Goal: Task Accomplishment & Management: Use online tool/utility

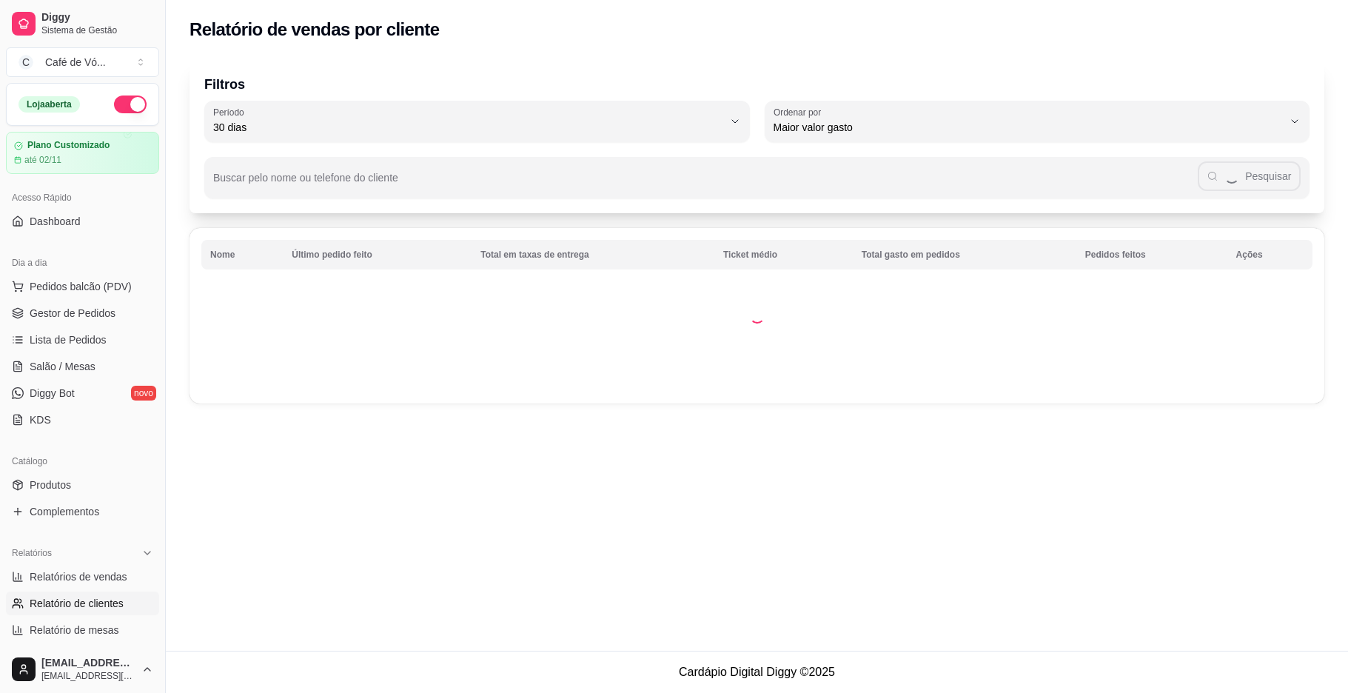
select select "30"
select select "HIGHEST_TOTAL_SPENT_WITH_ORDERS"
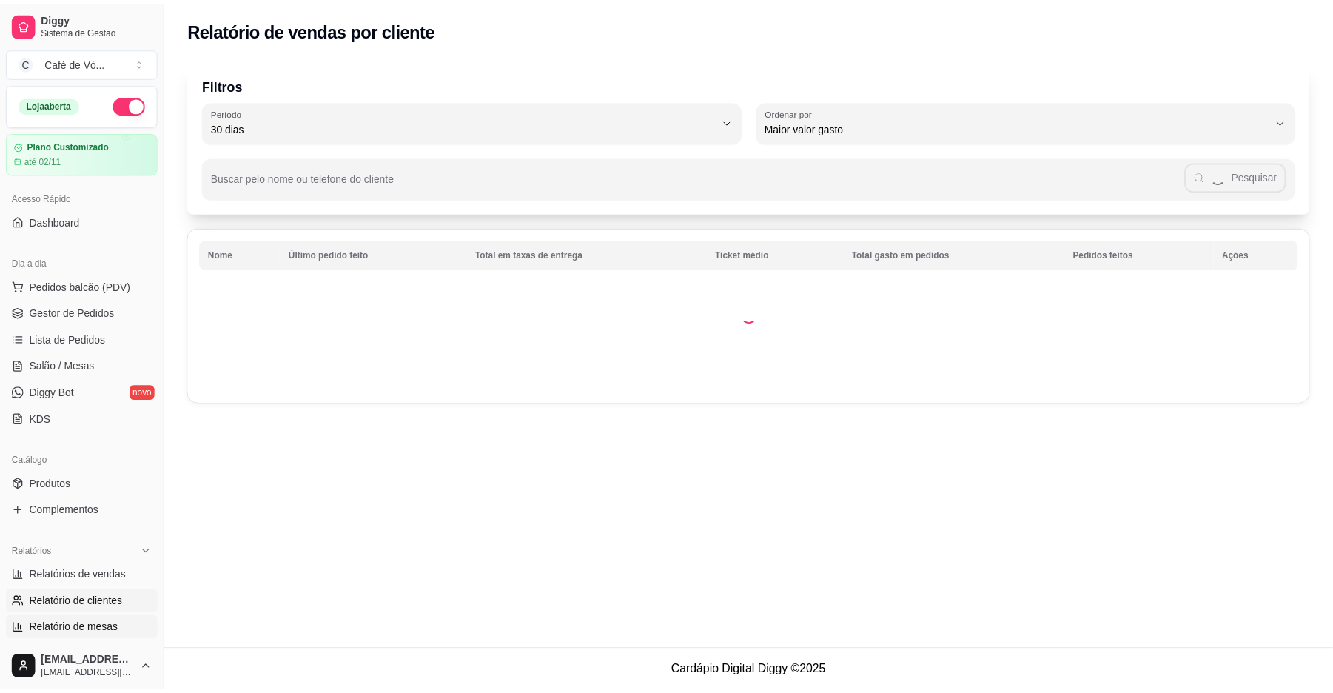
scroll to position [197, 0]
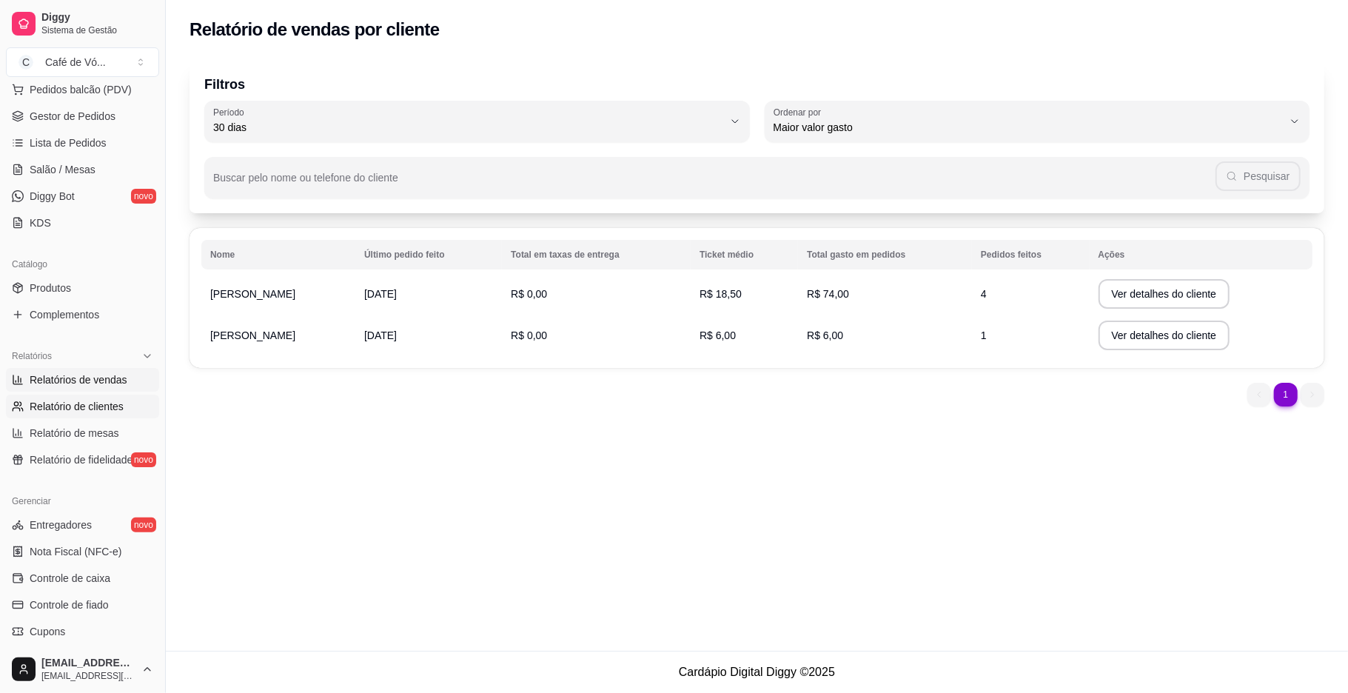
click at [93, 370] on link "Relatórios de vendas" at bounding box center [82, 380] width 153 height 24
select select "ALL"
select select "0"
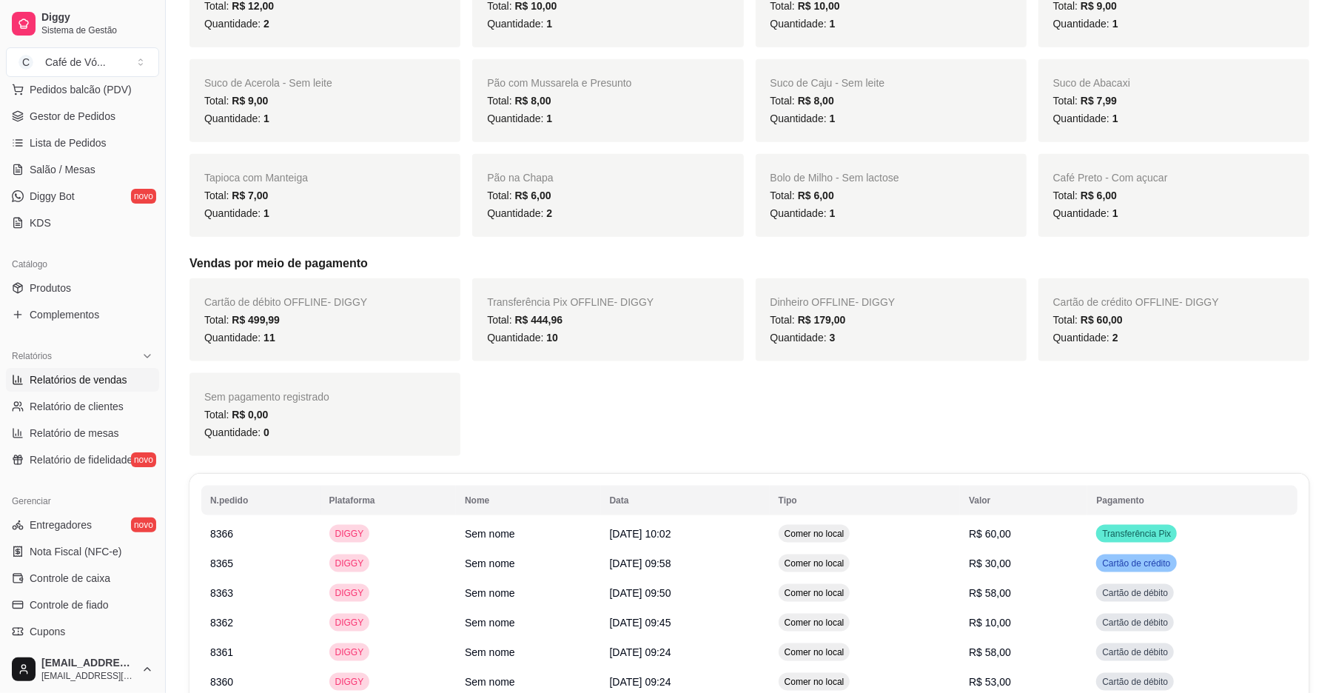
scroll to position [1677, 0]
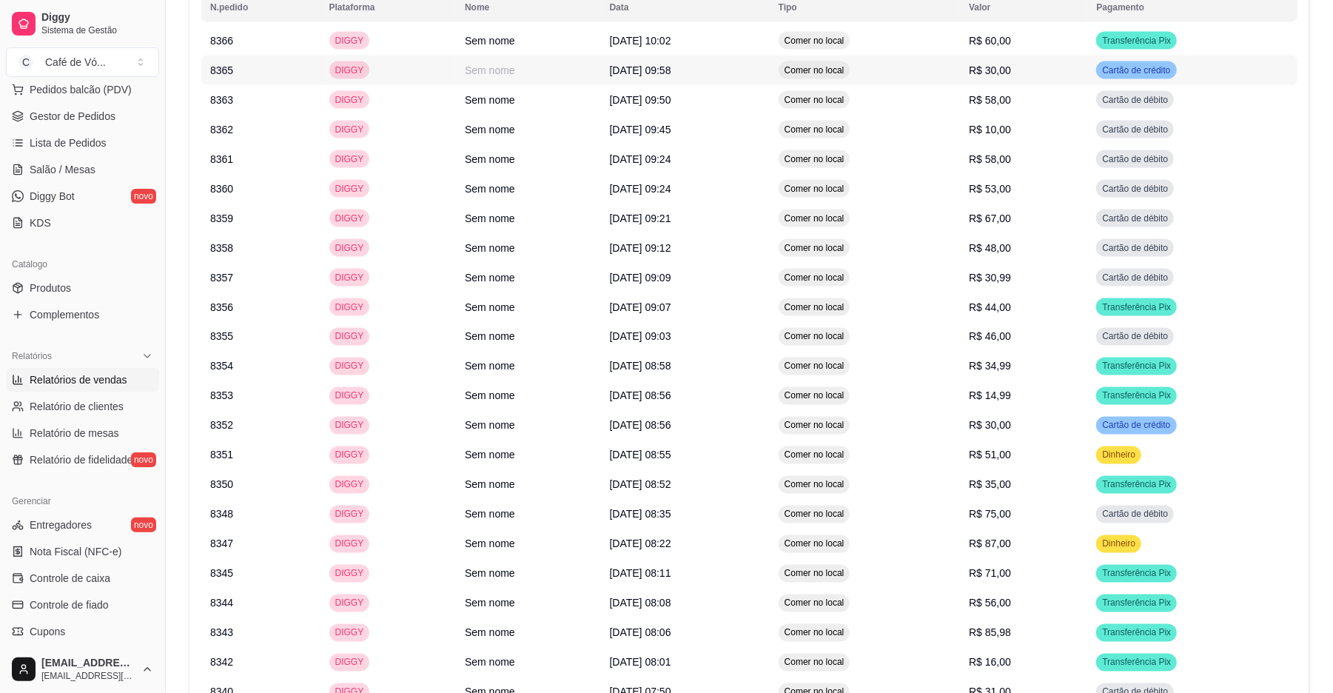
click at [1045, 81] on td "R$ 30,00" at bounding box center [1023, 71] width 127 height 30
click at [990, 115] on td "R$ 58,00" at bounding box center [1023, 100] width 127 height 30
click at [990, 144] on td "R$ 10,00" at bounding box center [1023, 130] width 127 height 30
click at [1011, 165] on span "R$ 58,00" at bounding box center [990, 159] width 42 height 12
click at [1004, 224] on span "R$ 67,00" at bounding box center [990, 218] width 42 height 12
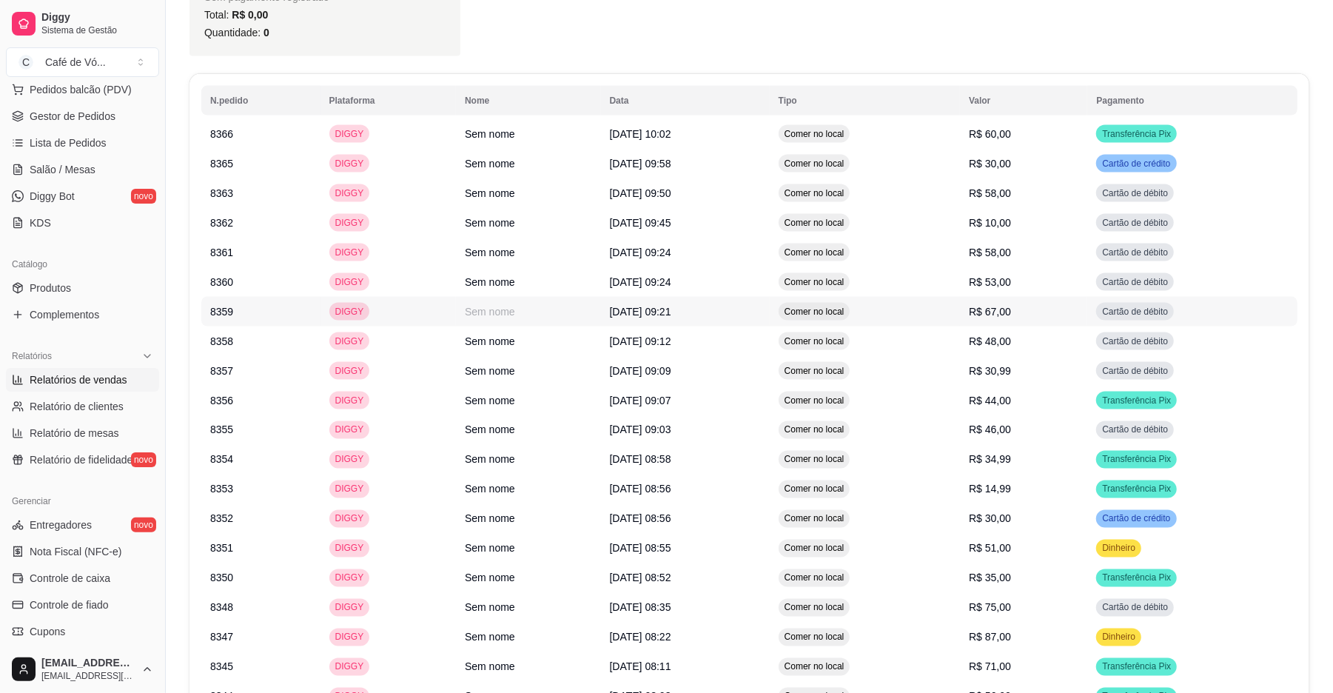
scroll to position [1381, 0]
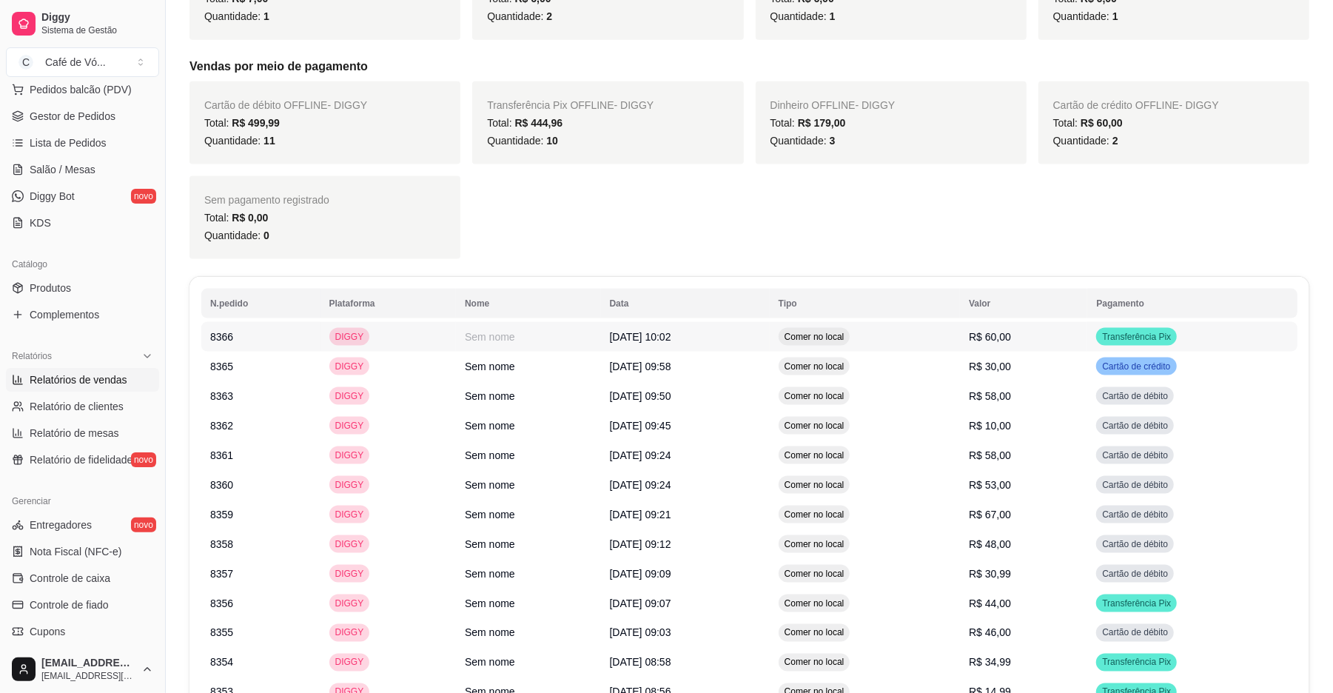
click at [946, 352] on td "Comer no local" at bounding box center [865, 337] width 190 height 30
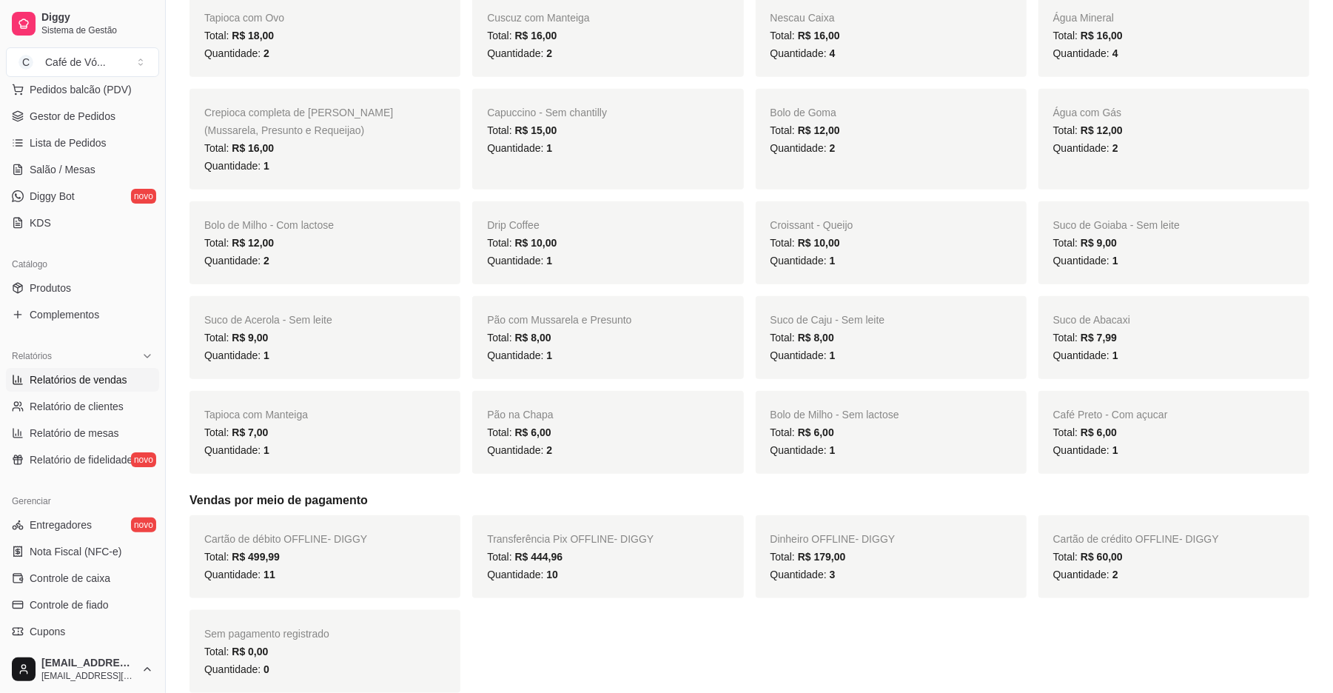
scroll to position [888, 0]
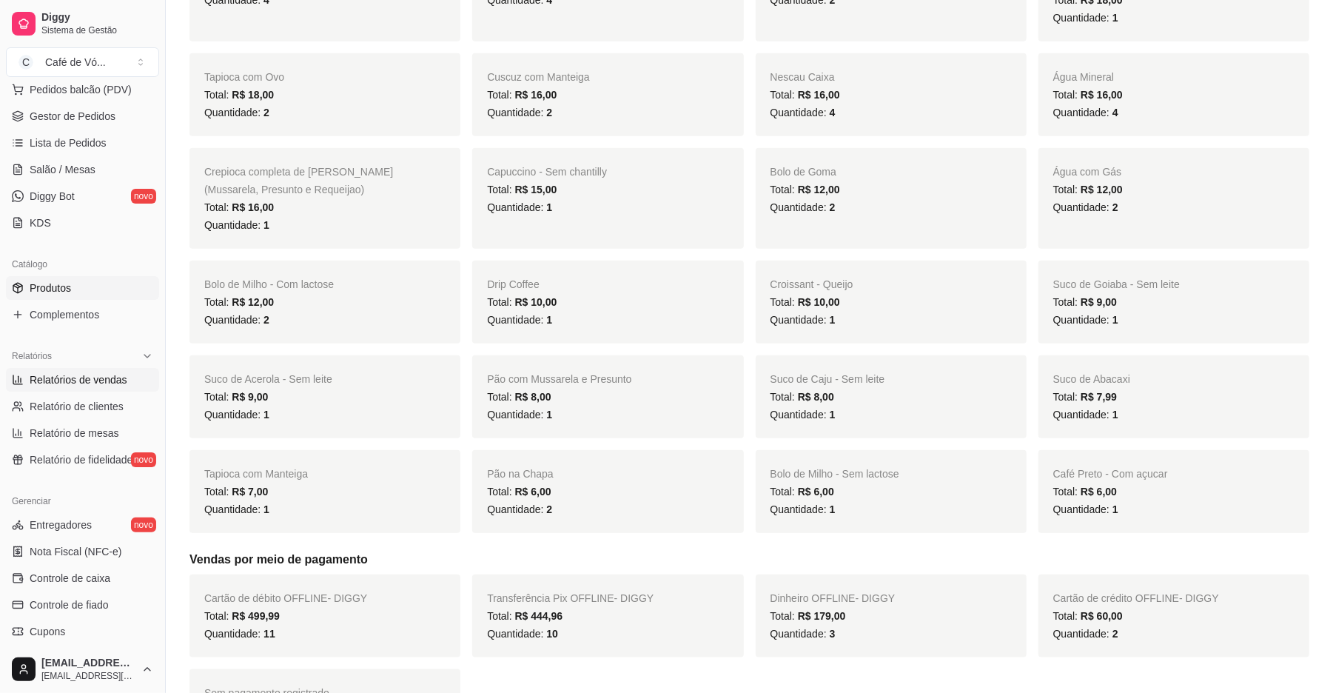
click at [84, 284] on link "Produtos" at bounding box center [82, 288] width 153 height 24
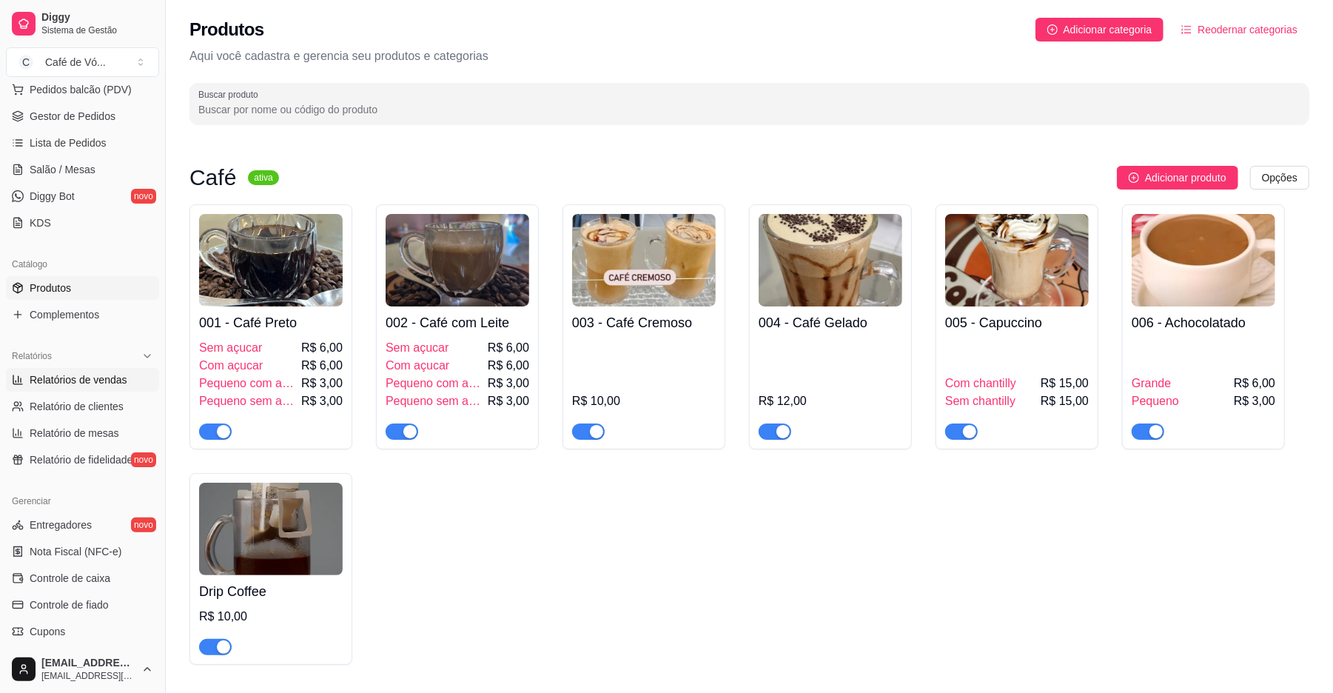
click at [57, 371] on link "Relatórios de vendas" at bounding box center [82, 380] width 153 height 24
select select "ALL"
select select "0"
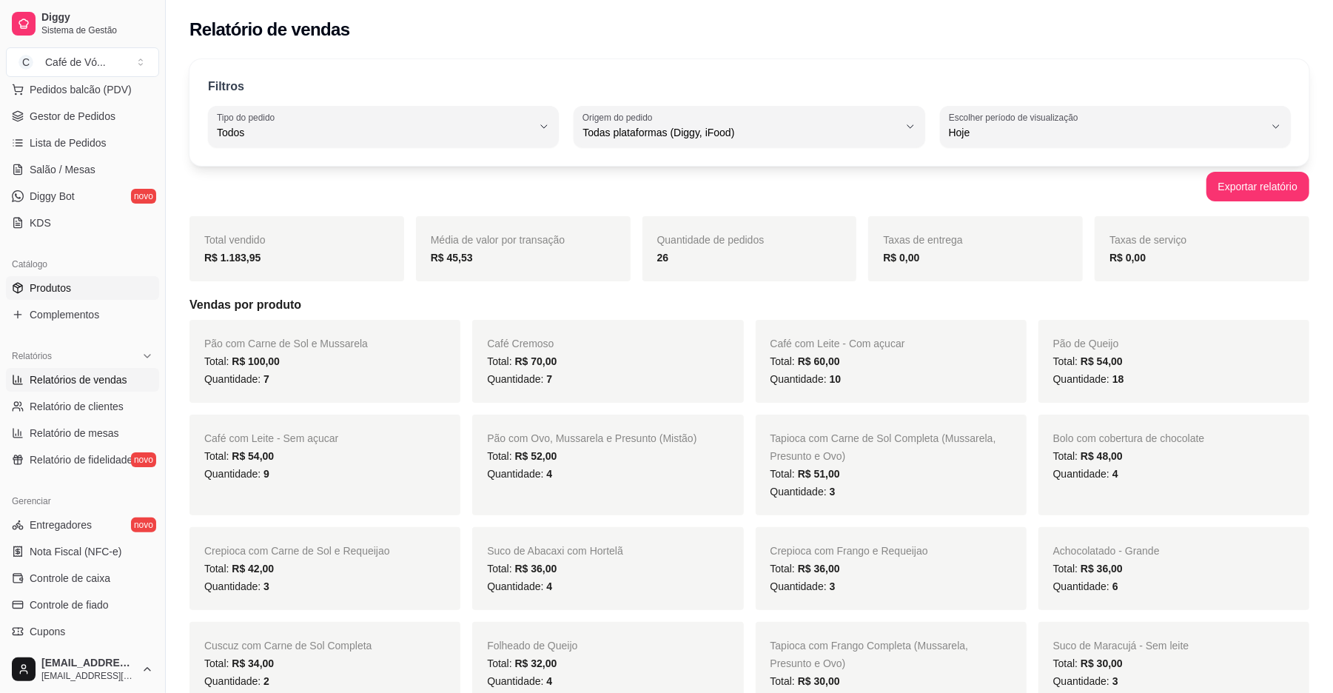
click at [59, 295] on span "Produtos" at bounding box center [50, 287] width 41 height 15
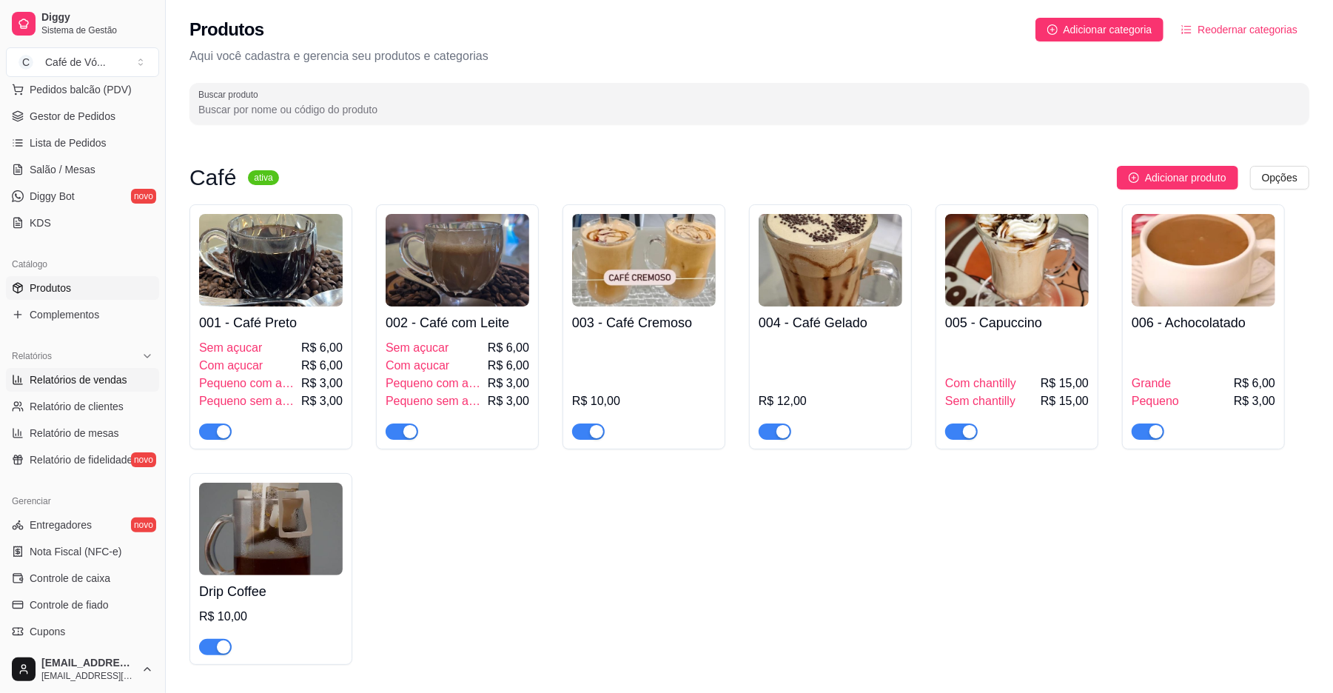
click at [63, 392] on ul "Relatórios de vendas Relatório de clientes Relatório de mesas Relatório de fide…" at bounding box center [82, 420] width 153 height 104
click at [65, 374] on span "Relatórios de vendas" at bounding box center [79, 379] width 98 height 15
select select "ALL"
select select "0"
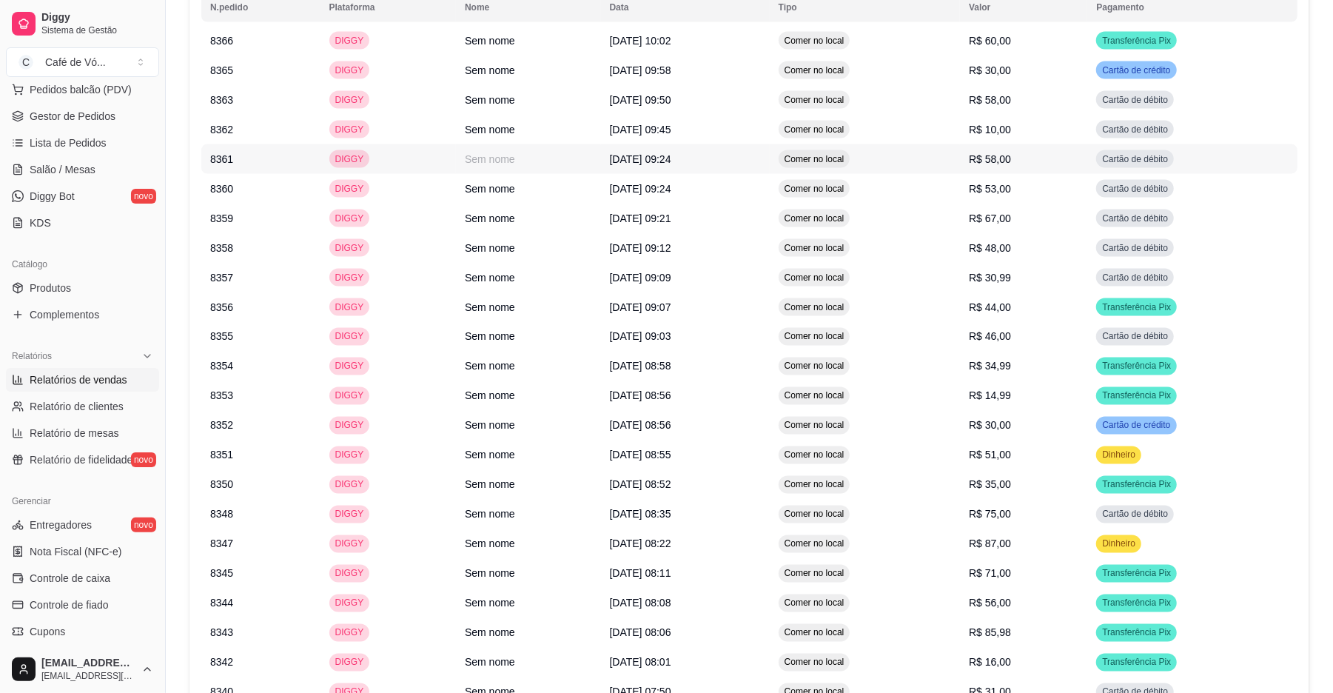
scroll to position [1480, 0]
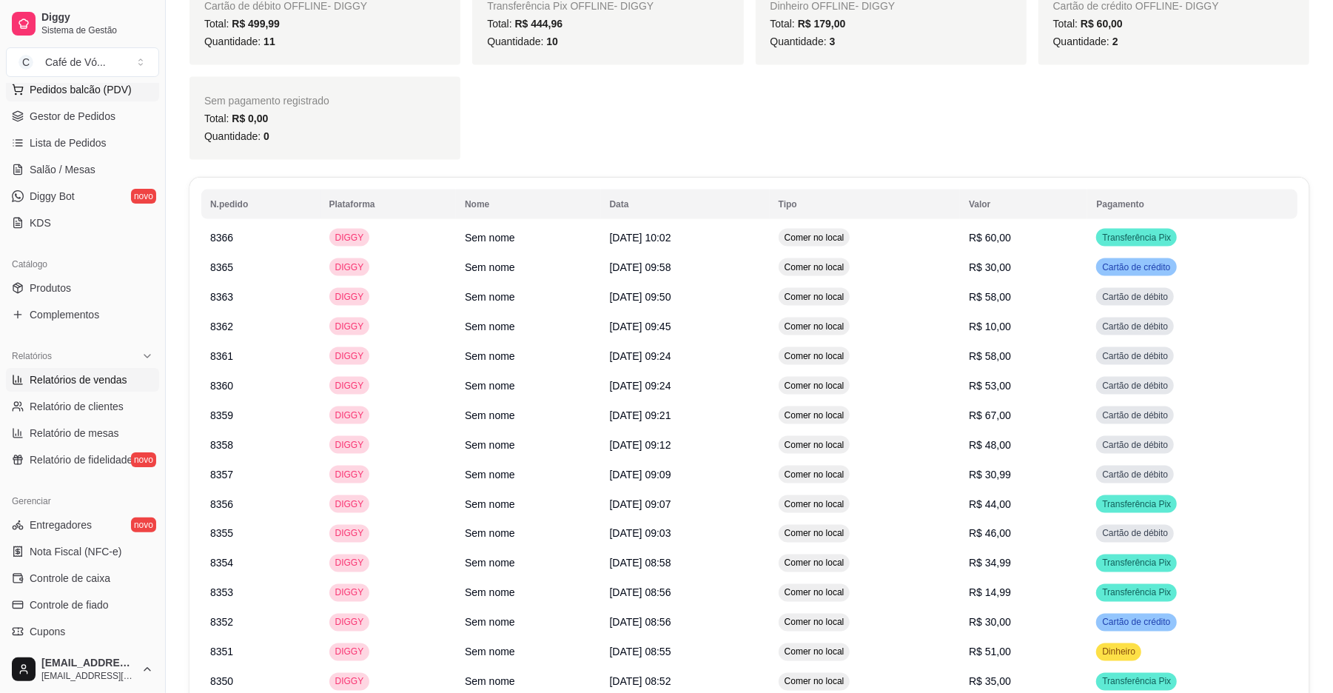
click at [36, 83] on span "Pedidos balcão (PDV)" at bounding box center [81, 89] width 102 height 15
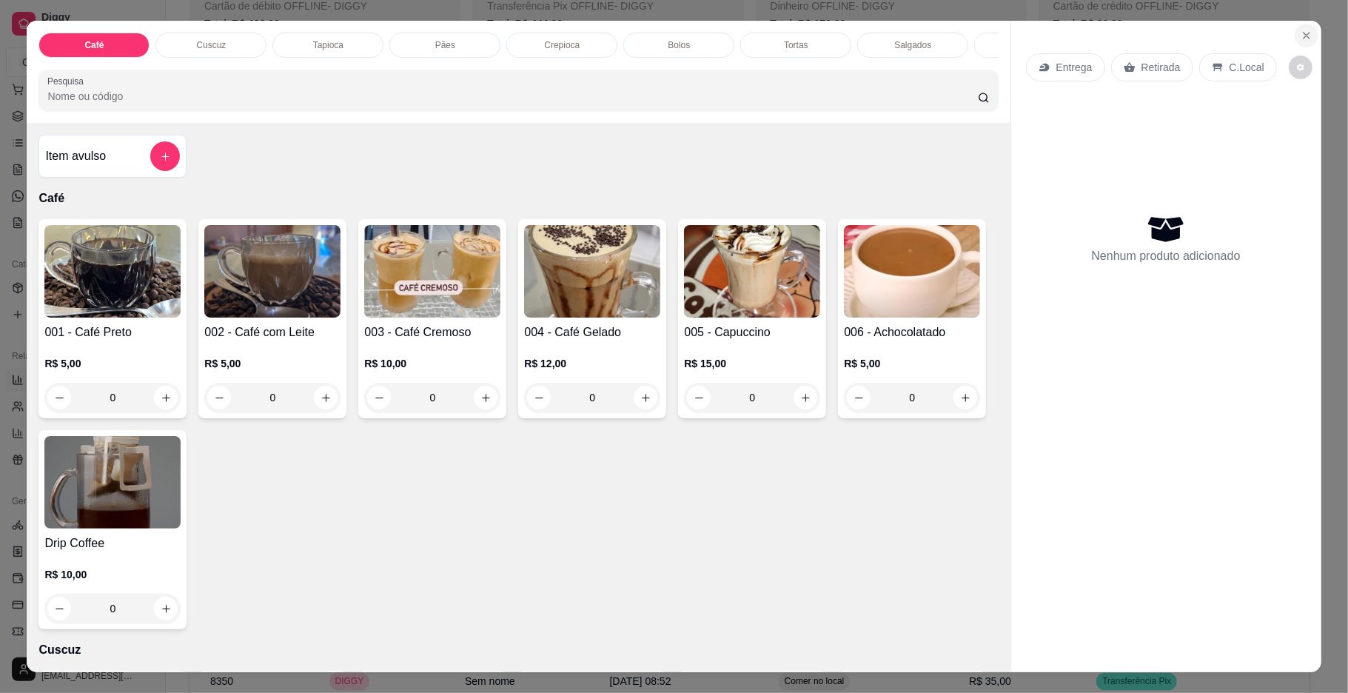
click at [1310, 33] on section "Café Cuscuz Tapioca Pães Crepioca Bolos Tortas Salgados Sucos Bebidas Caldos Pr…" at bounding box center [674, 346] width 1294 height 651
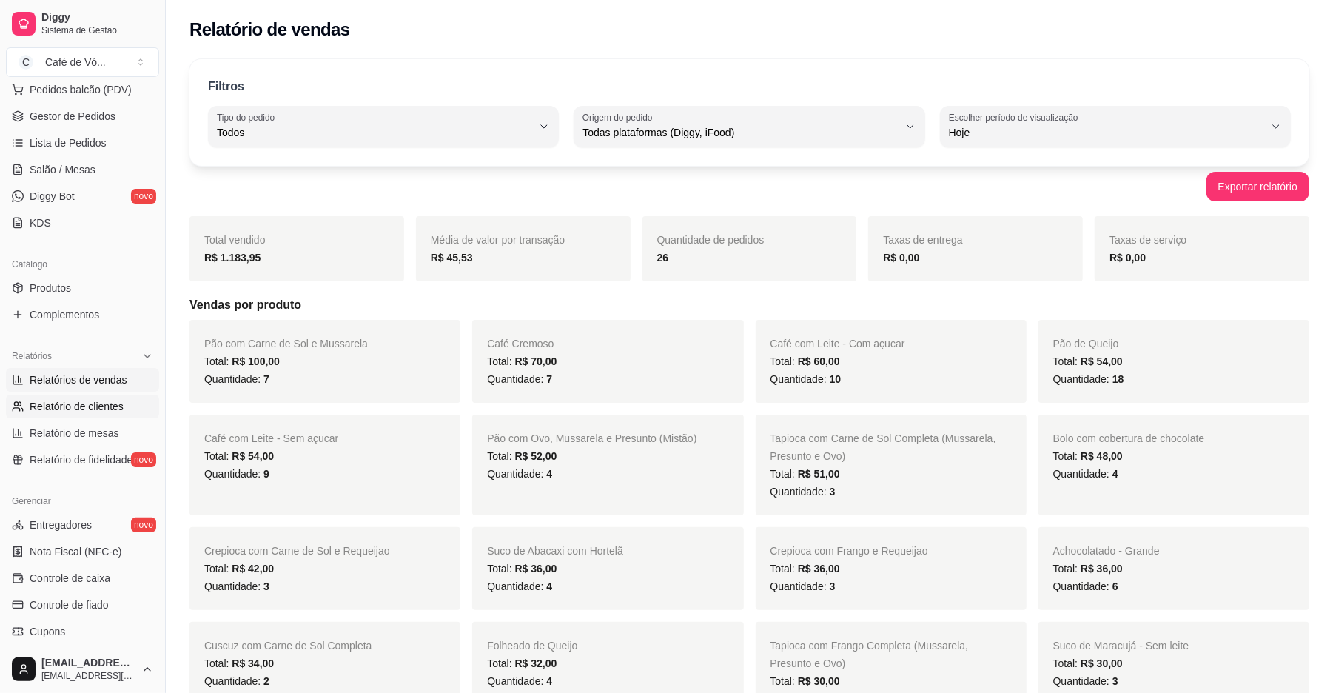
click at [57, 400] on span "Relatório de clientes" at bounding box center [77, 406] width 94 height 15
select select "30"
select select "HIGHEST_TOTAL_SPENT_WITH_ORDERS"
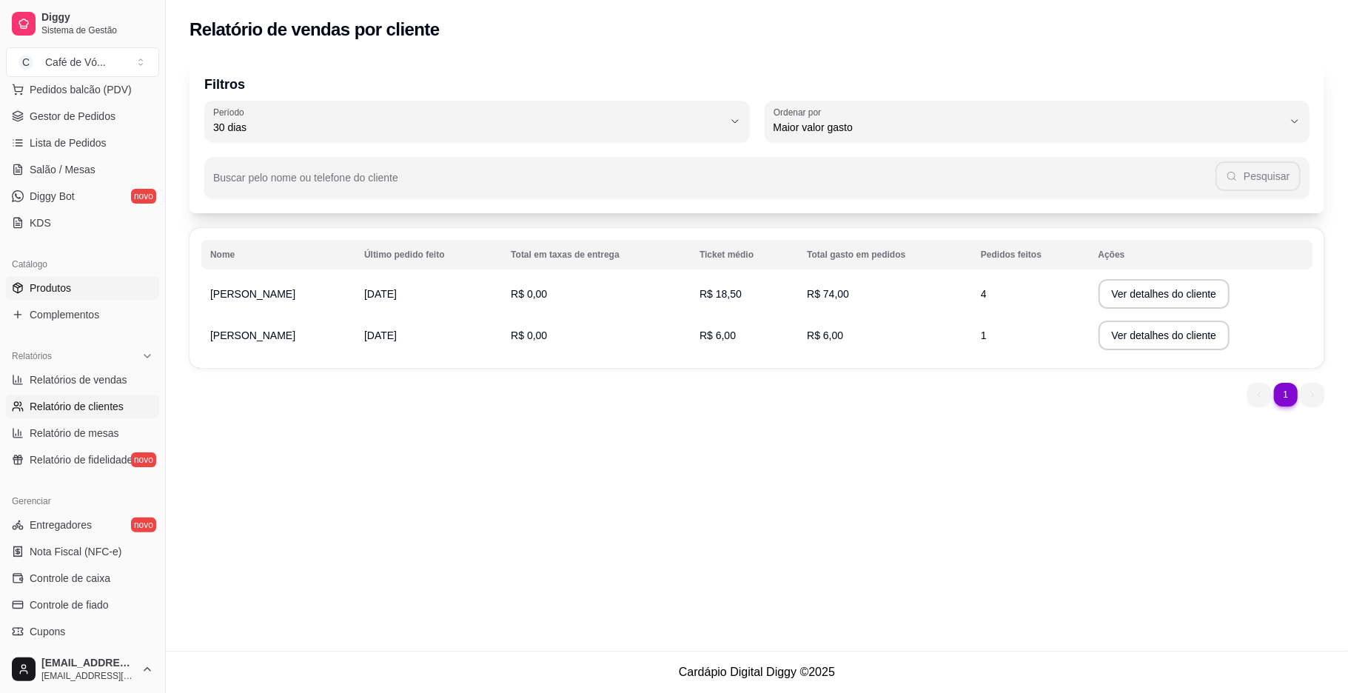
click at [75, 279] on link "Produtos" at bounding box center [82, 288] width 153 height 24
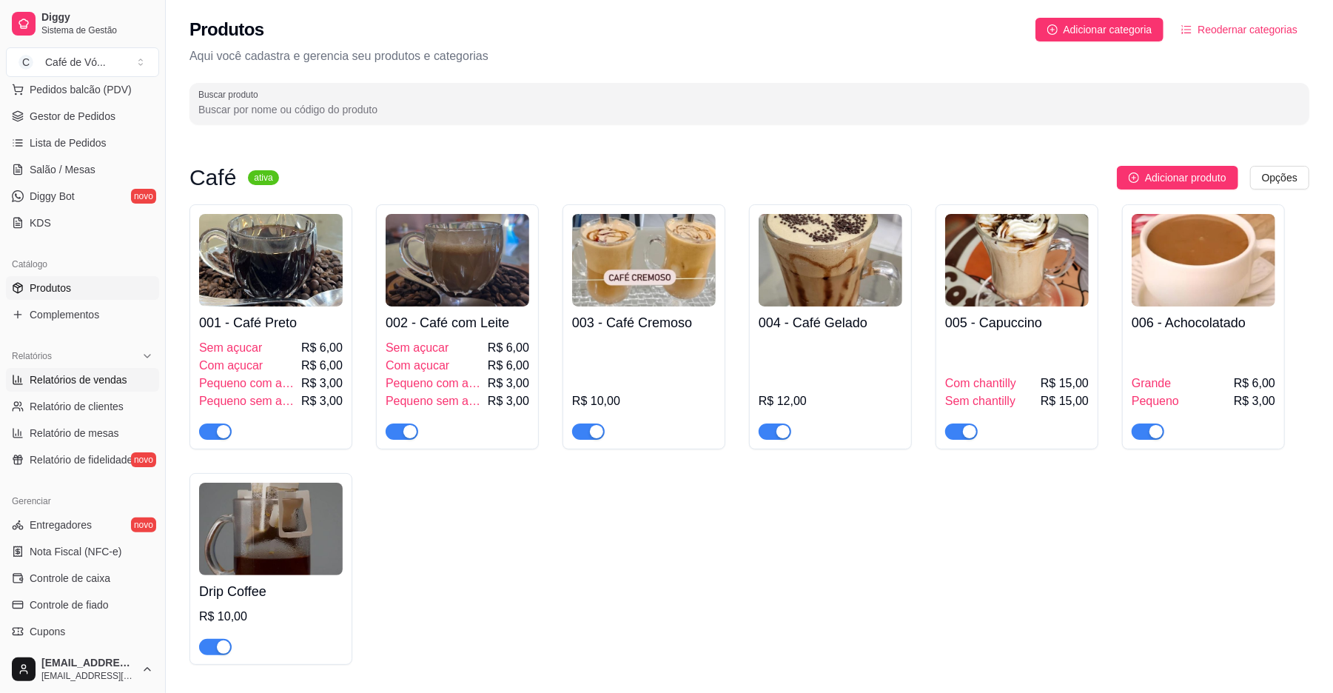
click at [64, 377] on span "Relatórios de vendas" at bounding box center [79, 379] width 98 height 15
select select "ALL"
select select "0"
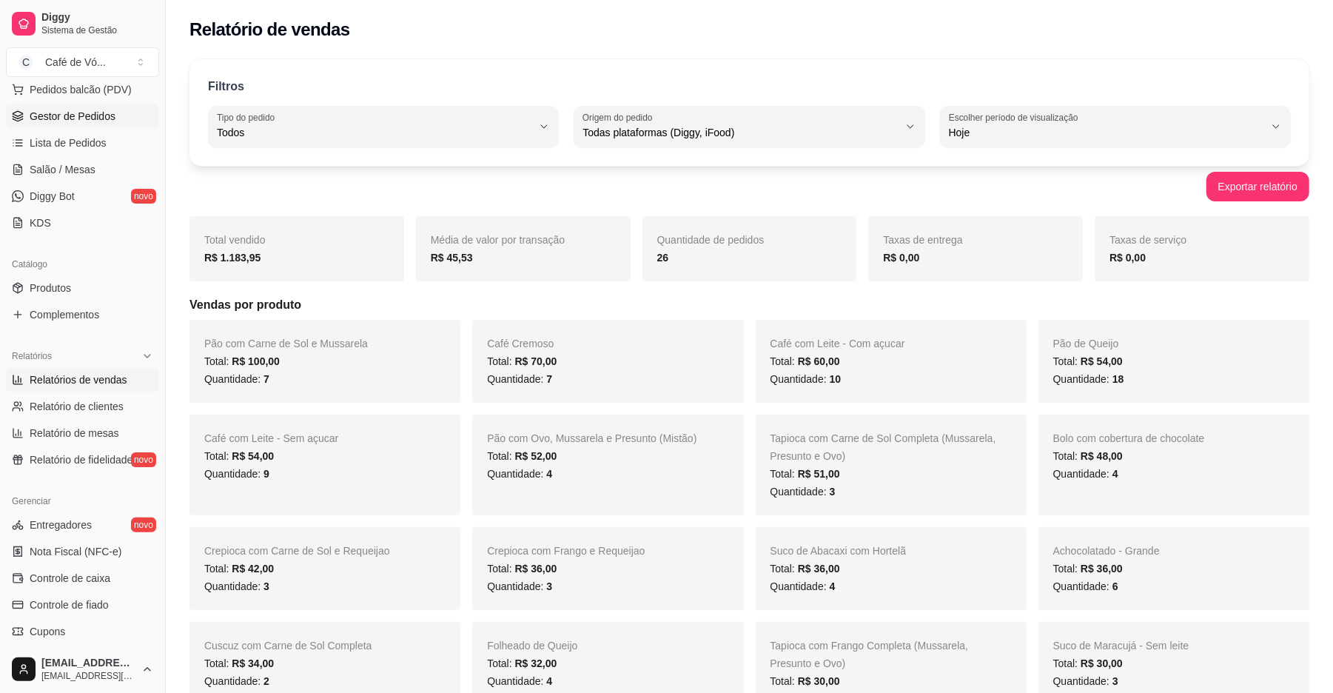
click at [30, 113] on span "Gestor de Pedidos" at bounding box center [73, 116] width 86 height 15
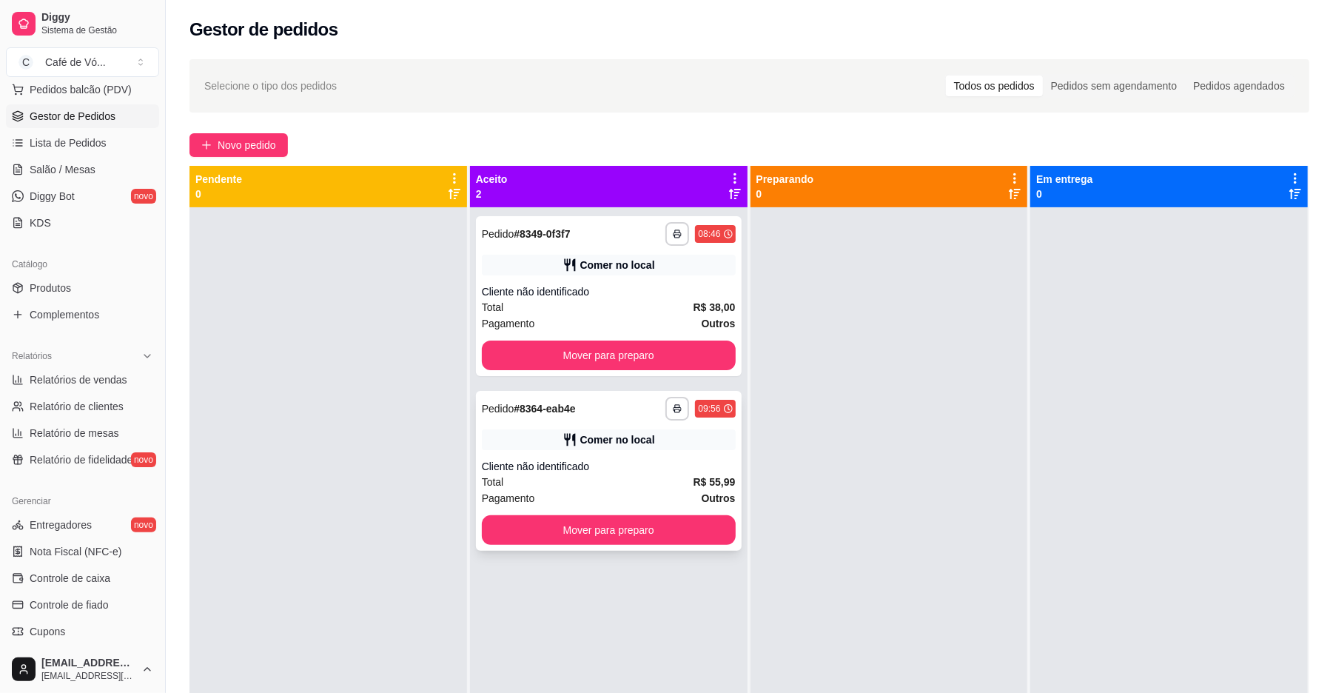
click at [620, 483] on div "Total R$ 55,99" at bounding box center [609, 482] width 254 height 16
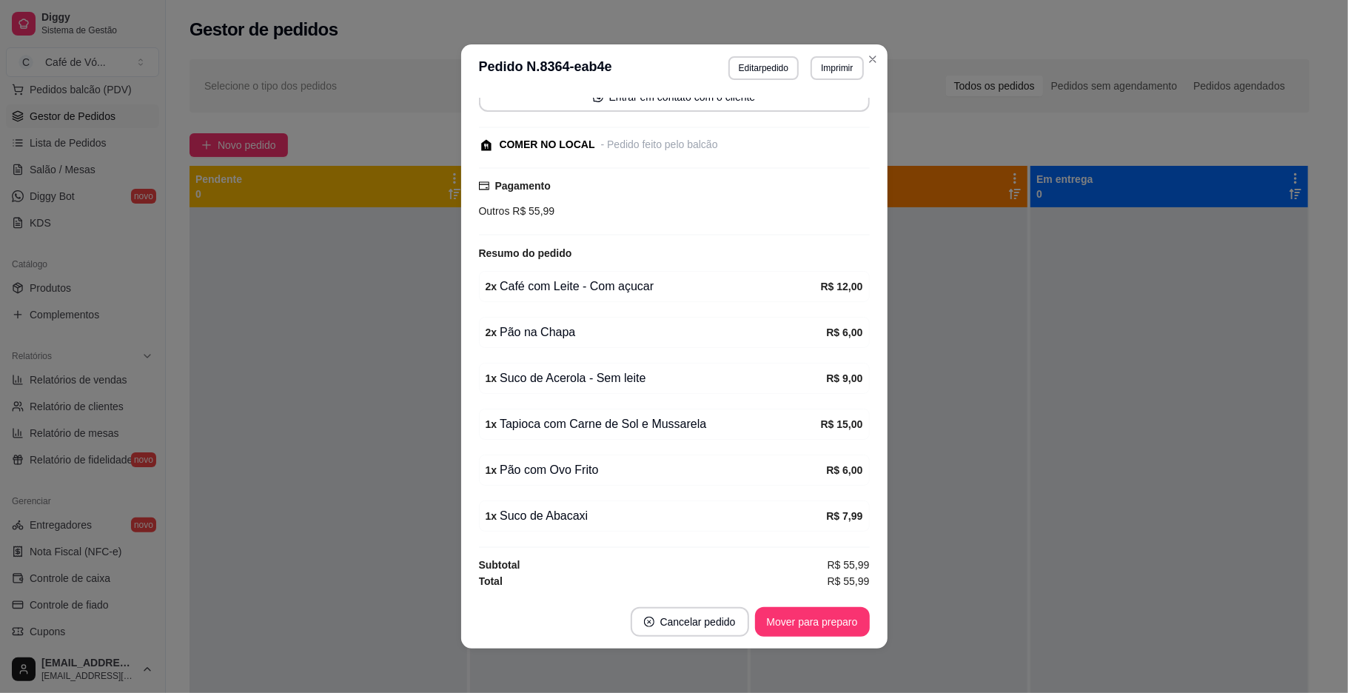
scroll to position [3, 0]
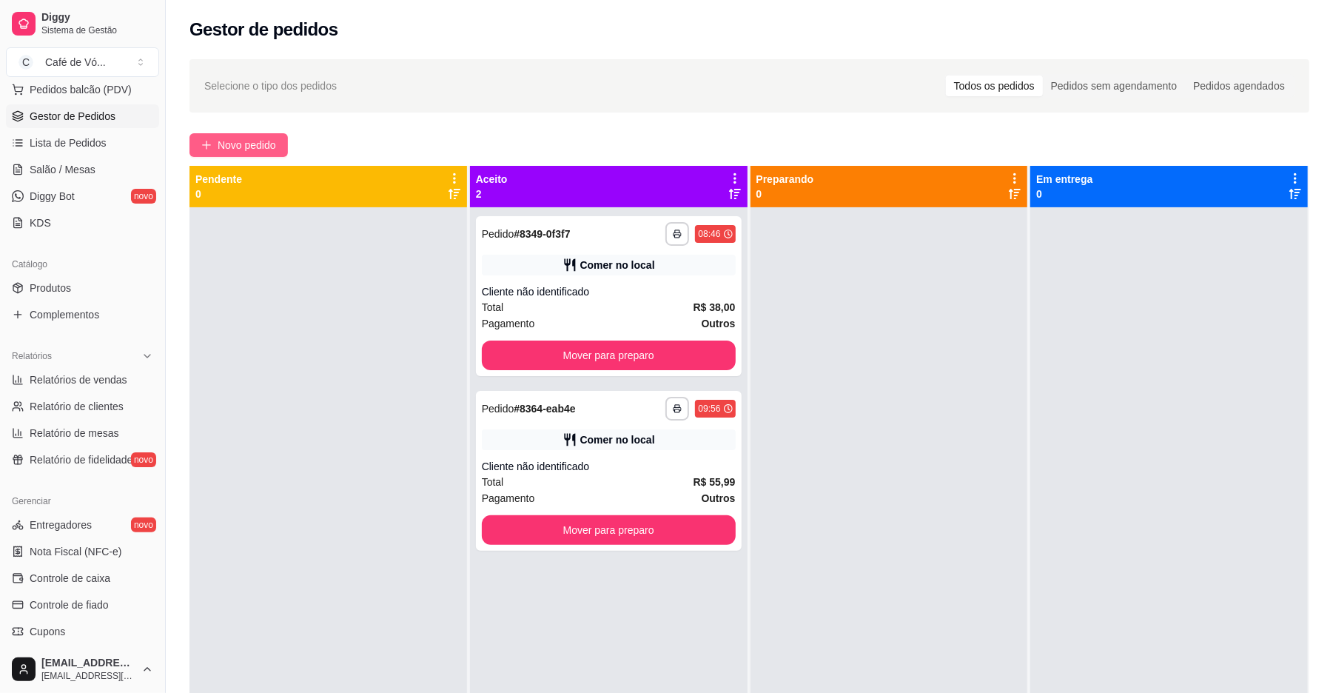
click at [261, 146] on span "Novo pedido" at bounding box center [247, 145] width 58 height 16
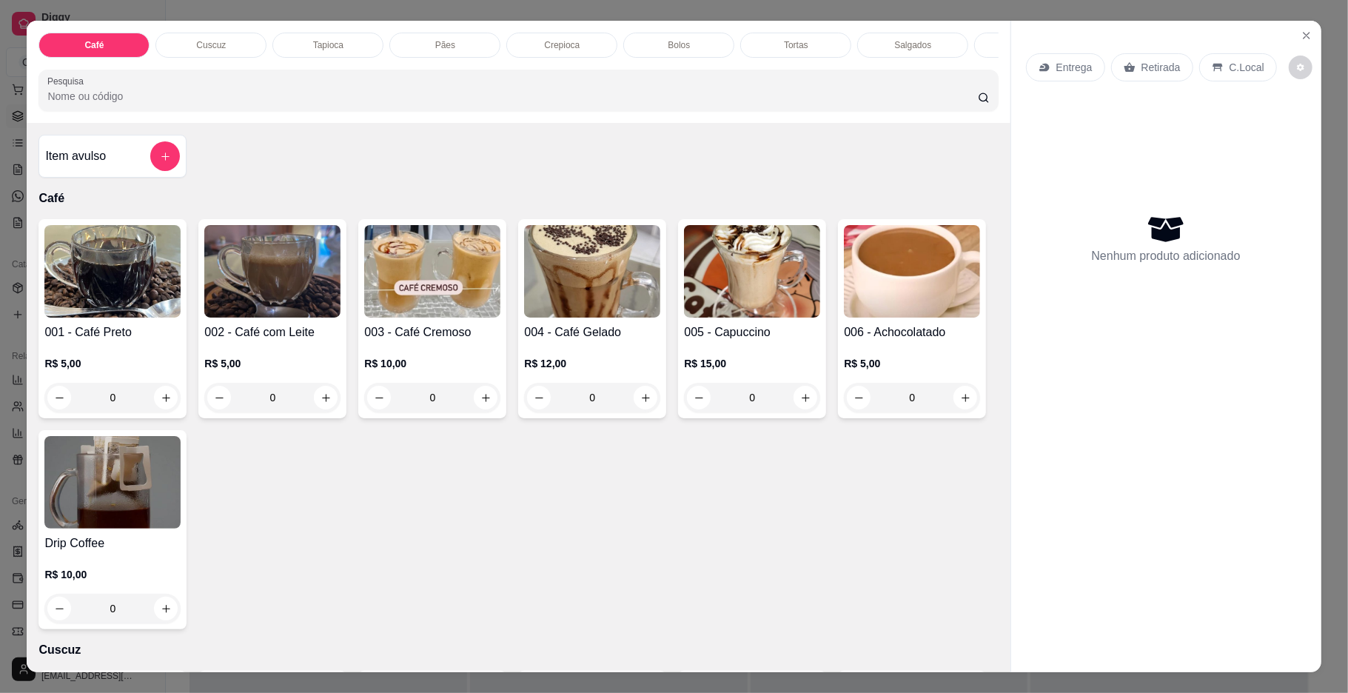
click at [303, 33] on div "Tapioca" at bounding box center [327, 45] width 111 height 25
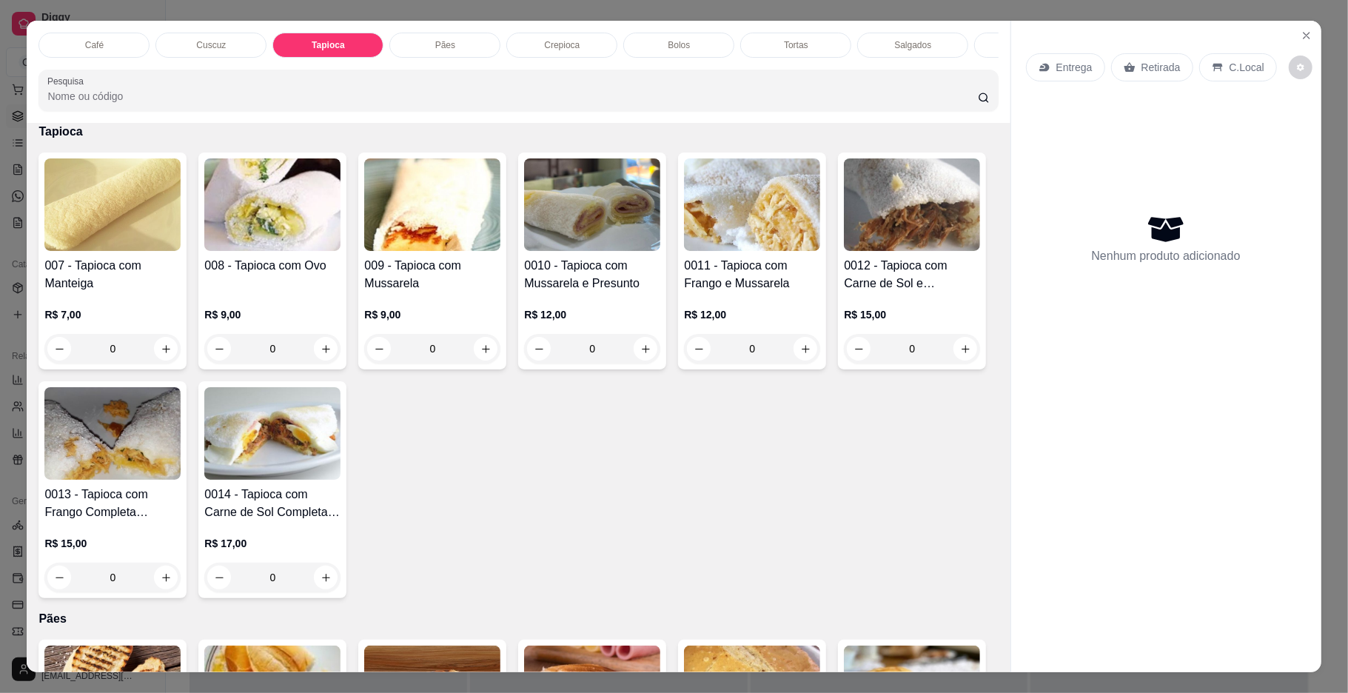
scroll to position [27, 0]
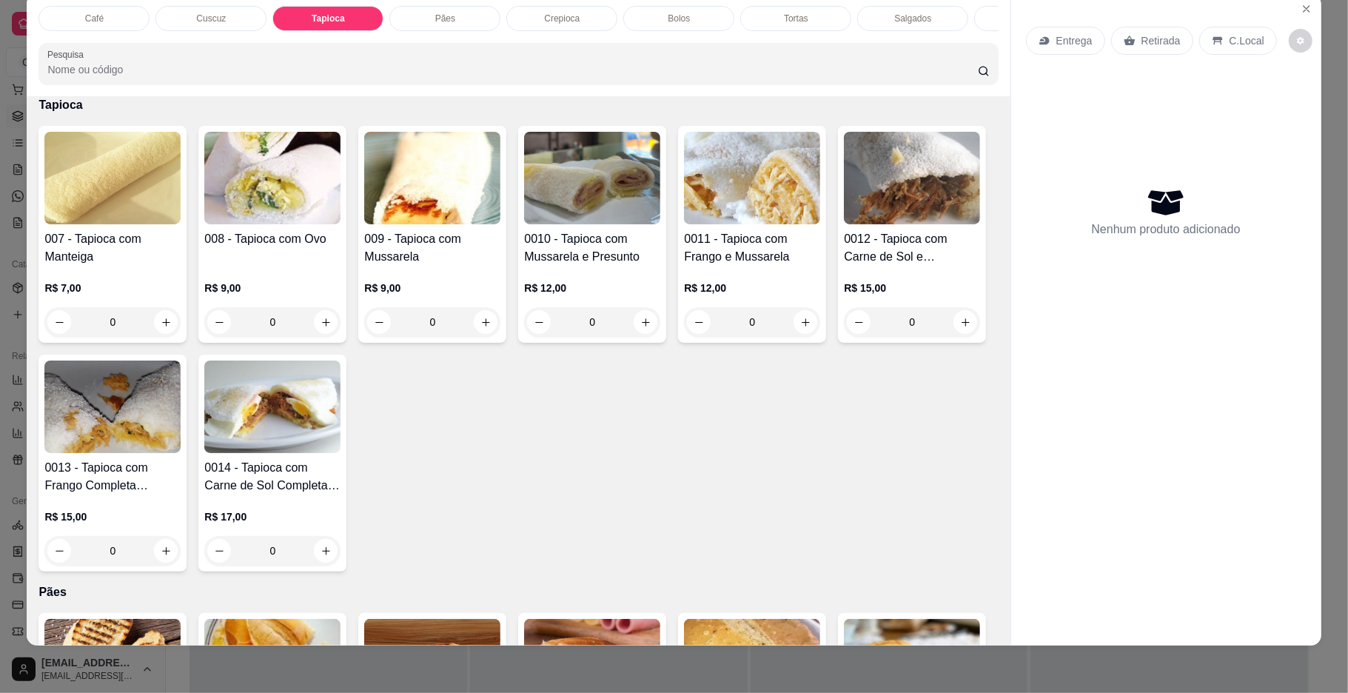
click at [557, 15] on p "Crepioca" at bounding box center [562, 19] width 36 height 12
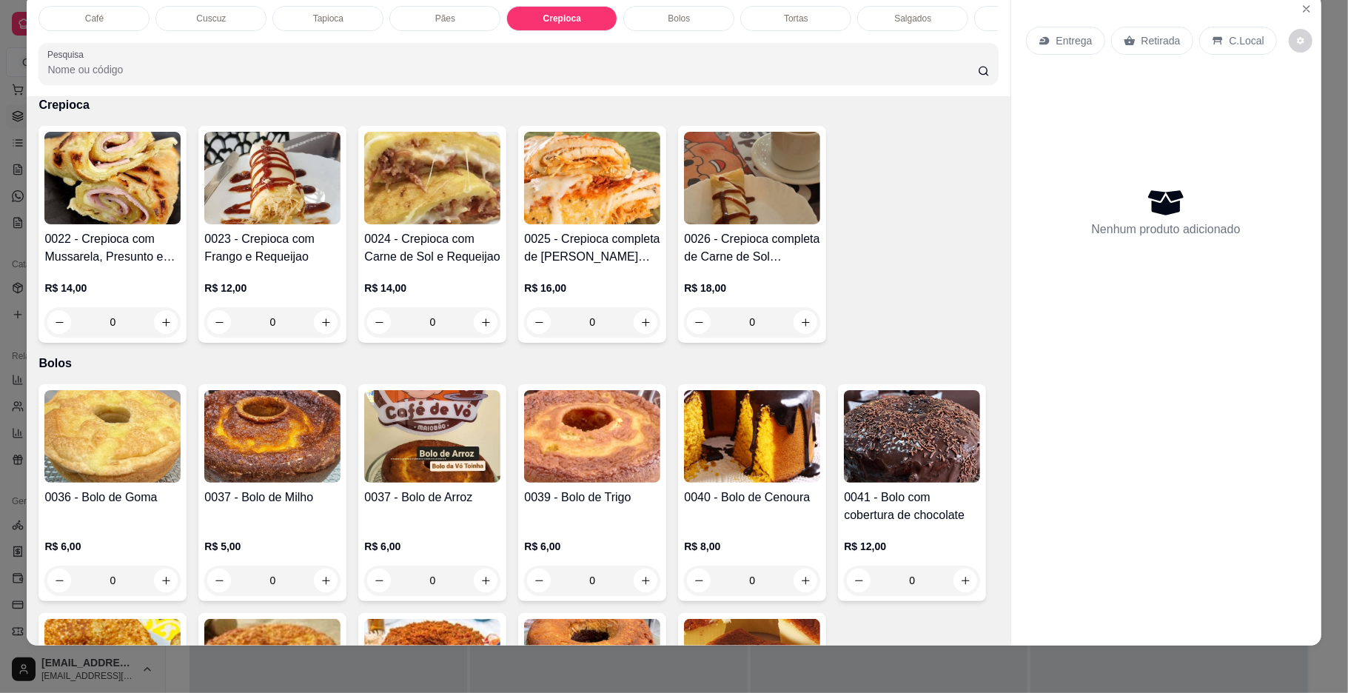
click at [270, 224] on img at bounding box center [272, 178] width 136 height 93
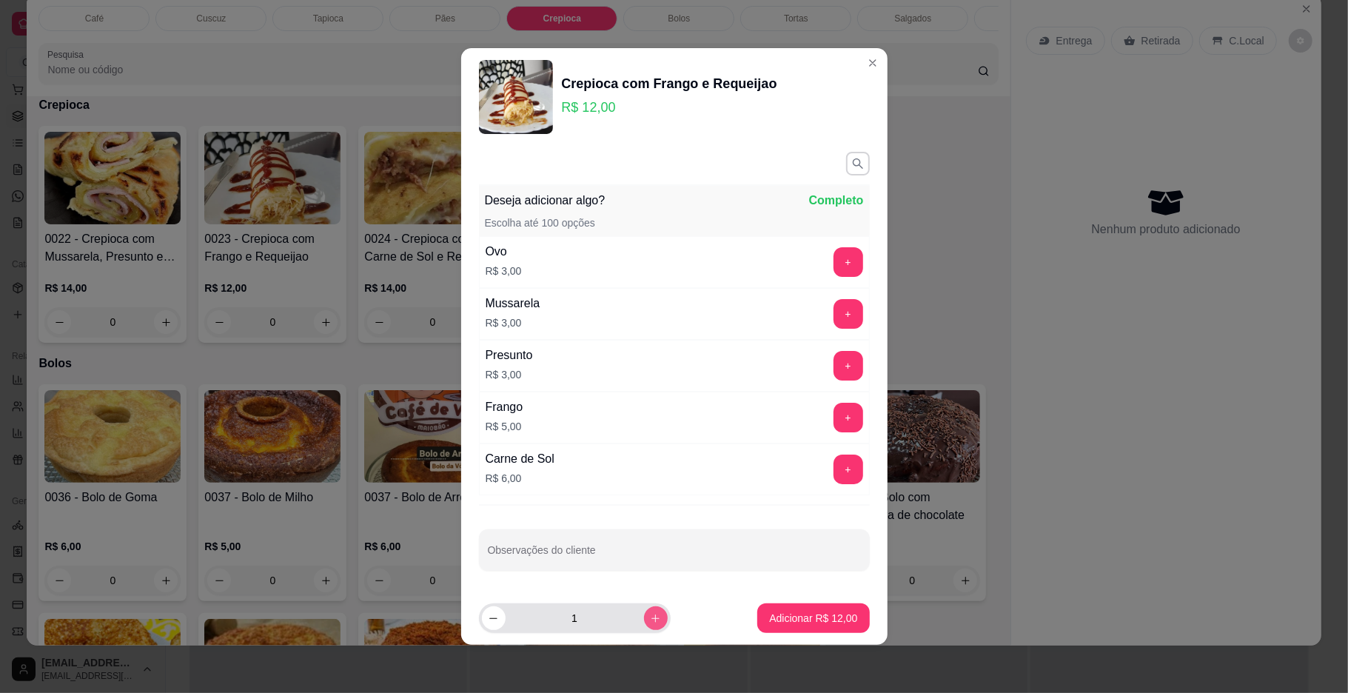
click at [650, 614] on icon "increase-product-quantity" at bounding box center [655, 618] width 11 height 11
type input "2"
click at [785, 622] on p "Adicionar R$ 24,00" at bounding box center [813, 618] width 86 height 14
type input "2"
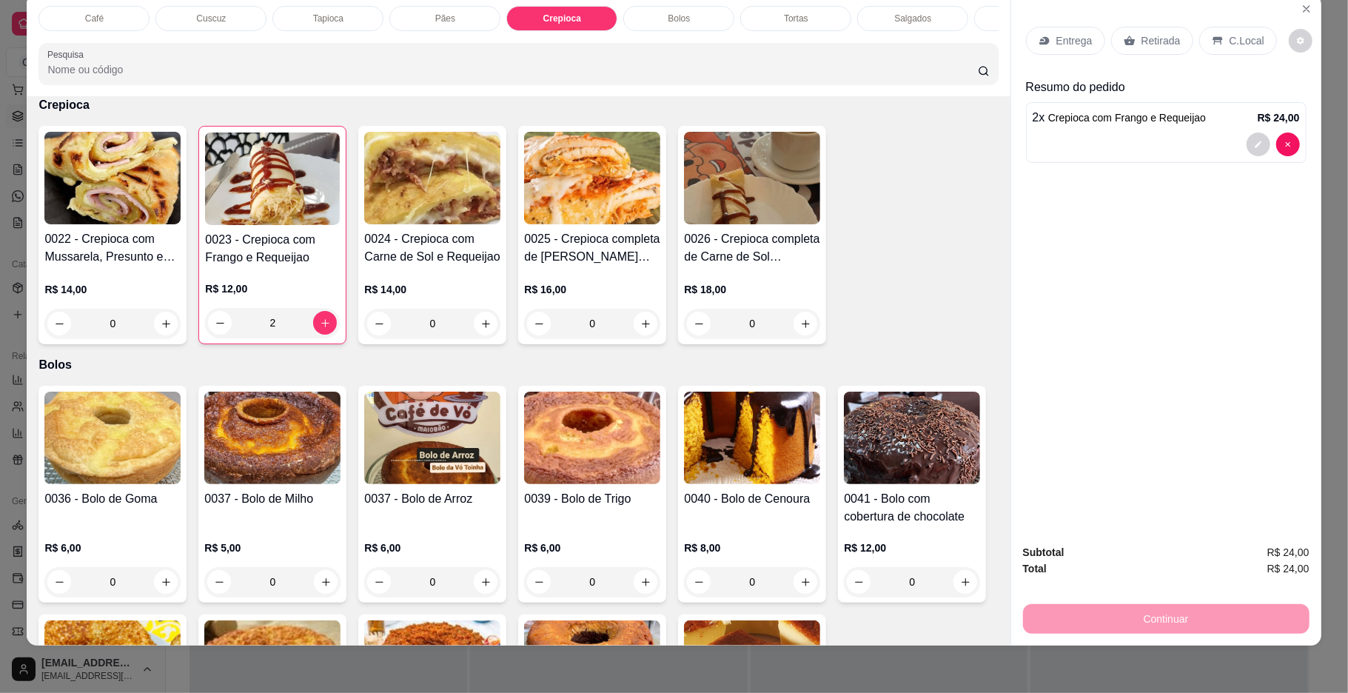
click at [410, 198] on img at bounding box center [432, 178] width 136 height 93
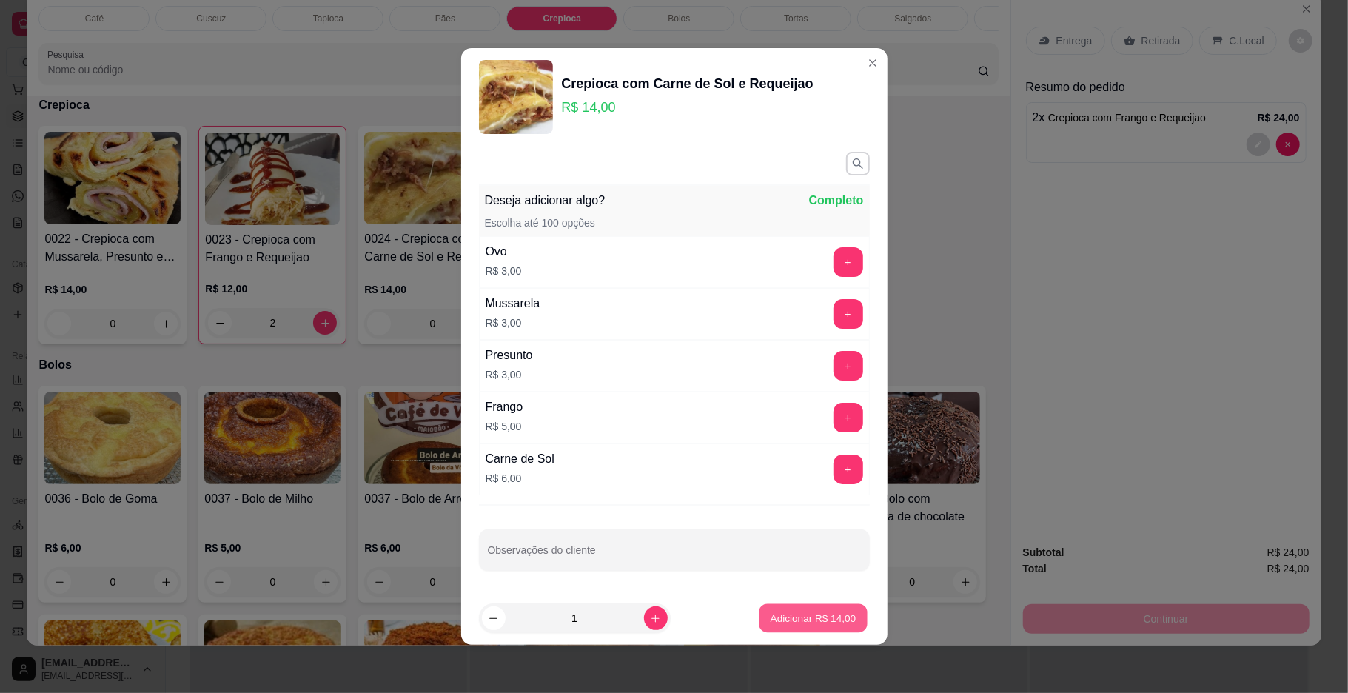
click at [770, 623] on p "Adicionar R$ 14,00" at bounding box center [813, 618] width 86 height 14
type input "1"
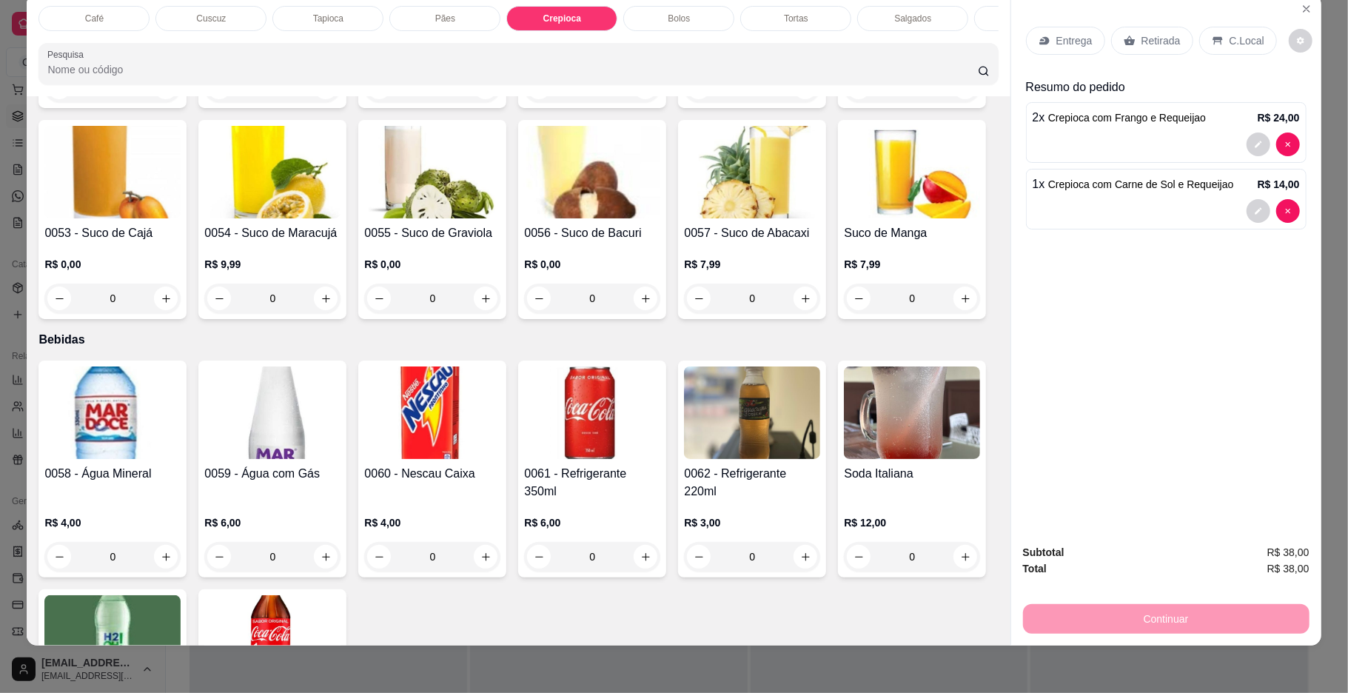
scroll to position [3558, 0]
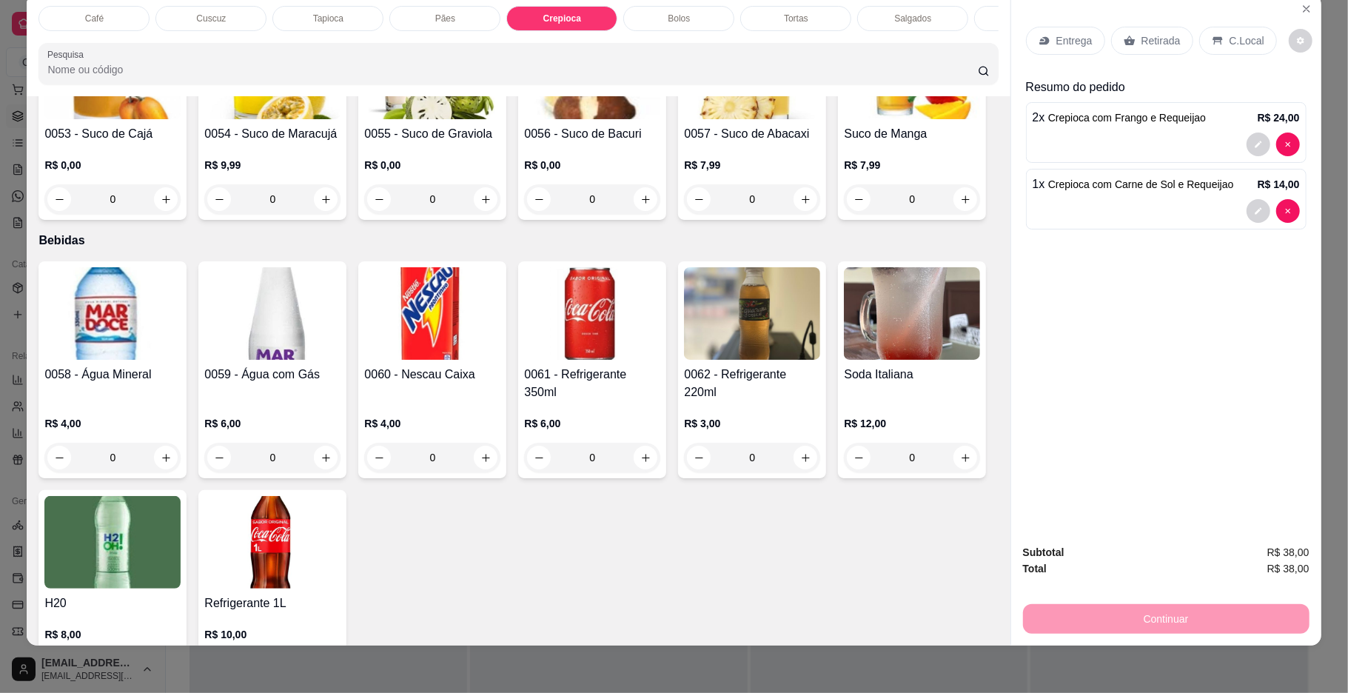
click at [684, 119] on img at bounding box center [752, 73] width 136 height 93
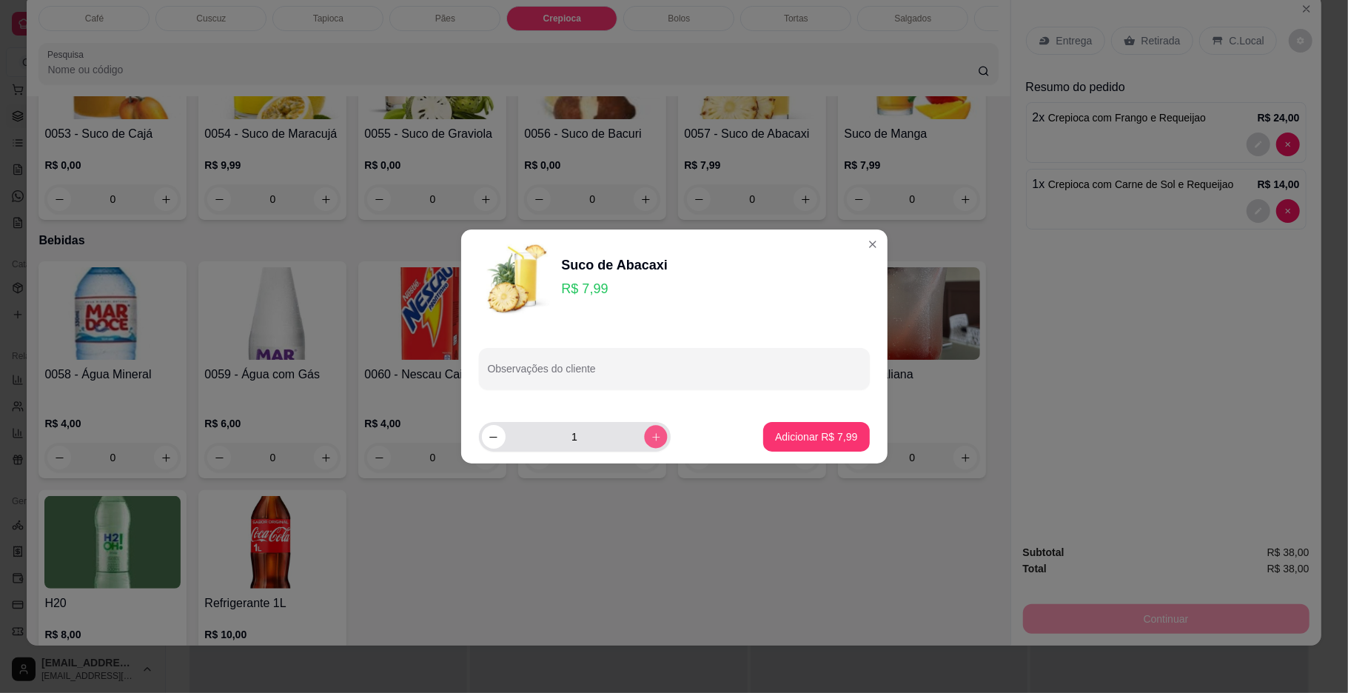
click at [644, 427] on button "increase-product-quantity" at bounding box center [655, 436] width 23 height 23
type input "2"
click at [770, 430] on p "Adicionar R$ 15,98" at bounding box center [813, 436] width 86 height 14
type input "2"
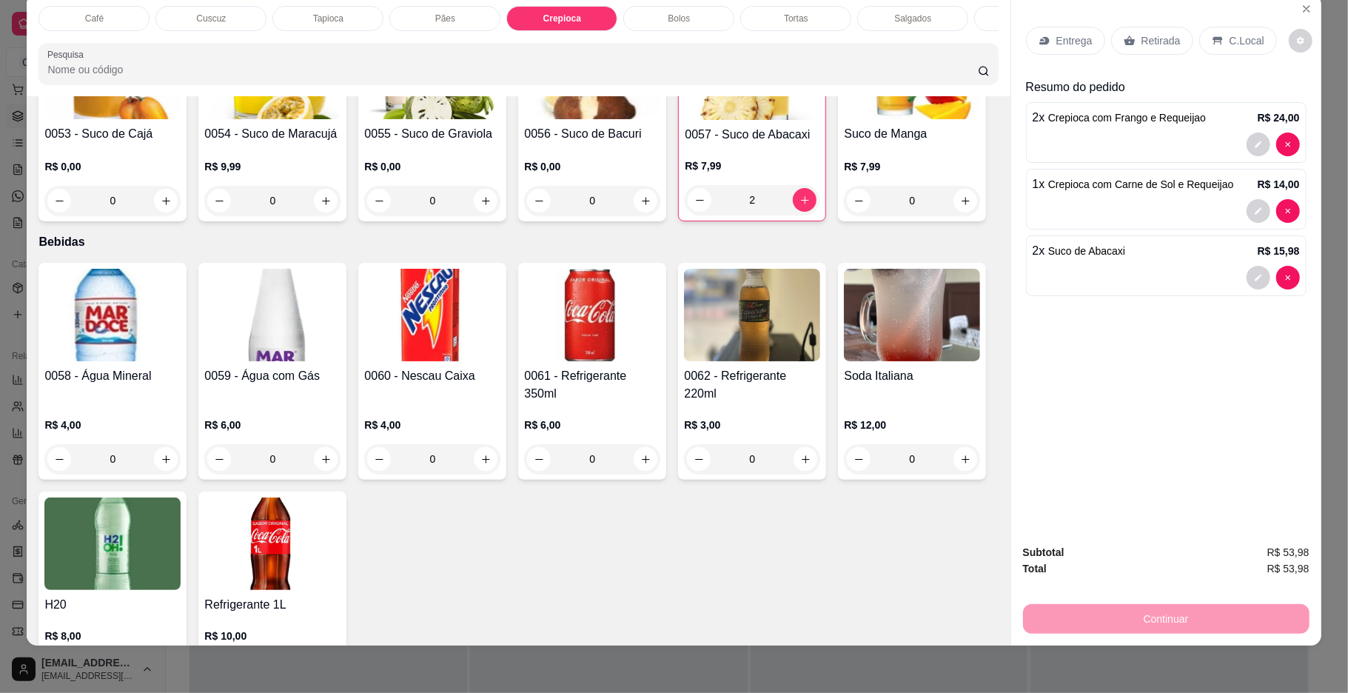
click at [921, 13] on p "Salgados" at bounding box center [912, 19] width 37 height 12
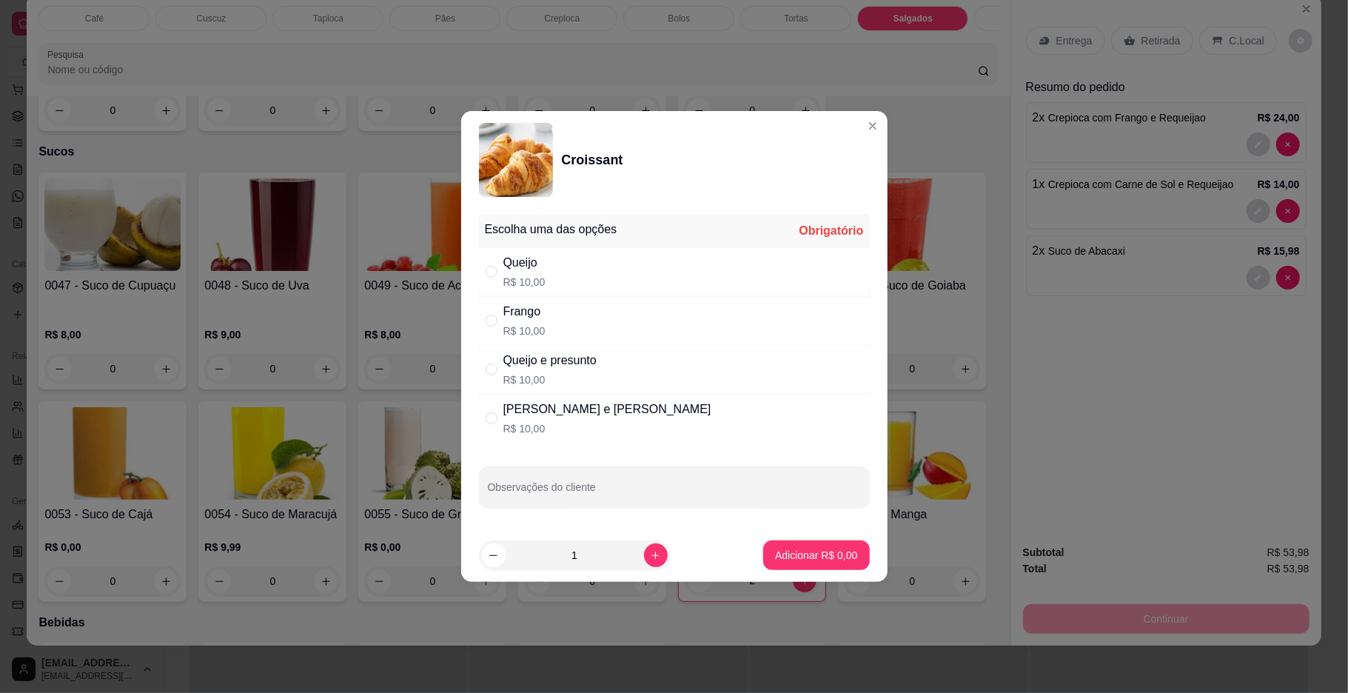
click at [499, 354] on div "Queijo e presunto R$ 10,00" at bounding box center [674, 369] width 391 height 49
radio input "true"
click at [815, 551] on p "Adicionar R$ 10,00" at bounding box center [813, 555] width 86 height 14
type input "1"
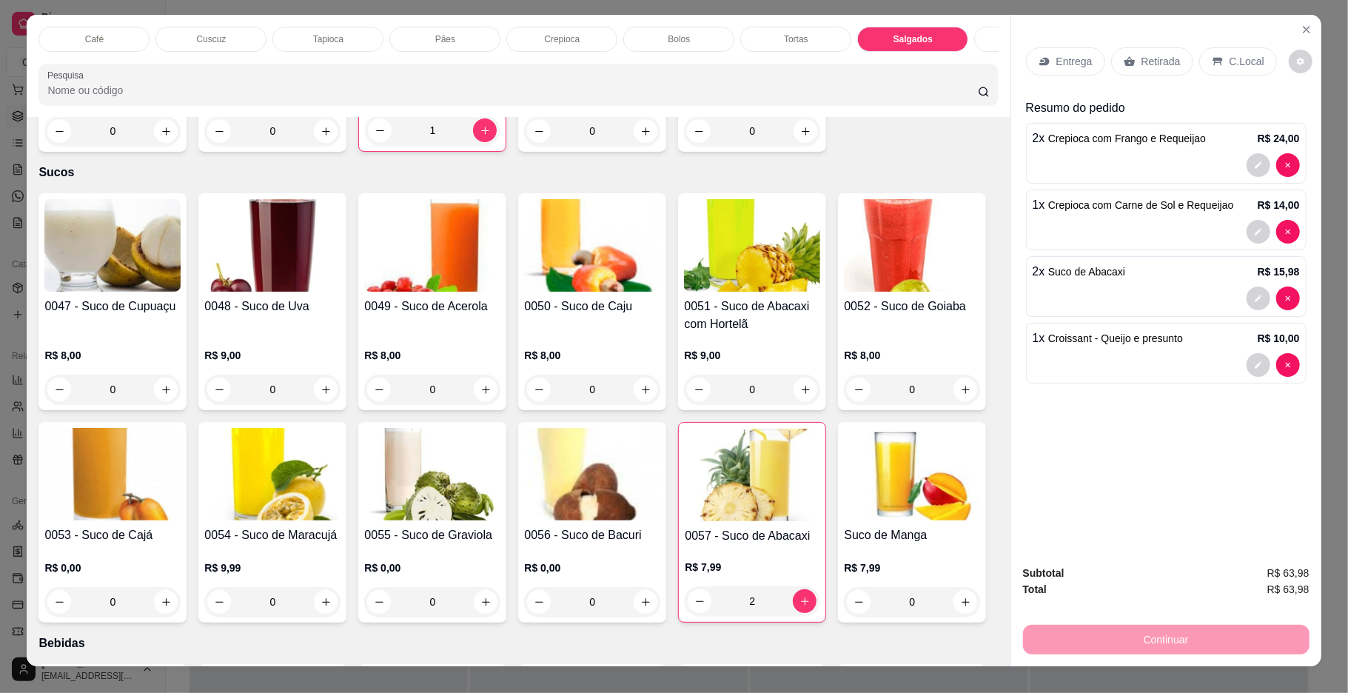
scroll to position [0, 0]
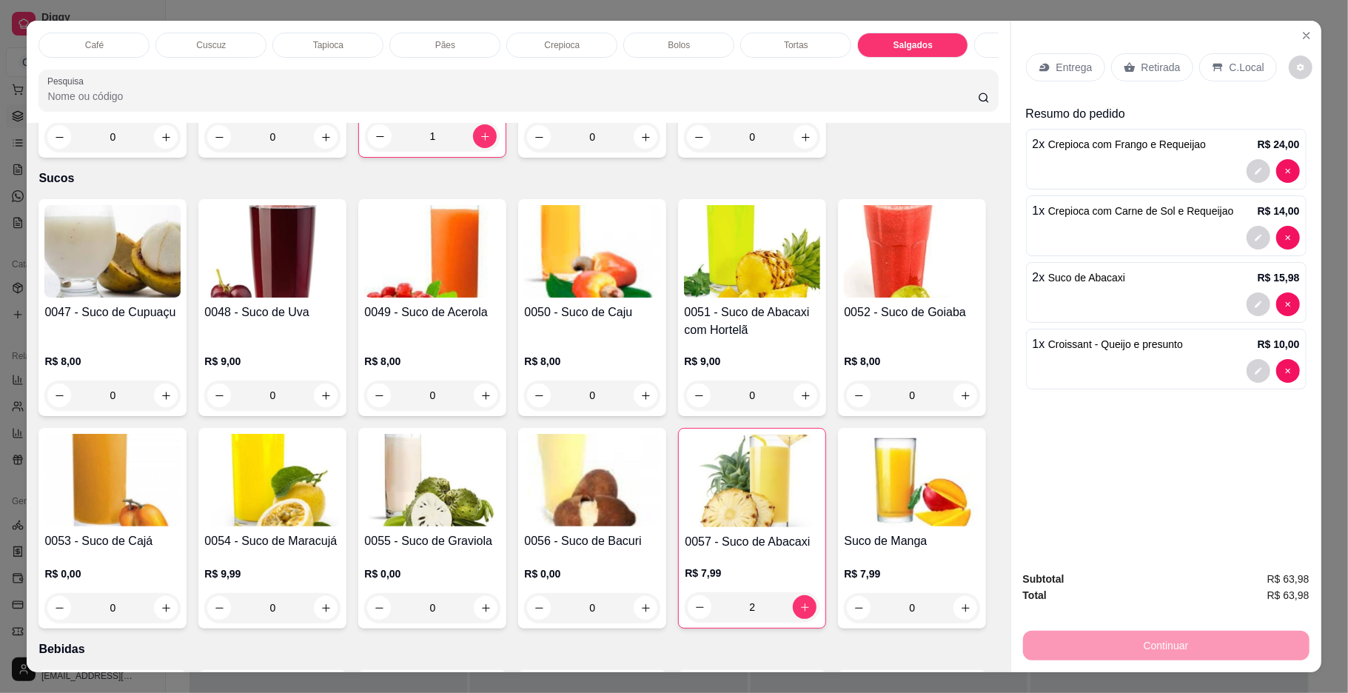
click at [1226, 57] on div "C.Local" at bounding box center [1238, 67] width 78 height 28
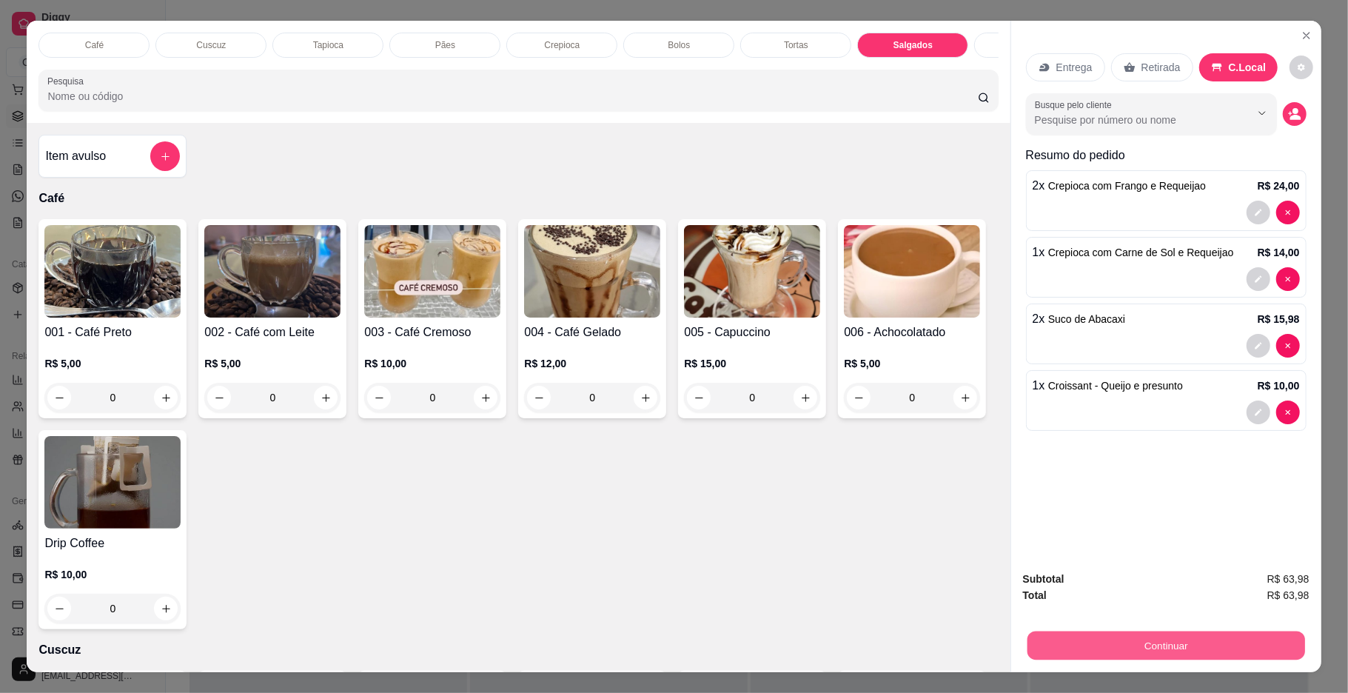
click at [1229, 637] on button "Continuar" at bounding box center [1166, 645] width 278 height 29
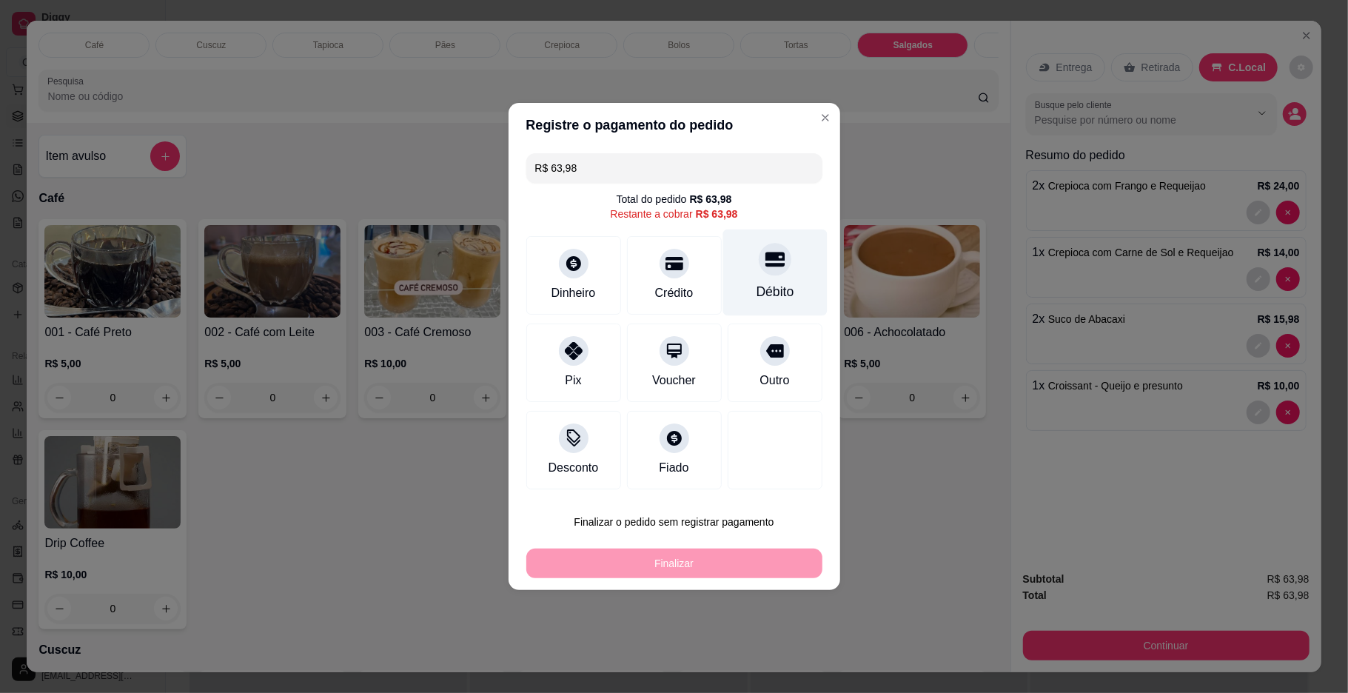
click at [794, 273] on div "Débito" at bounding box center [774, 272] width 104 height 87
type input "R$ 0,00"
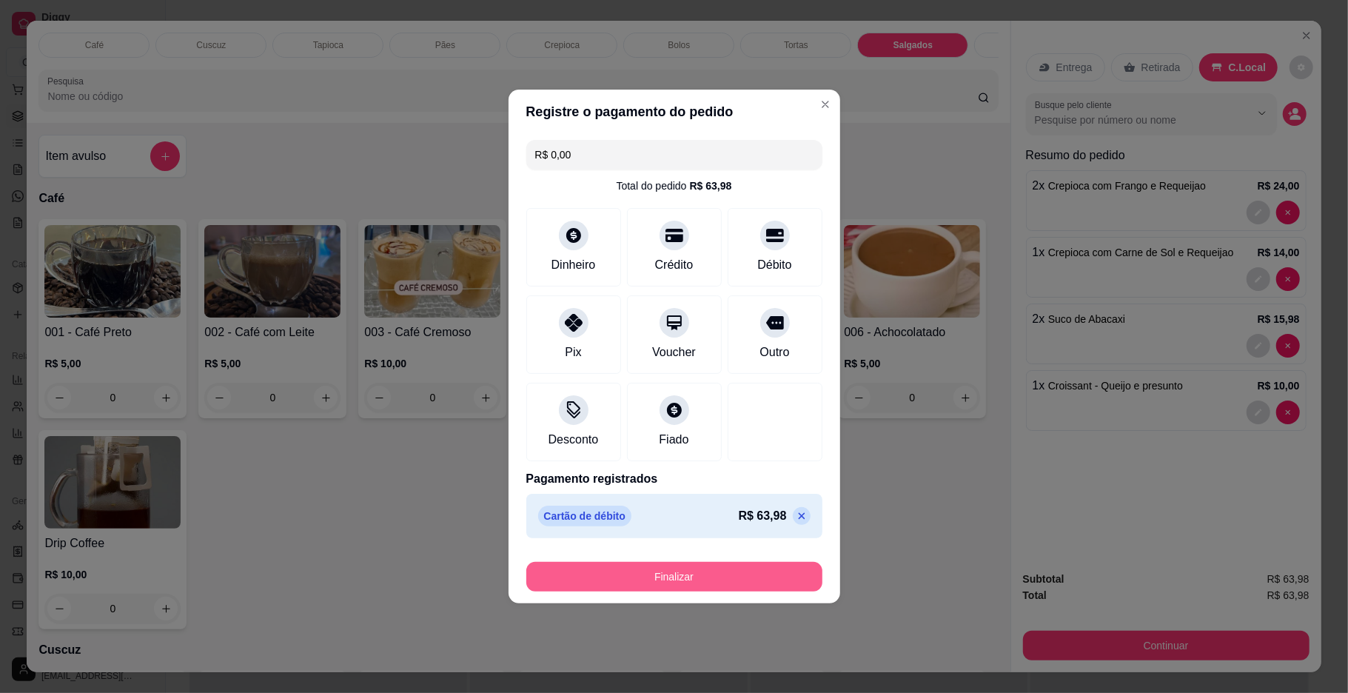
click at [705, 575] on button "Finalizar" at bounding box center [674, 577] width 296 height 30
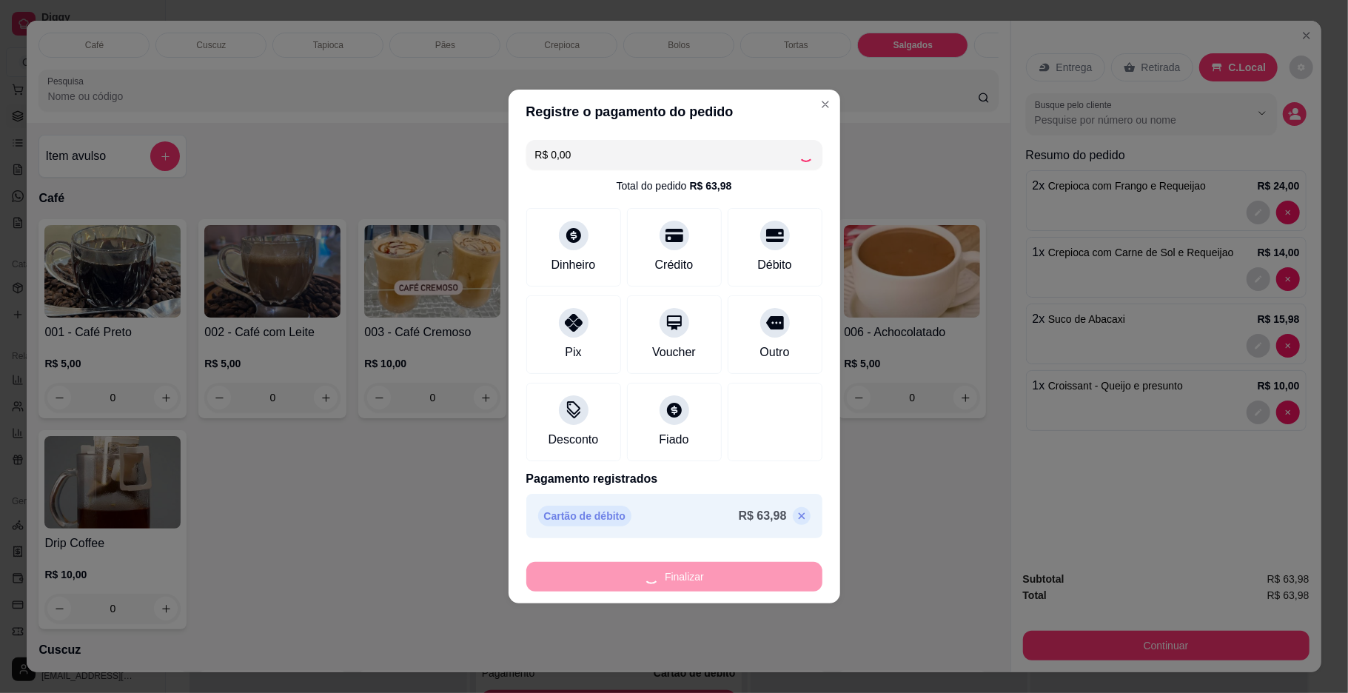
type input "0"
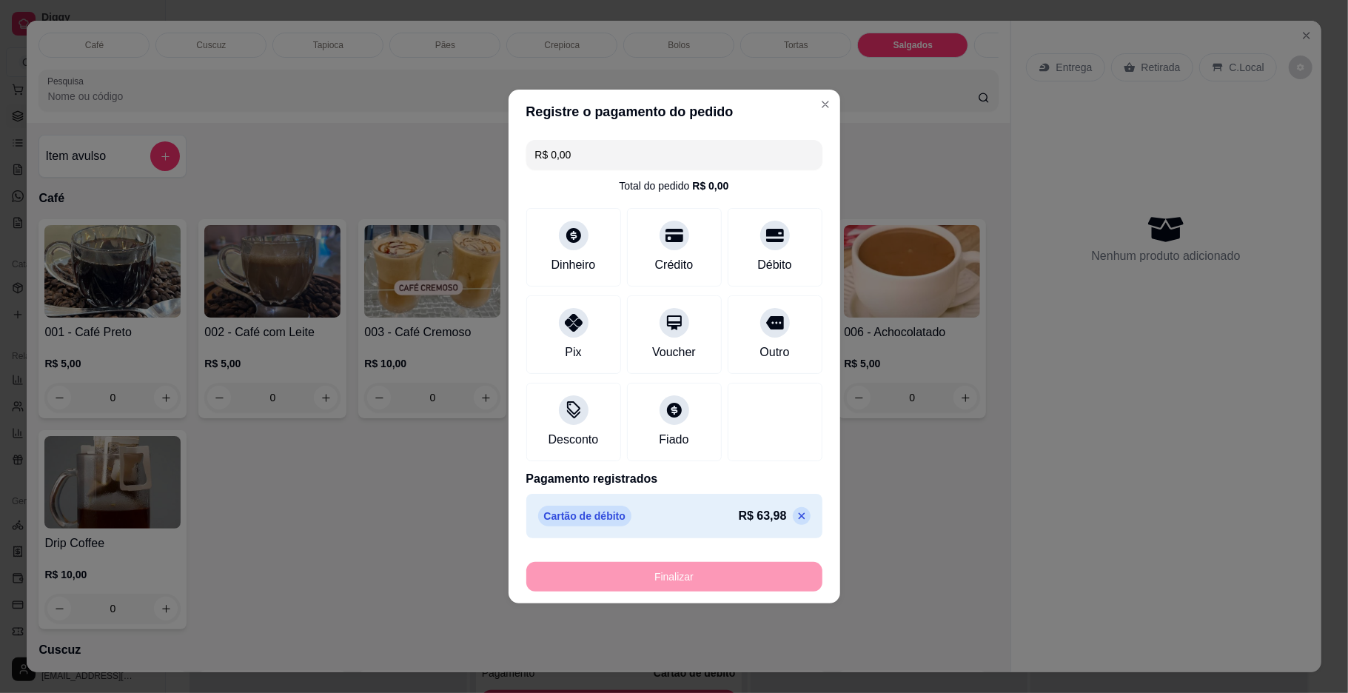
type input "-R$ 63,98"
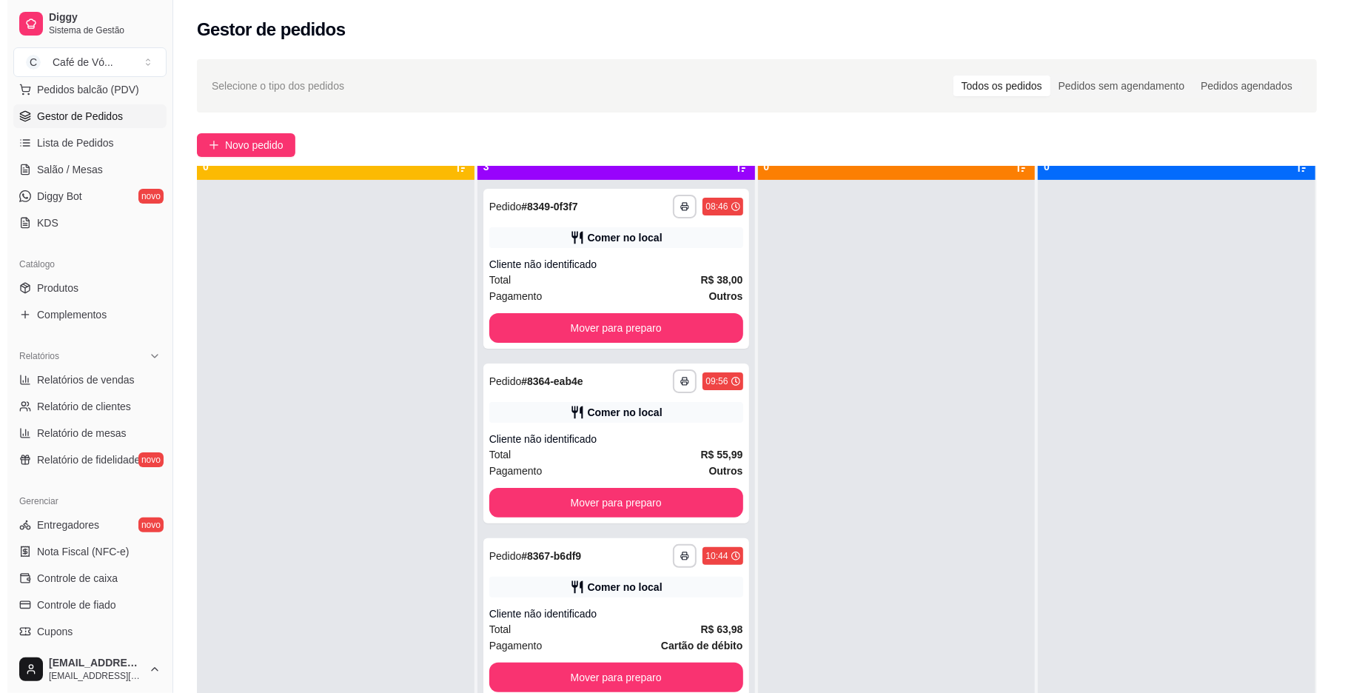
scroll to position [41, 0]
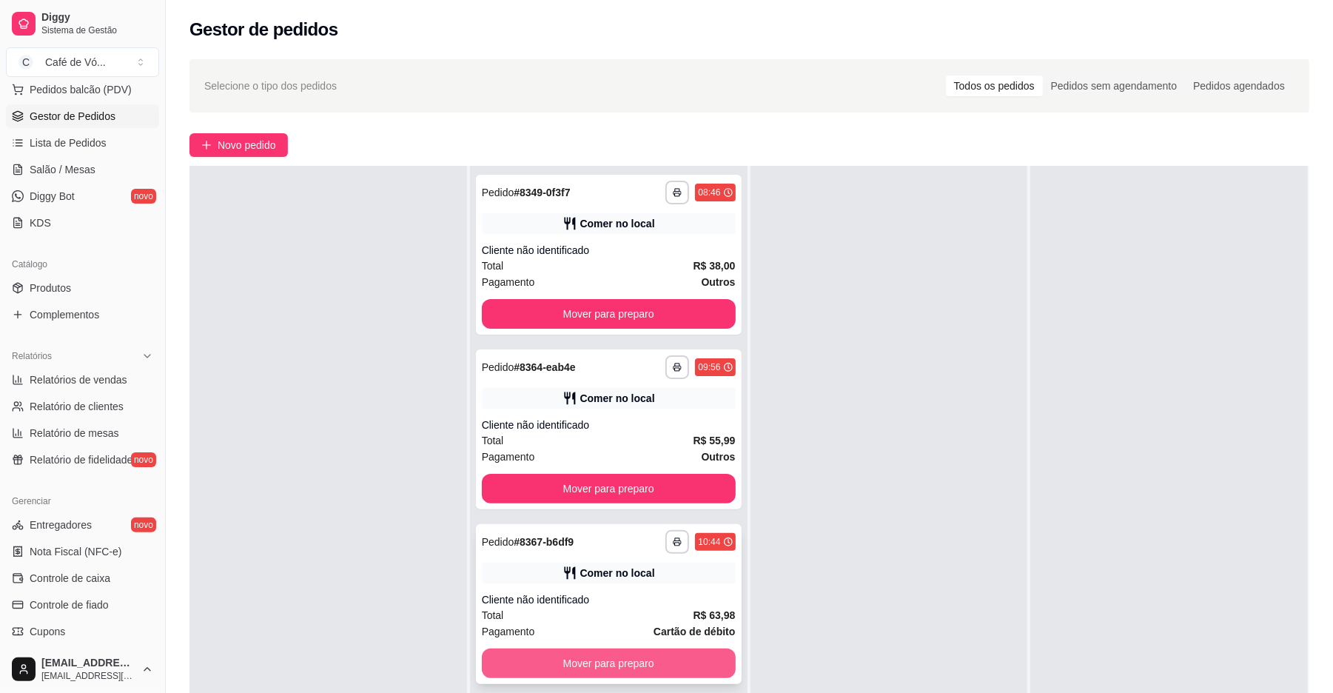
click at [697, 667] on button "Mover para preparo" at bounding box center [609, 663] width 254 height 30
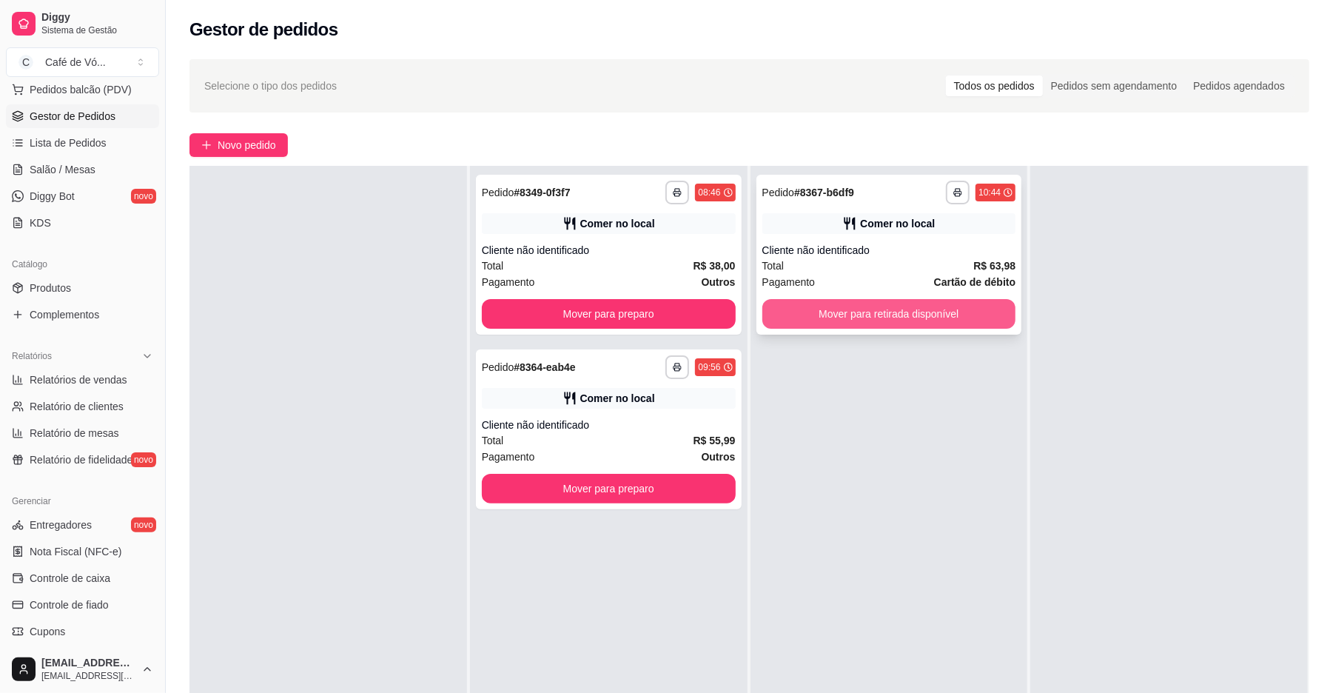
click at [972, 324] on button "Mover para retirada disponível" at bounding box center [889, 314] width 254 height 30
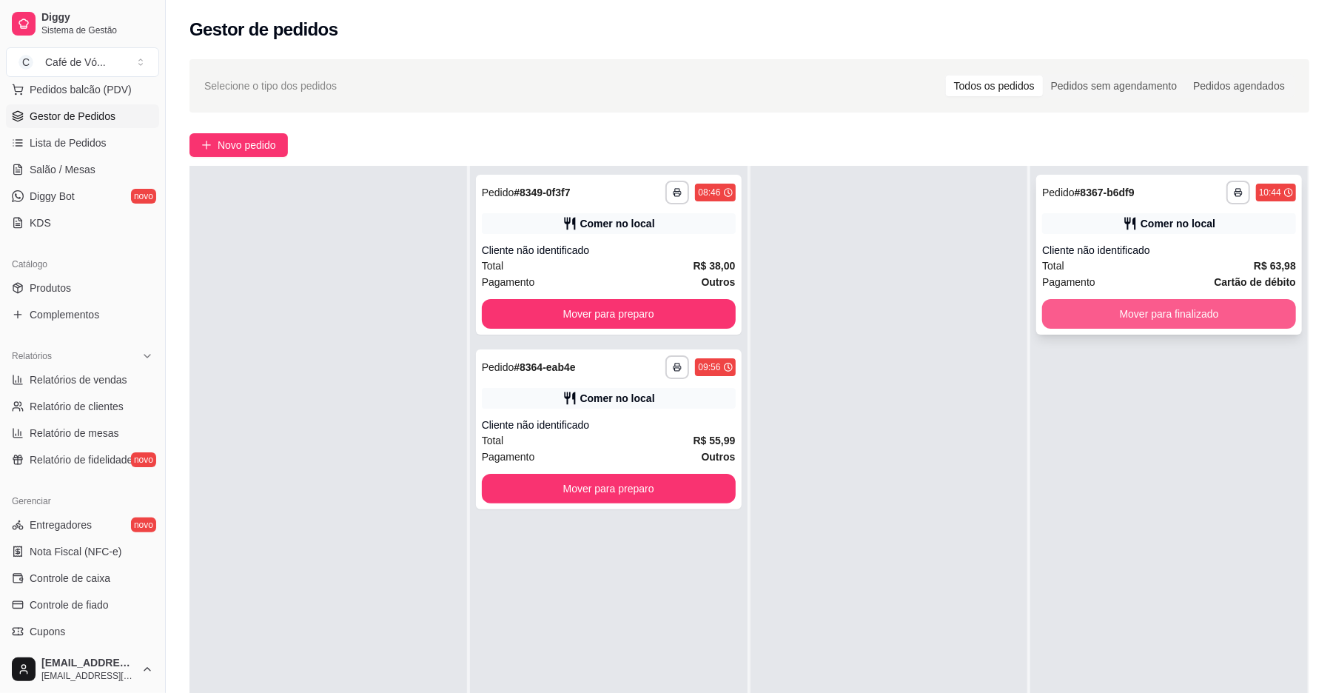
click at [1098, 326] on button "Mover para finalizado" at bounding box center [1169, 314] width 254 height 30
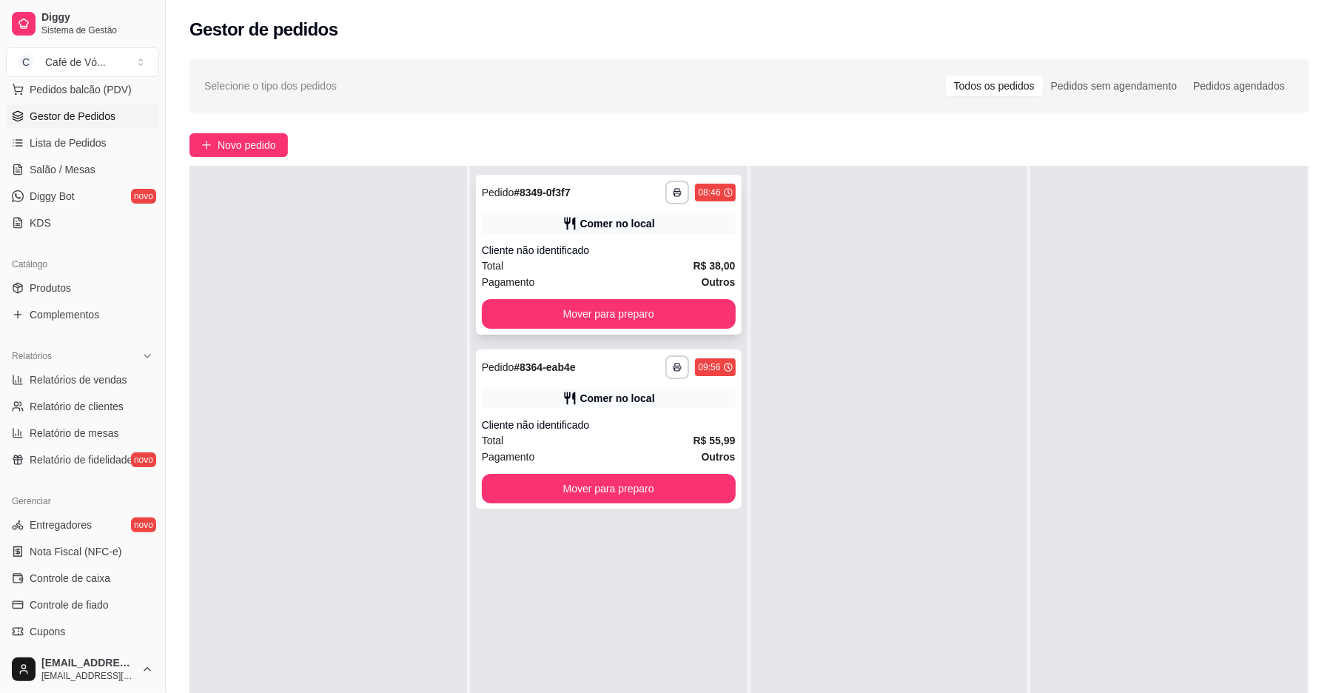
click at [713, 287] on strong "Outros" at bounding box center [719, 282] width 34 height 12
click at [645, 428] on div "Cliente não identificado" at bounding box center [609, 424] width 254 height 15
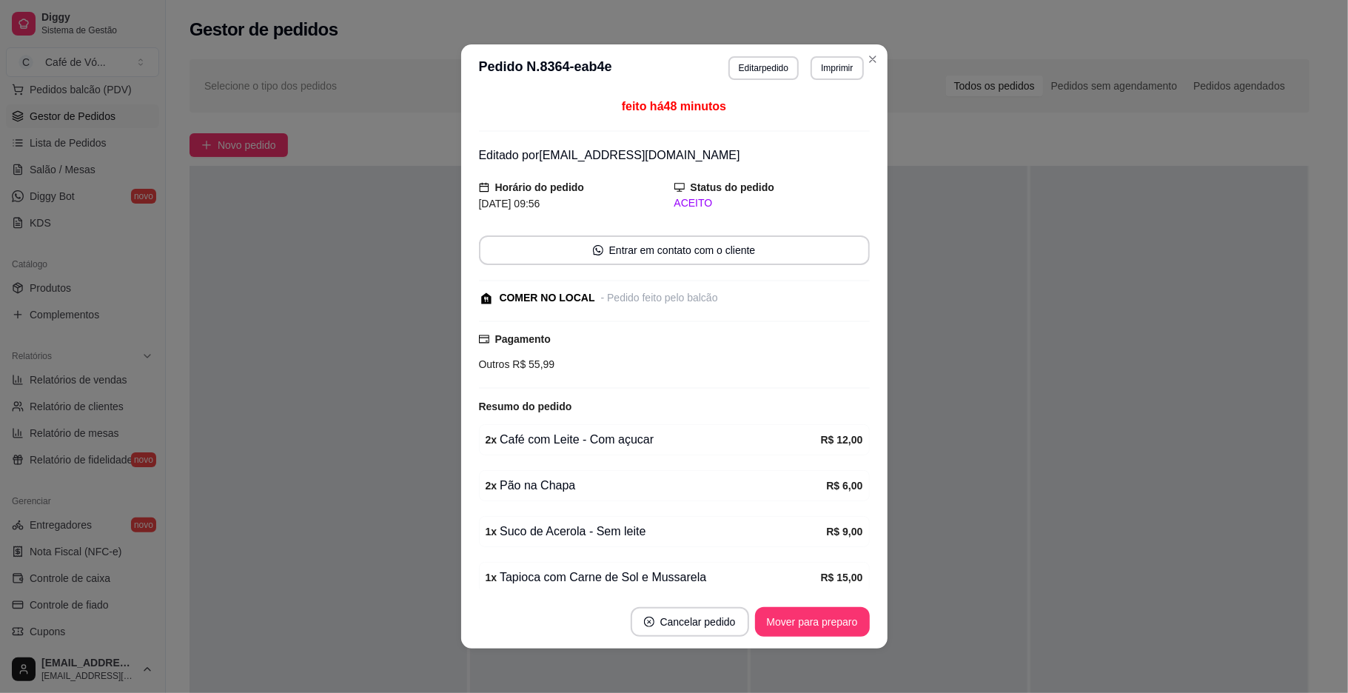
scroll to position [163, 0]
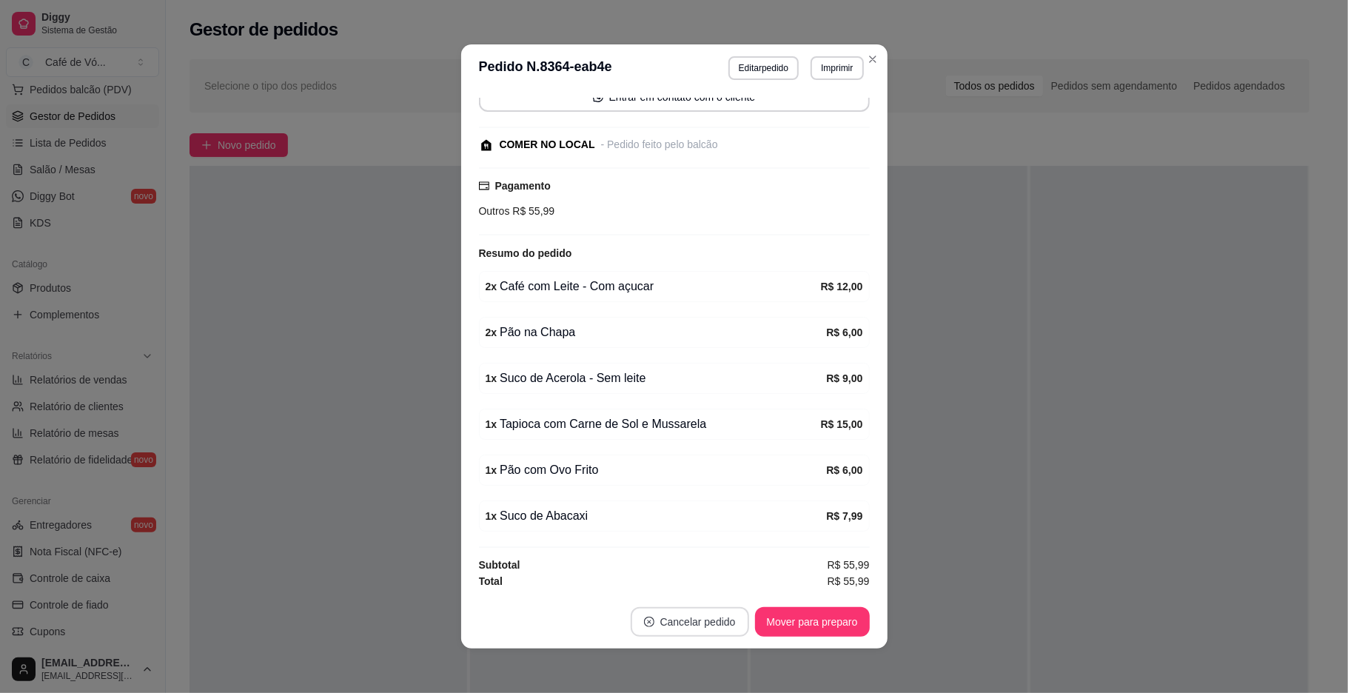
click at [697, 616] on button "Cancelar pedido" at bounding box center [690, 622] width 118 height 30
click at [705, 570] on button "Sim" at bounding box center [723, 585] width 59 height 30
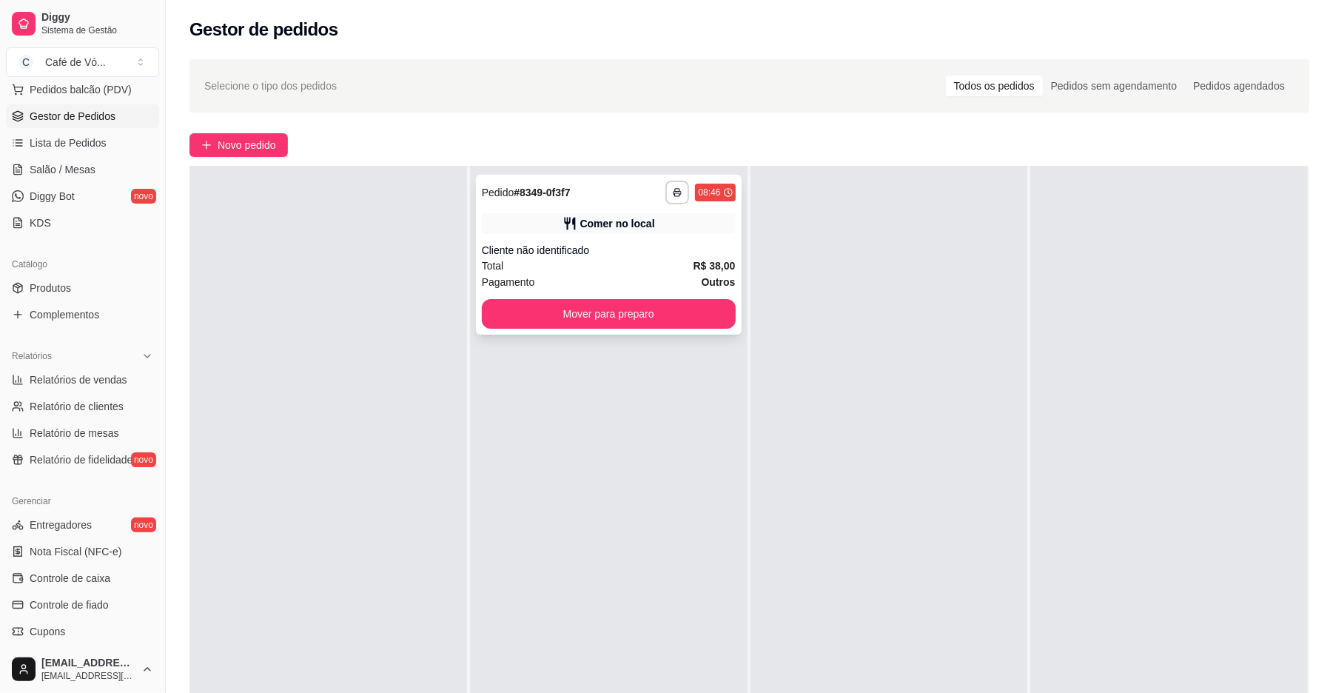
click at [640, 234] on div "**********" at bounding box center [609, 255] width 266 height 160
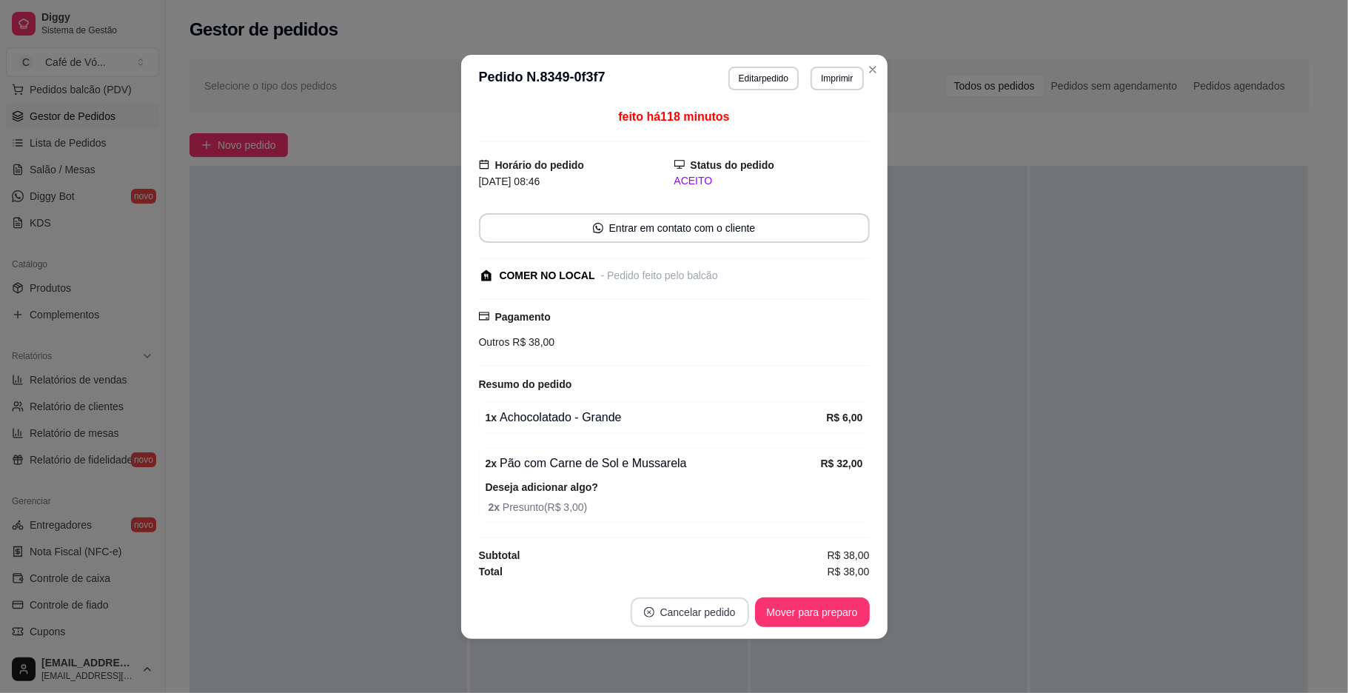
click at [710, 616] on button "Cancelar pedido" at bounding box center [690, 612] width 118 height 30
click at [705, 568] on button "Sim" at bounding box center [731, 578] width 59 height 30
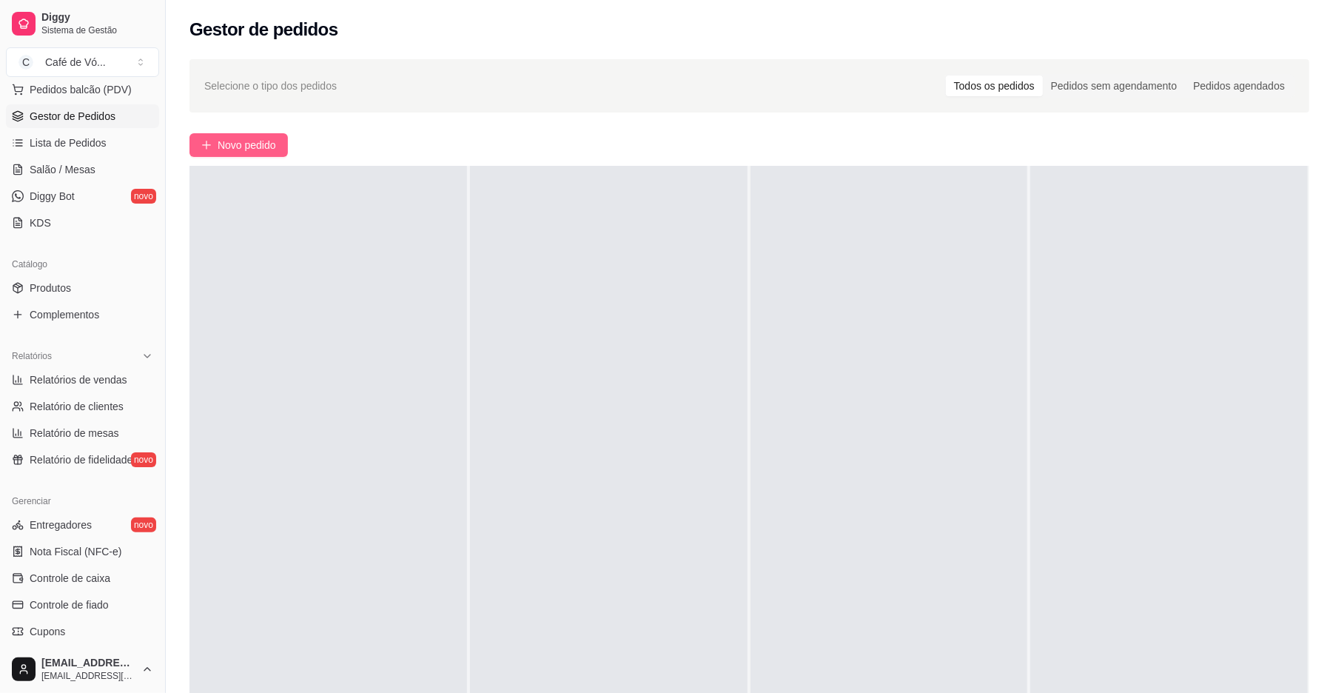
click at [243, 148] on span "Novo pedido" at bounding box center [247, 145] width 58 height 16
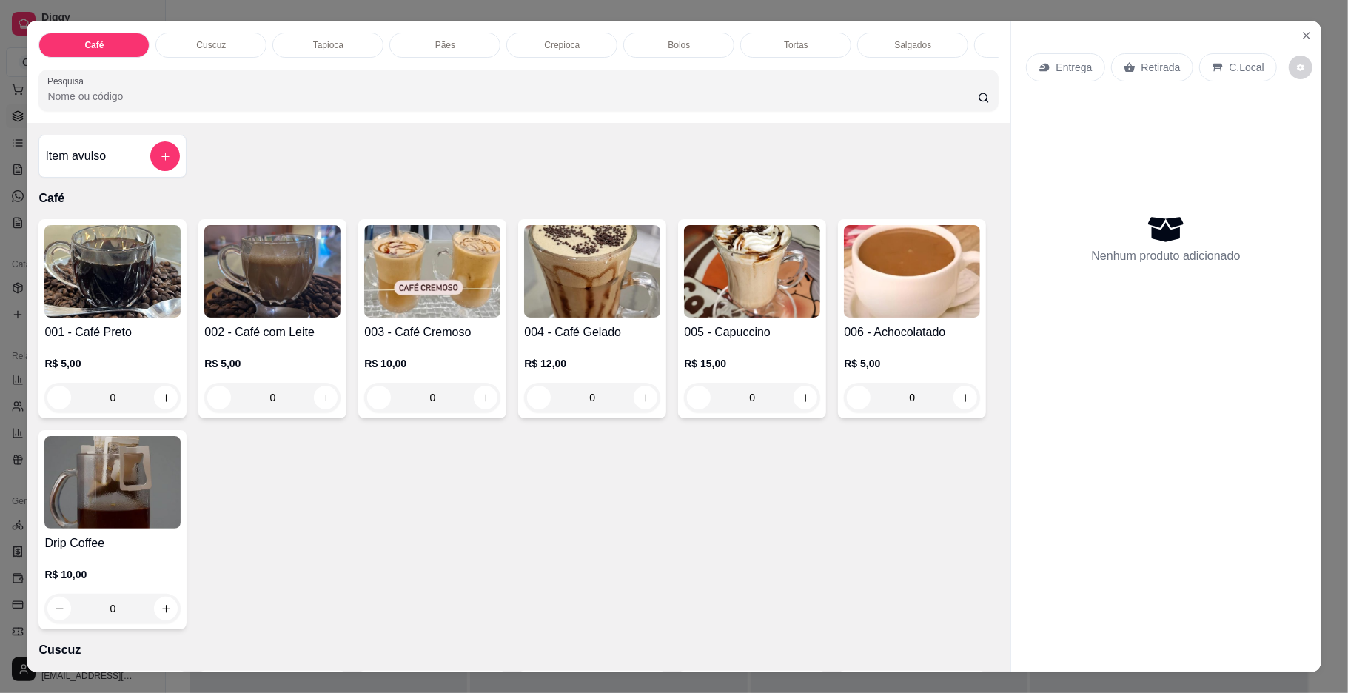
click at [214, 47] on p "Cuscuz" at bounding box center [211, 45] width 30 height 12
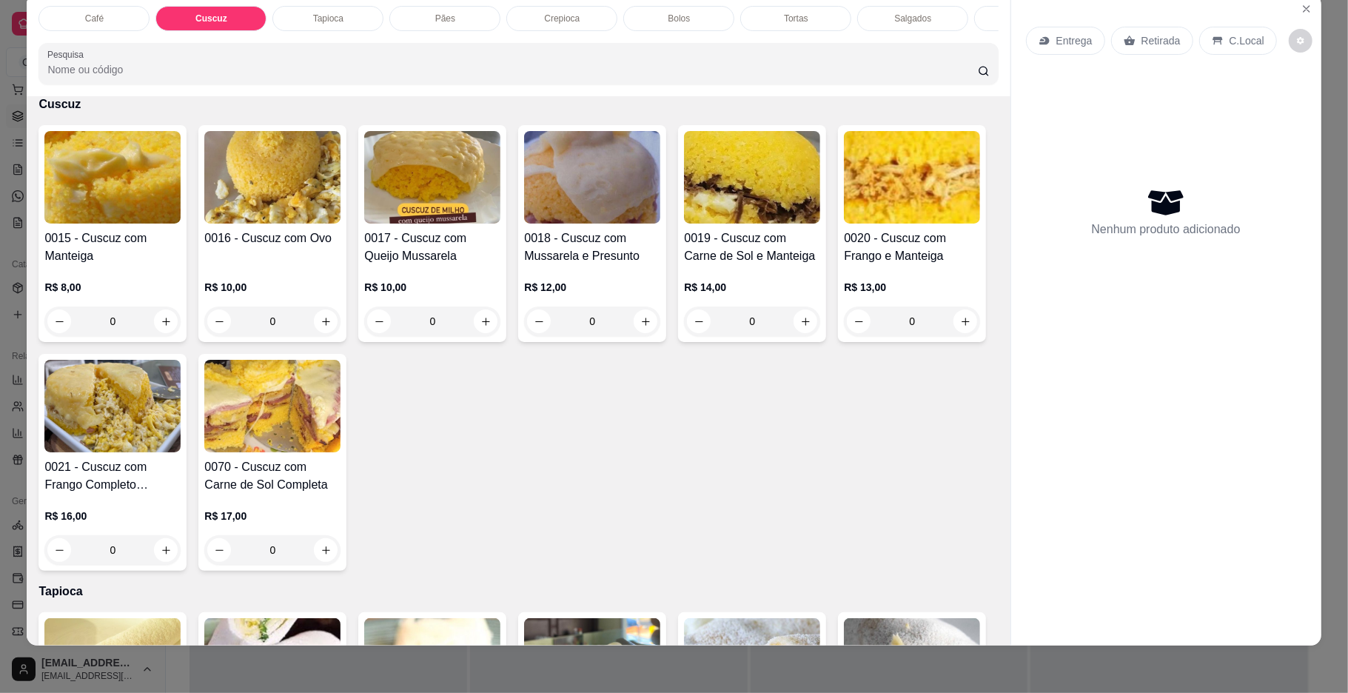
click at [340, 421] on img at bounding box center [272, 406] width 136 height 93
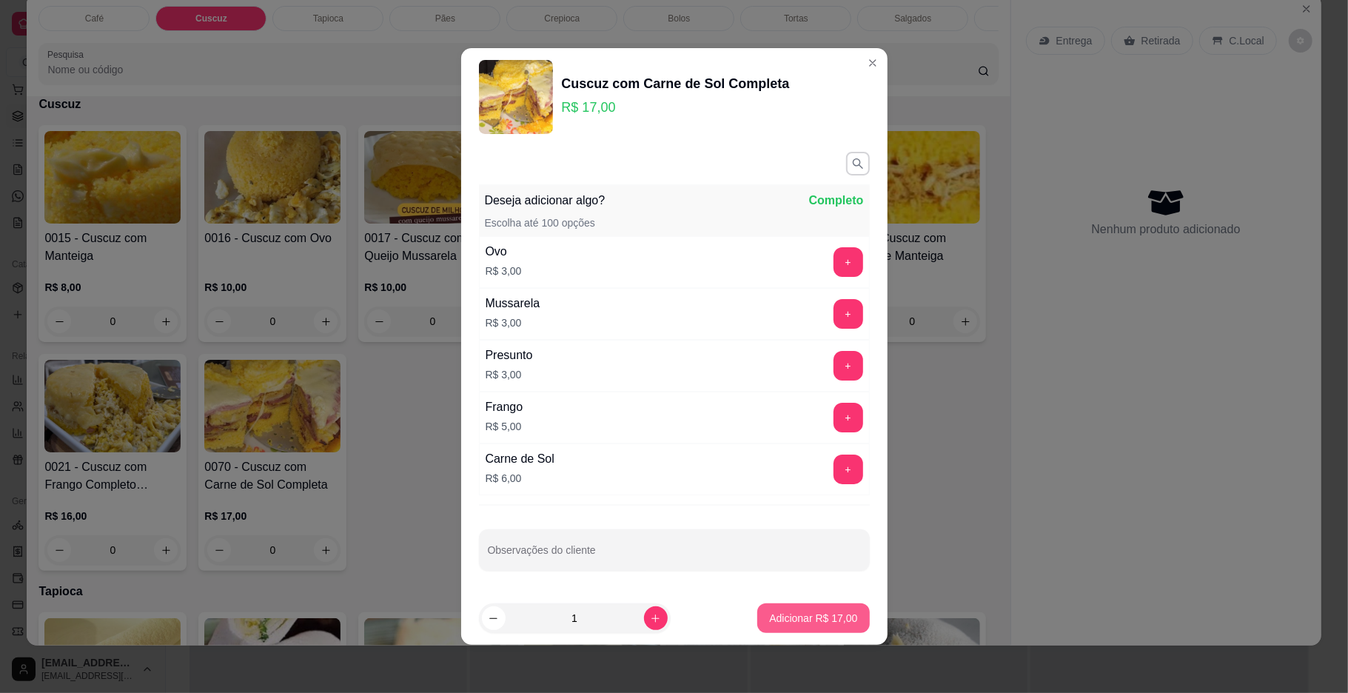
click at [789, 605] on button "Adicionar R$ 17,00" at bounding box center [813, 618] width 112 height 30
type input "1"
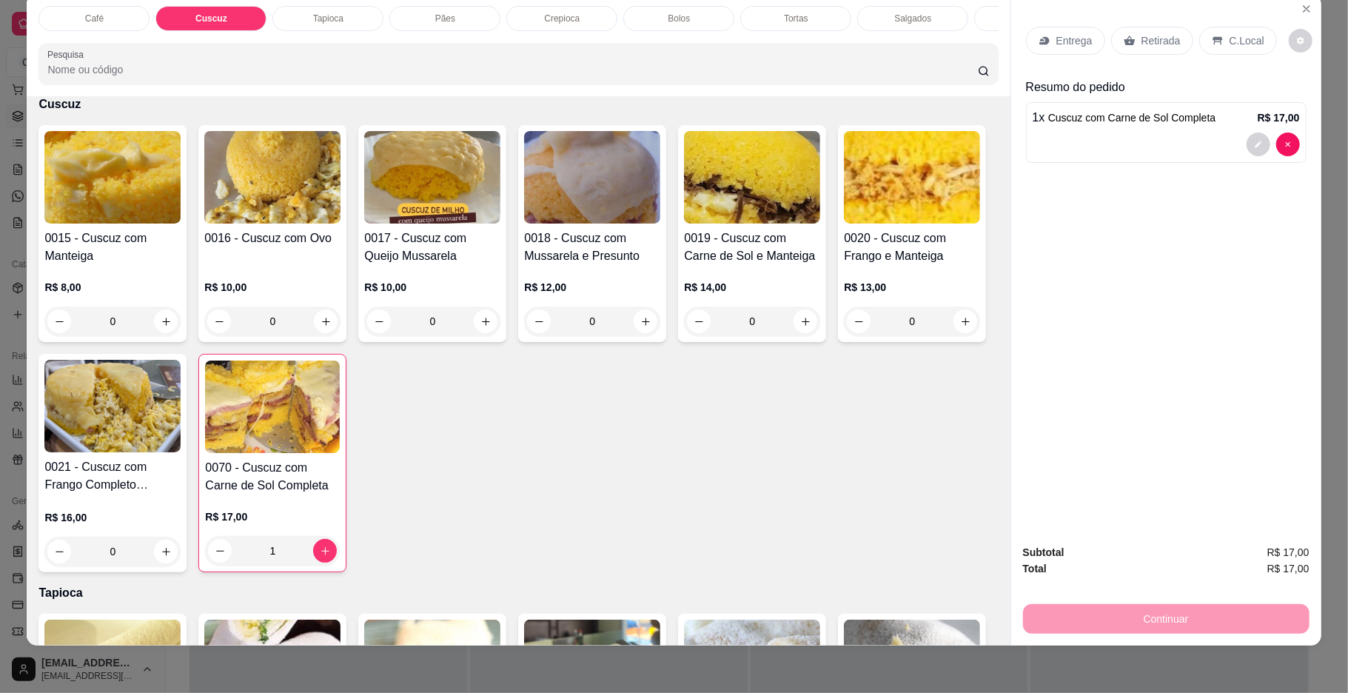
click at [110, 21] on div "Café" at bounding box center [93, 18] width 111 height 25
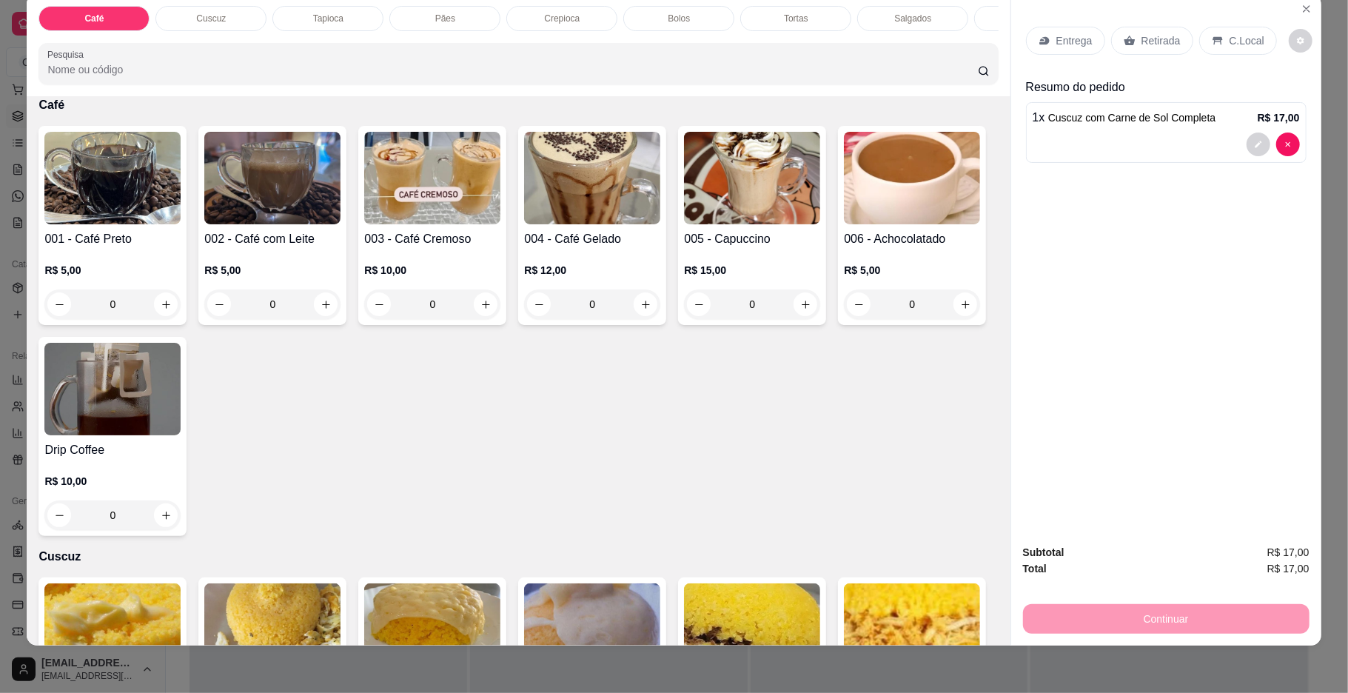
click at [228, 179] on img at bounding box center [272, 178] width 136 height 93
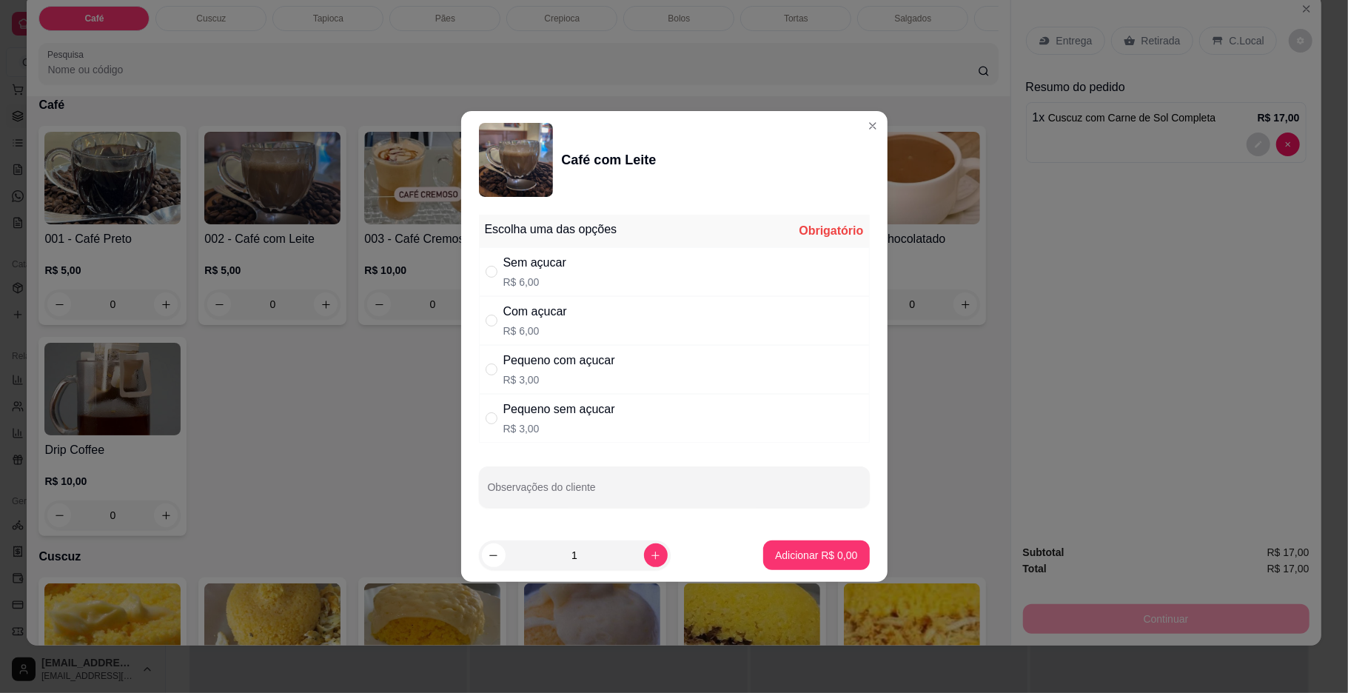
click at [519, 320] on div "Com açucar R$ 6,00" at bounding box center [535, 321] width 64 height 36
radio input "true"
click at [814, 554] on p "Adicionar R$ 6,00" at bounding box center [816, 555] width 82 height 15
type input "1"
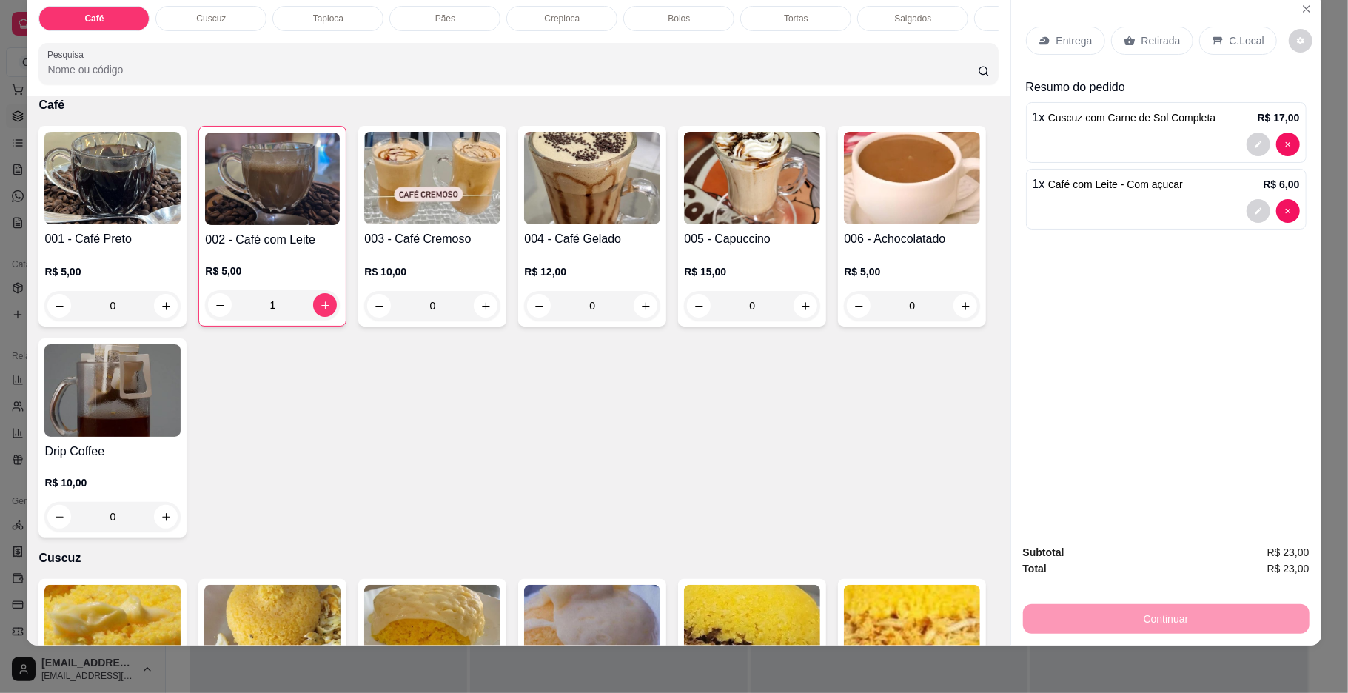
click at [364, 6] on div "Tapioca" at bounding box center [327, 18] width 111 height 25
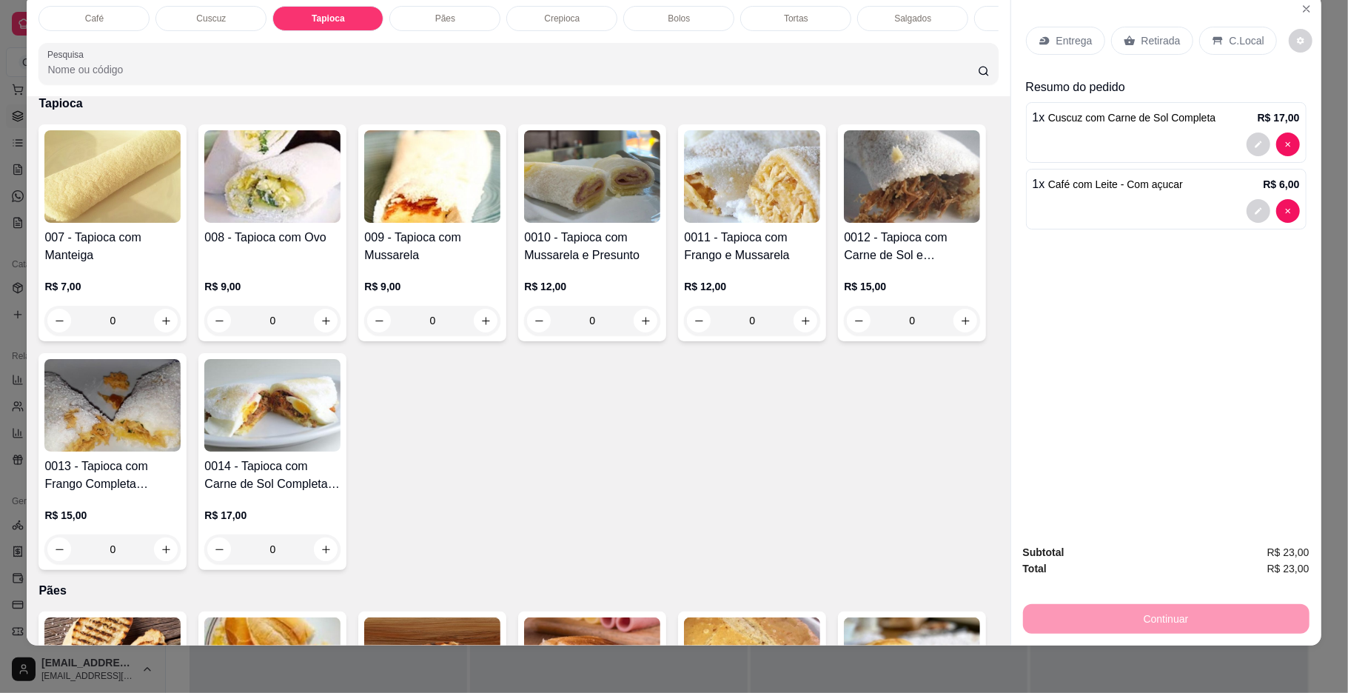
click at [154, 333] on div "0" at bounding box center [112, 321] width 136 height 30
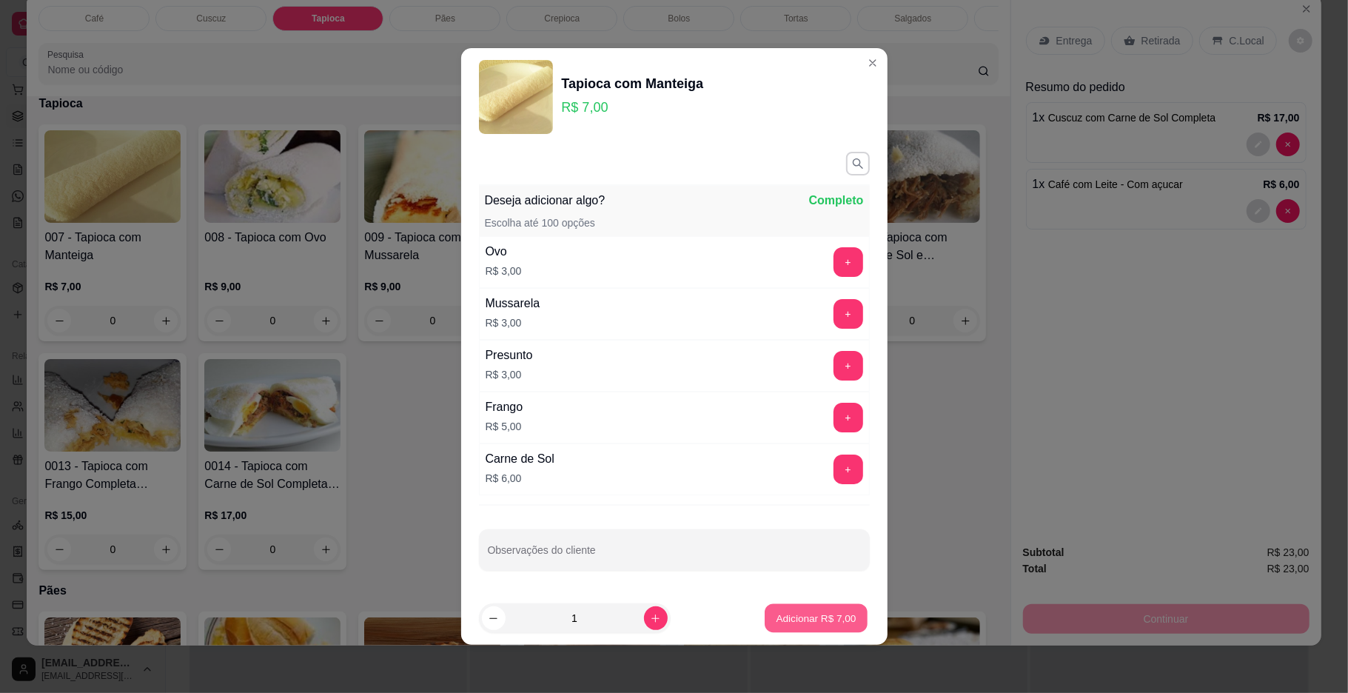
click at [811, 628] on button "Adicionar R$ 7,00" at bounding box center [816, 618] width 103 height 29
type input "1"
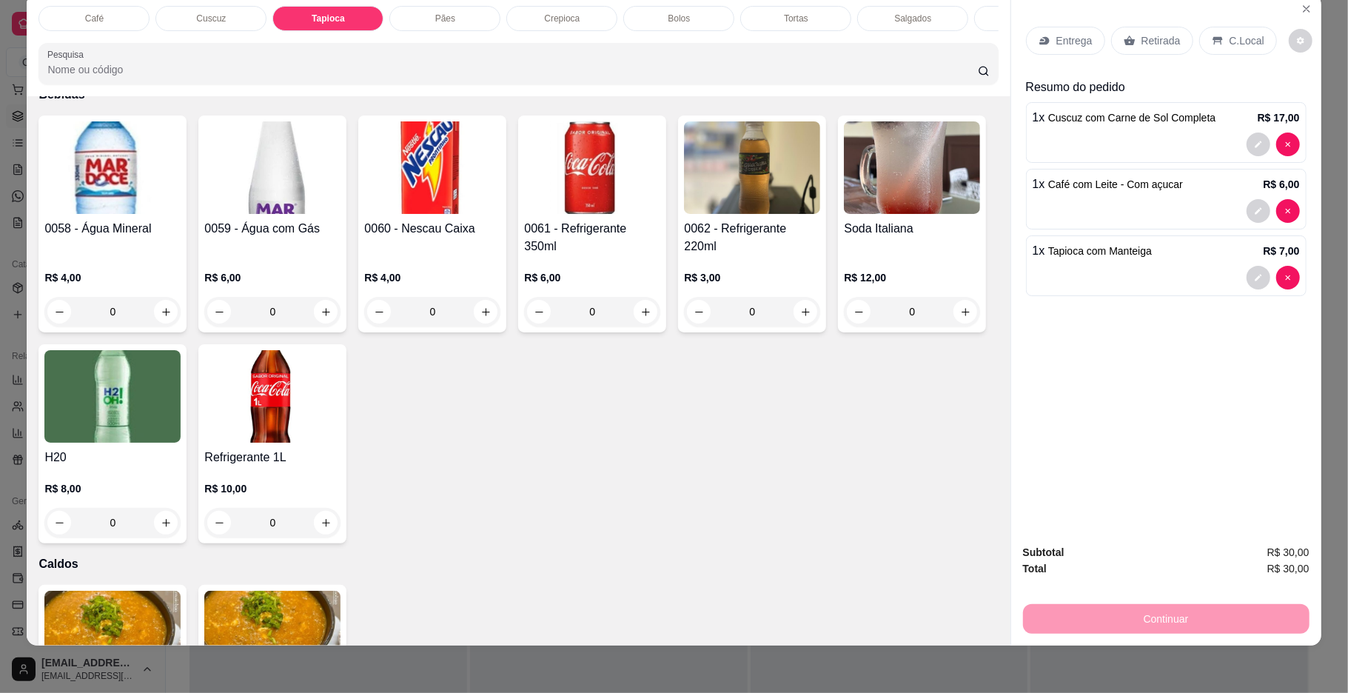
scroll to position [4068, 0]
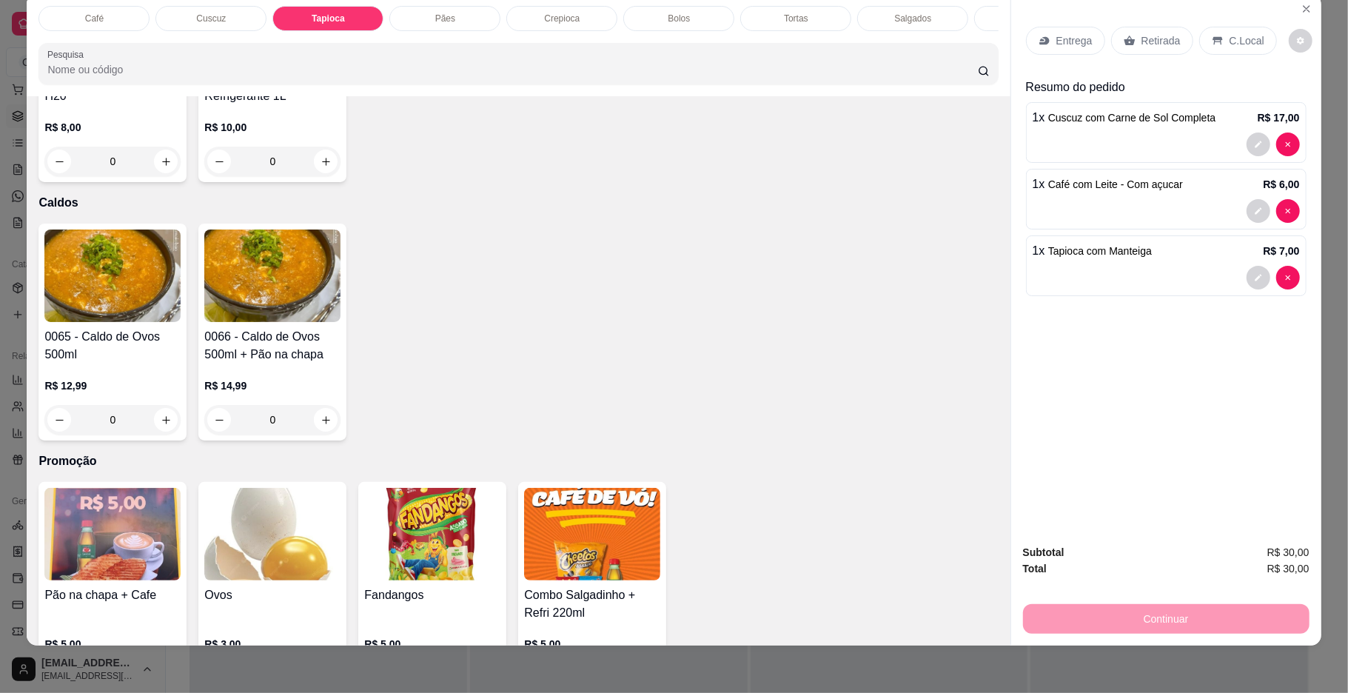
type input "1"
click at [338, 25] on div "Tapioca" at bounding box center [327, 18] width 111 height 25
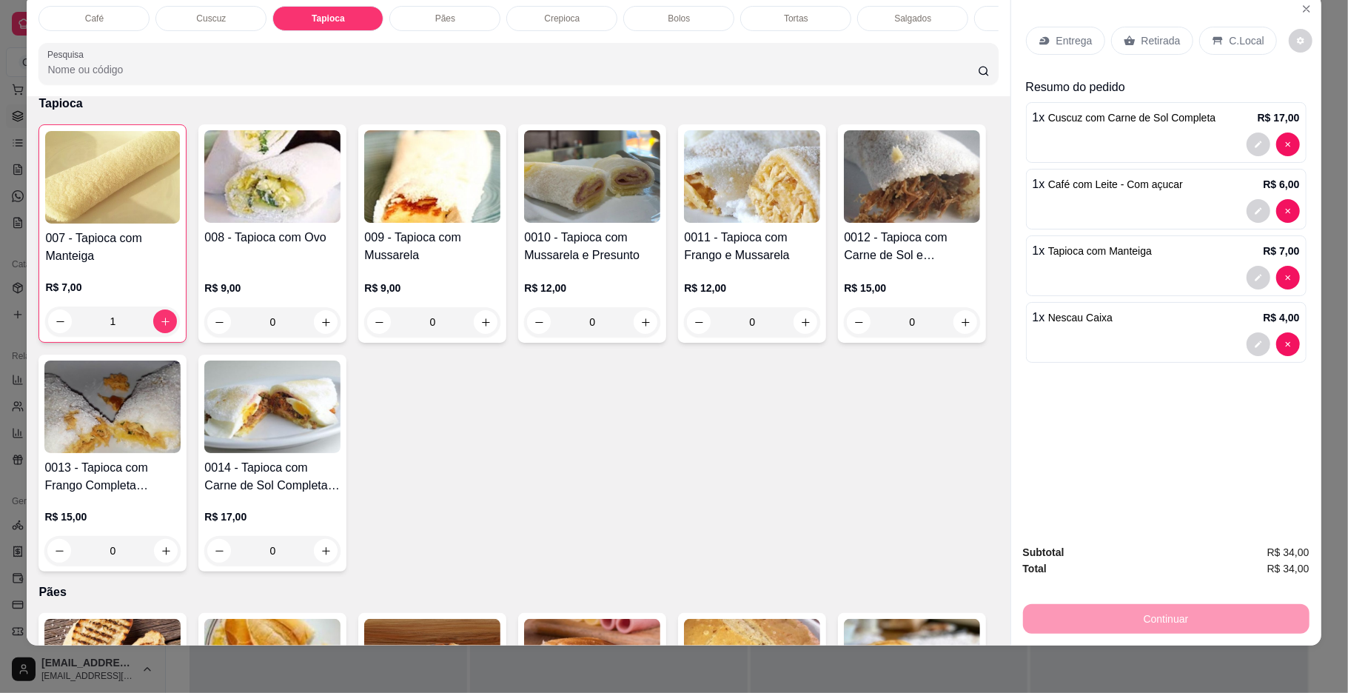
click at [485, 337] on div "0" at bounding box center [432, 322] width 136 height 30
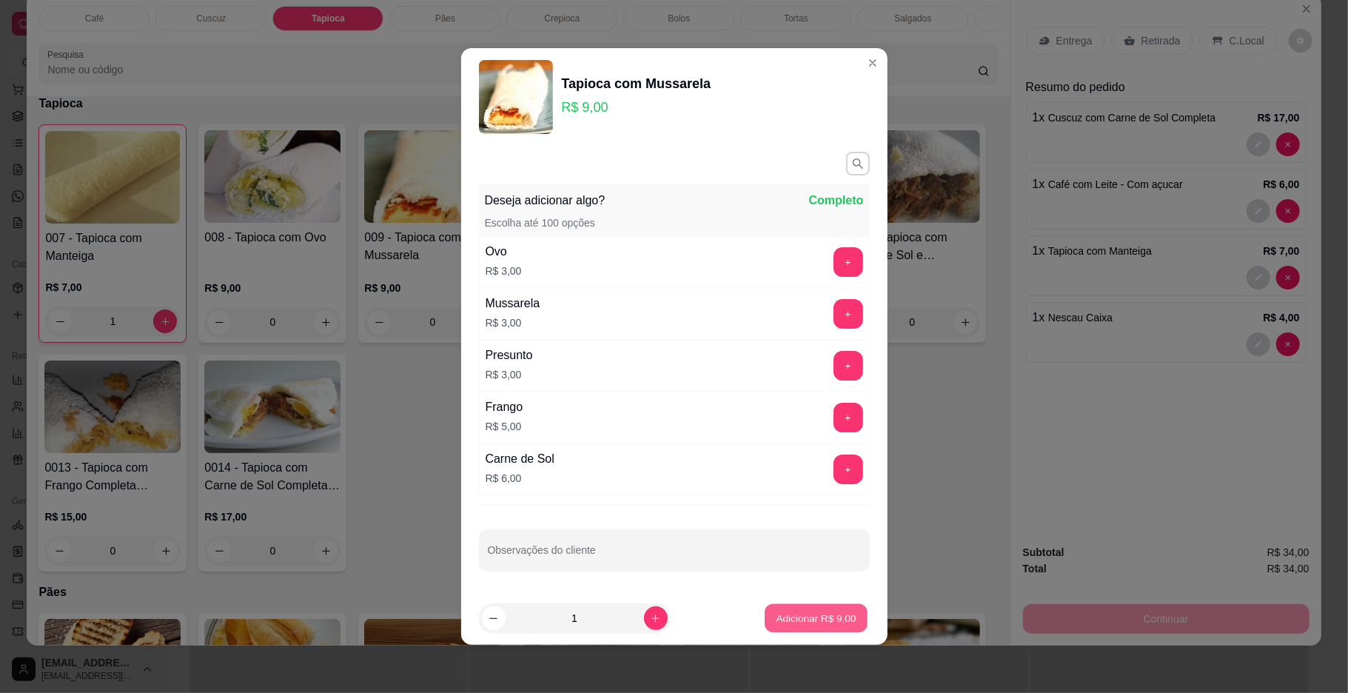
click at [806, 607] on button "Adicionar R$ 9,00" at bounding box center [816, 618] width 103 height 29
type input "1"
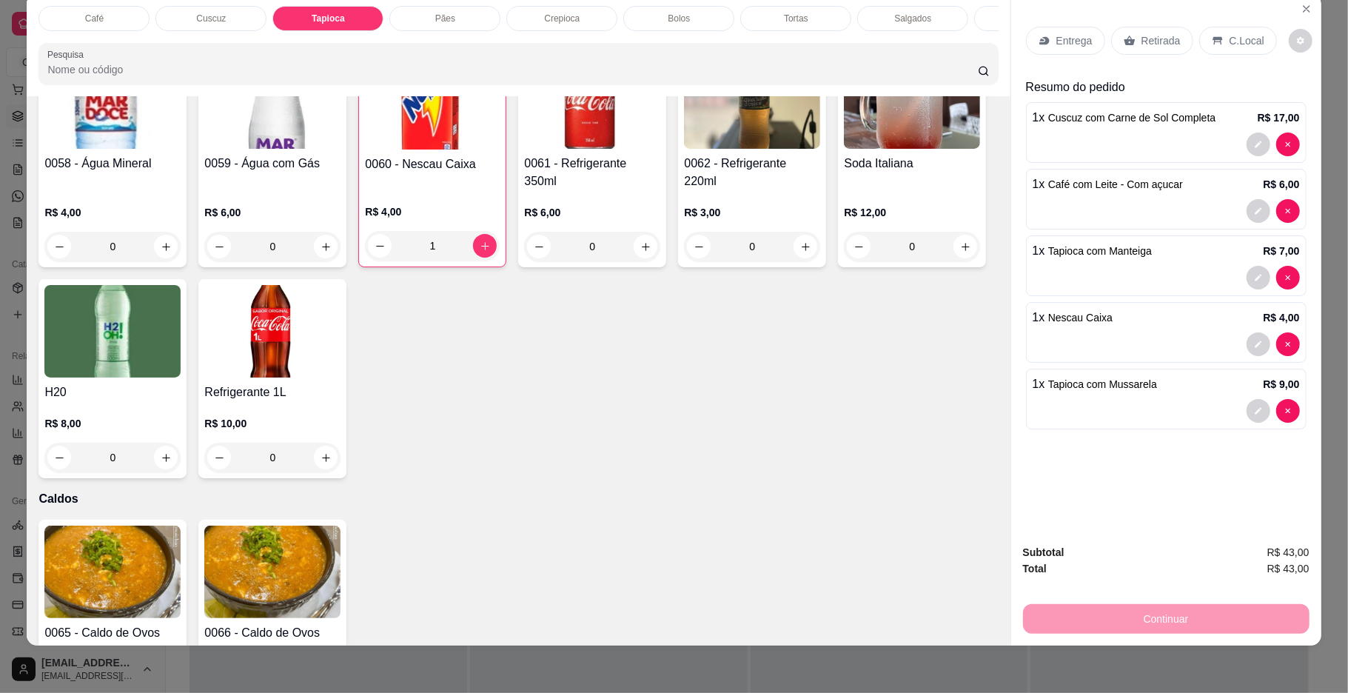
scroll to position [4068, 0]
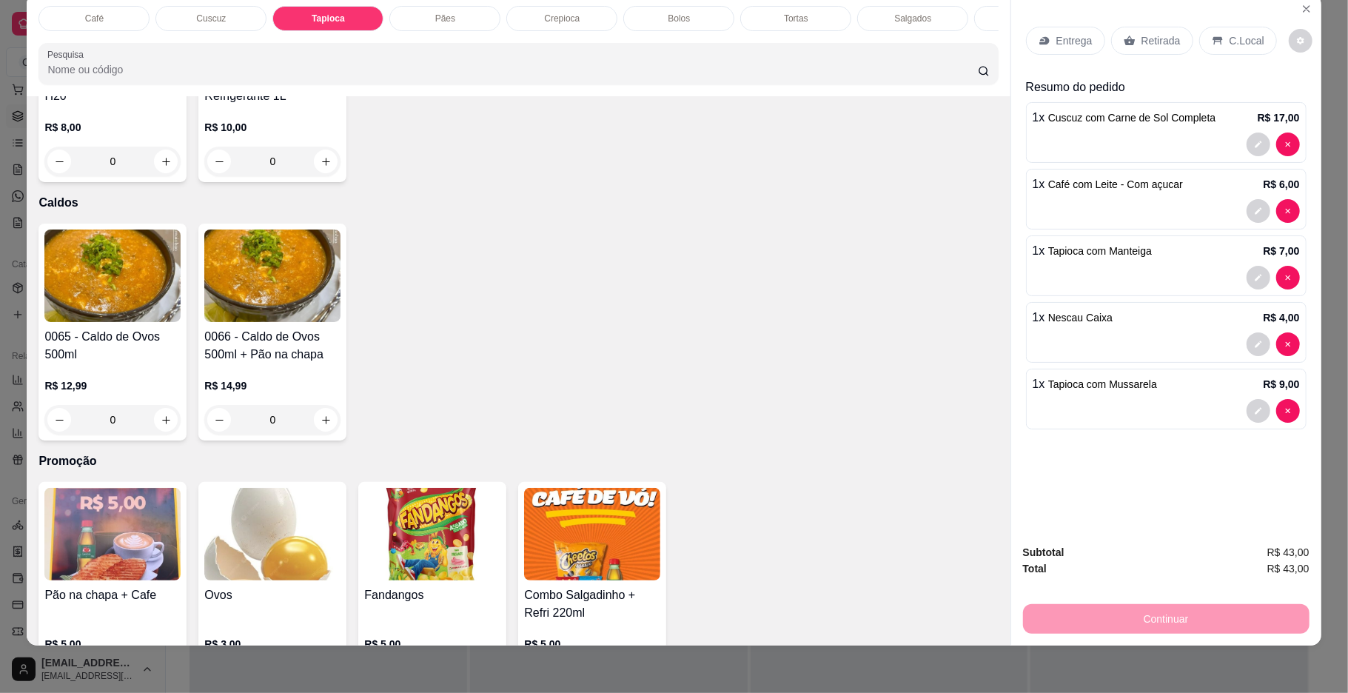
type input "2"
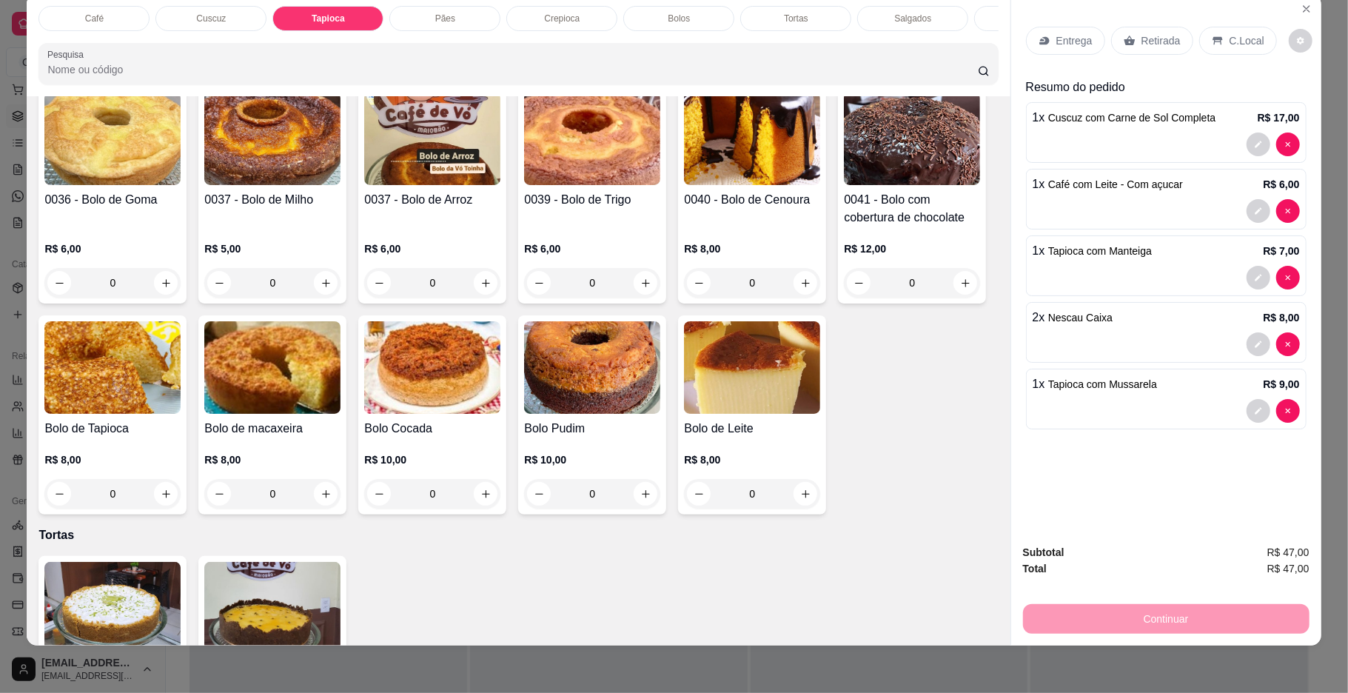
scroll to position [2194, 0]
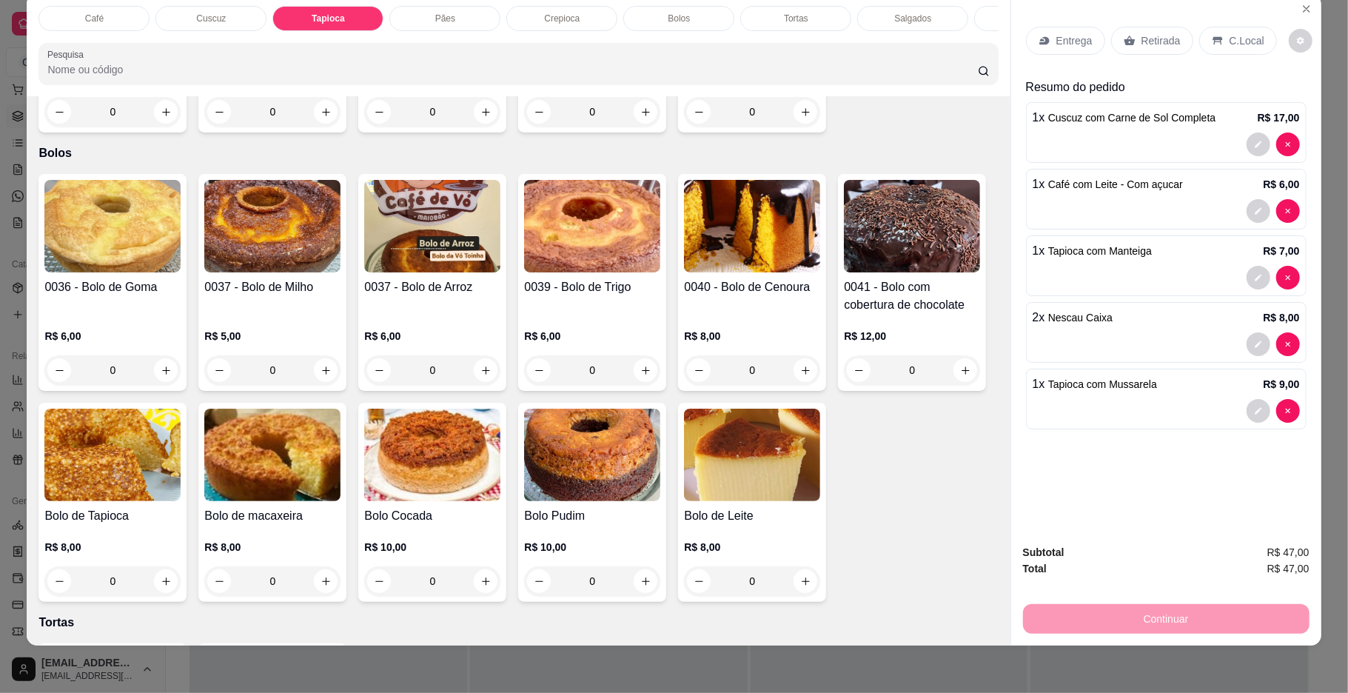
click at [75, 21] on div "Café" at bounding box center [93, 18] width 111 height 25
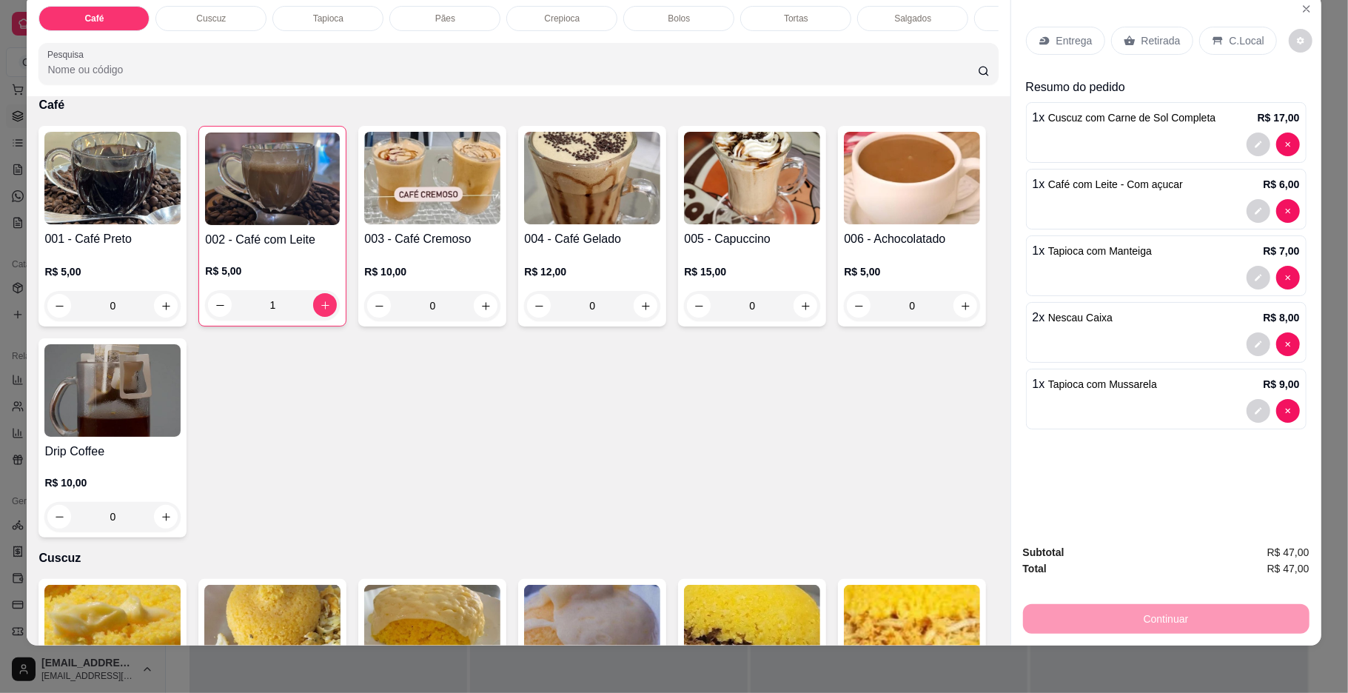
click at [317, 315] on div "1" at bounding box center [272, 305] width 135 height 30
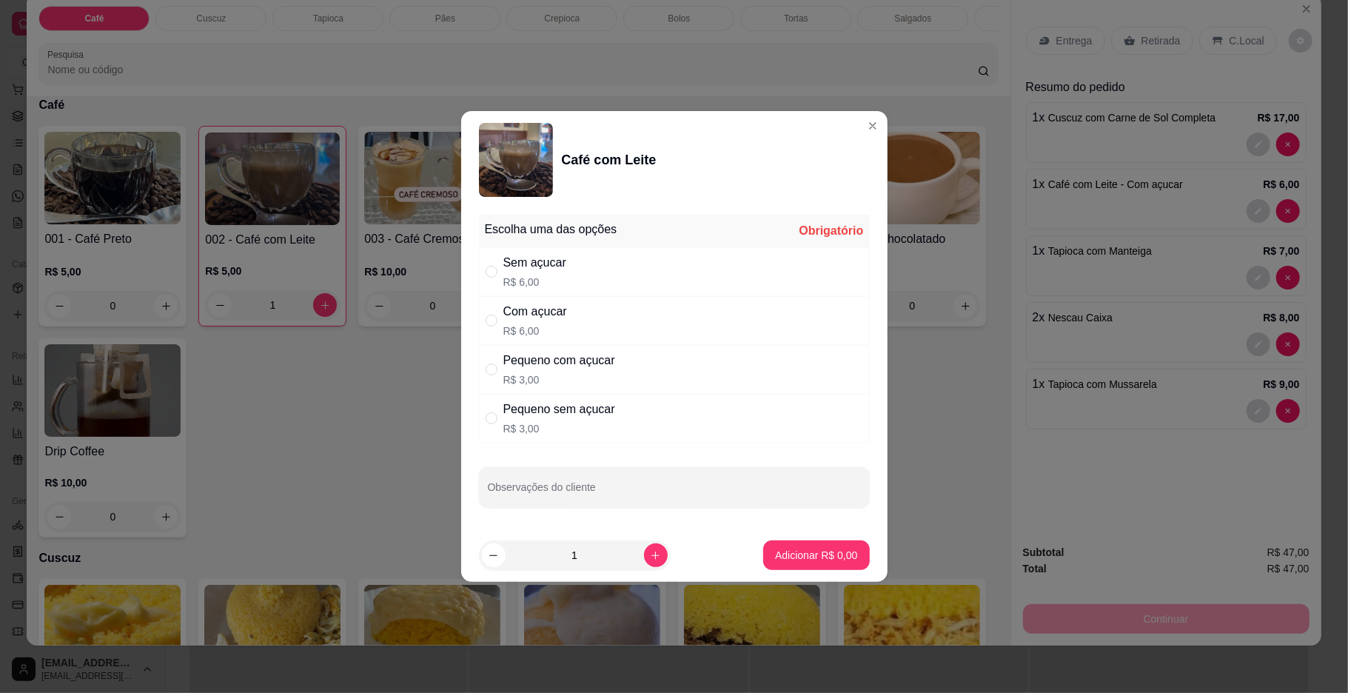
click at [664, 314] on div "Com açucar R$ 6,00" at bounding box center [674, 320] width 391 height 49
radio input "true"
click at [791, 548] on button "Adicionar R$ 6,00" at bounding box center [816, 555] width 106 height 30
type input "2"
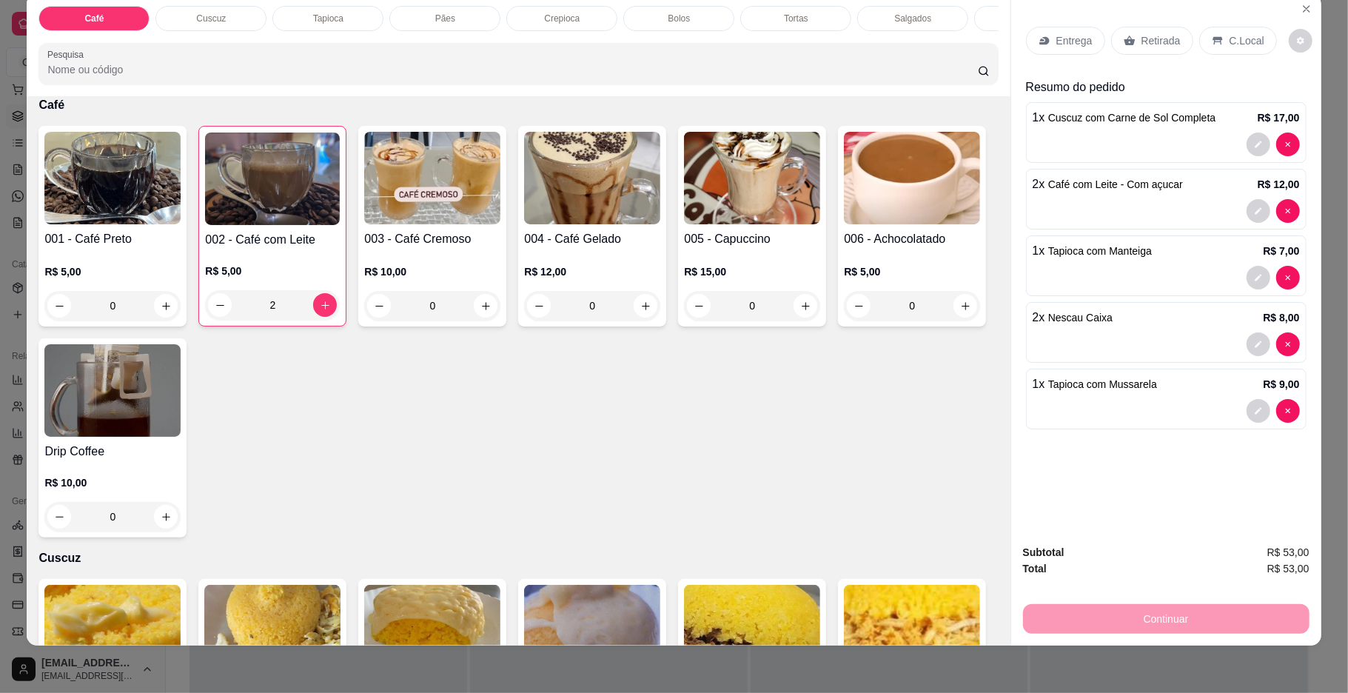
click at [688, 13] on div "Bolos" at bounding box center [678, 18] width 111 height 25
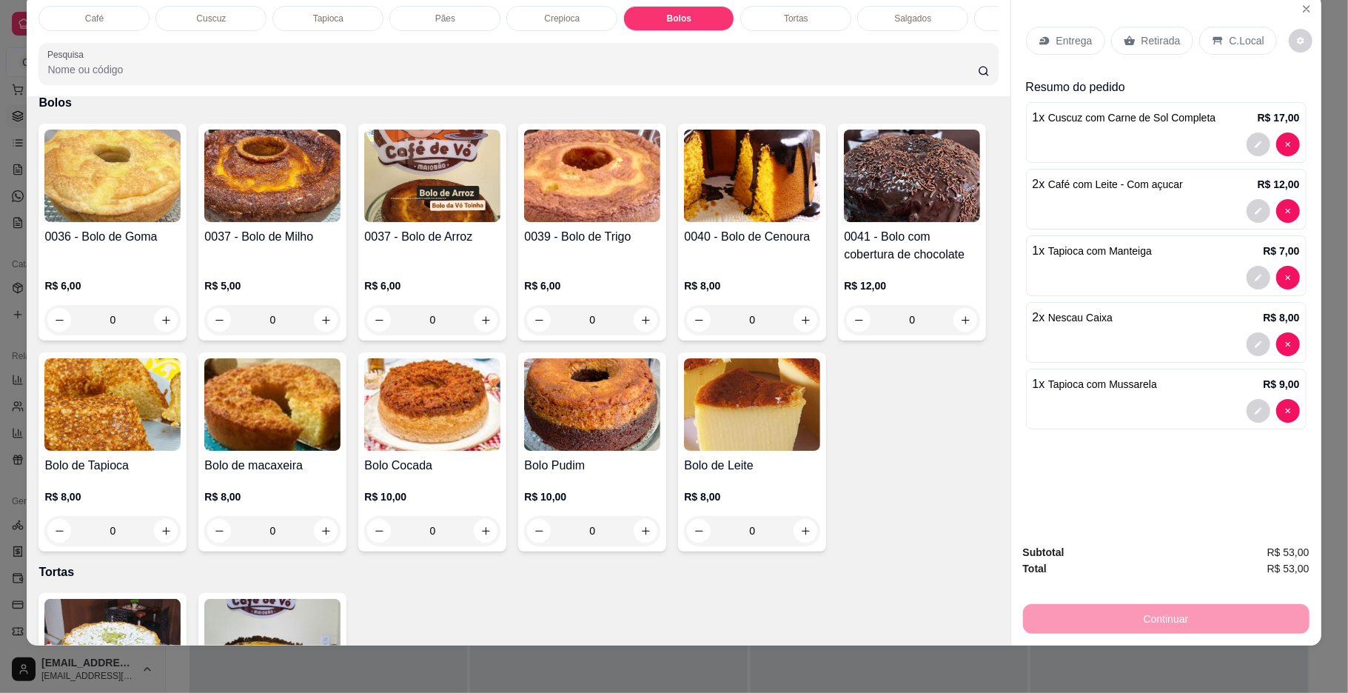
click at [146, 222] on img at bounding box center [112, 176] width 136 height 93
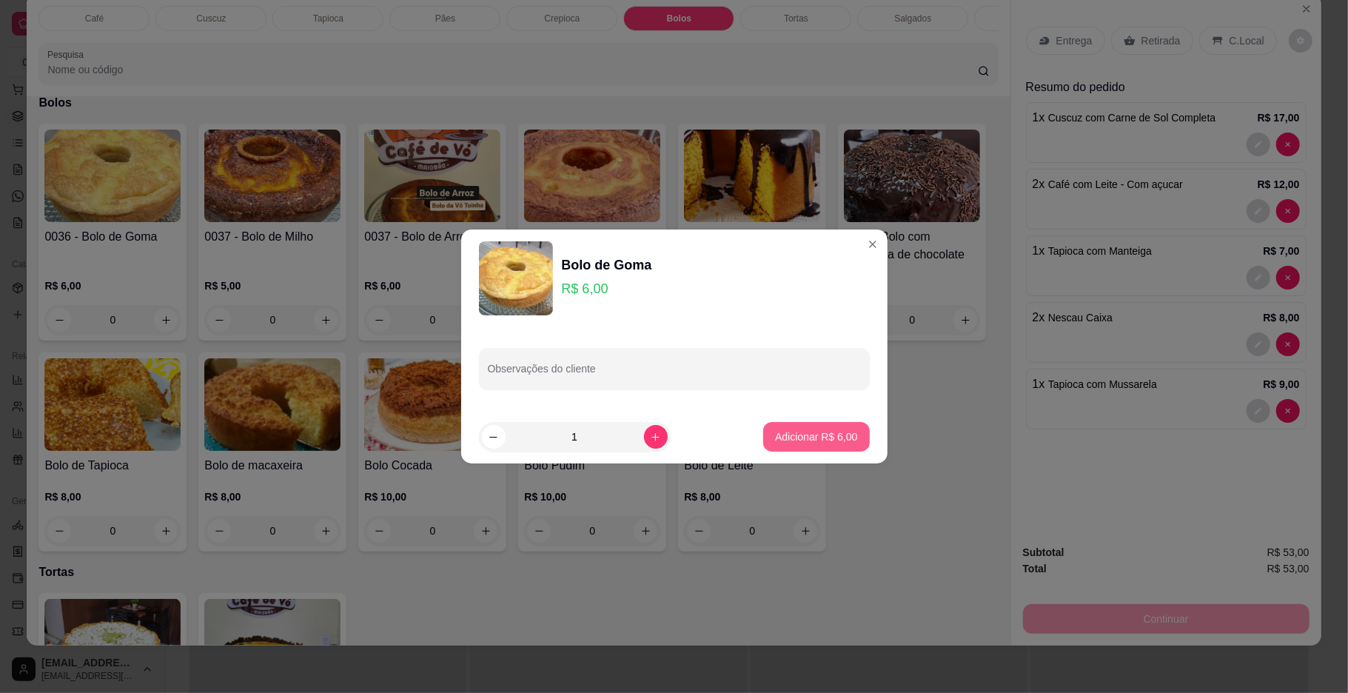
click at [807, 445] on button "Adicionar R$ 6,00" at bounding box center [816, 437] width 106 height 30
type input "1"
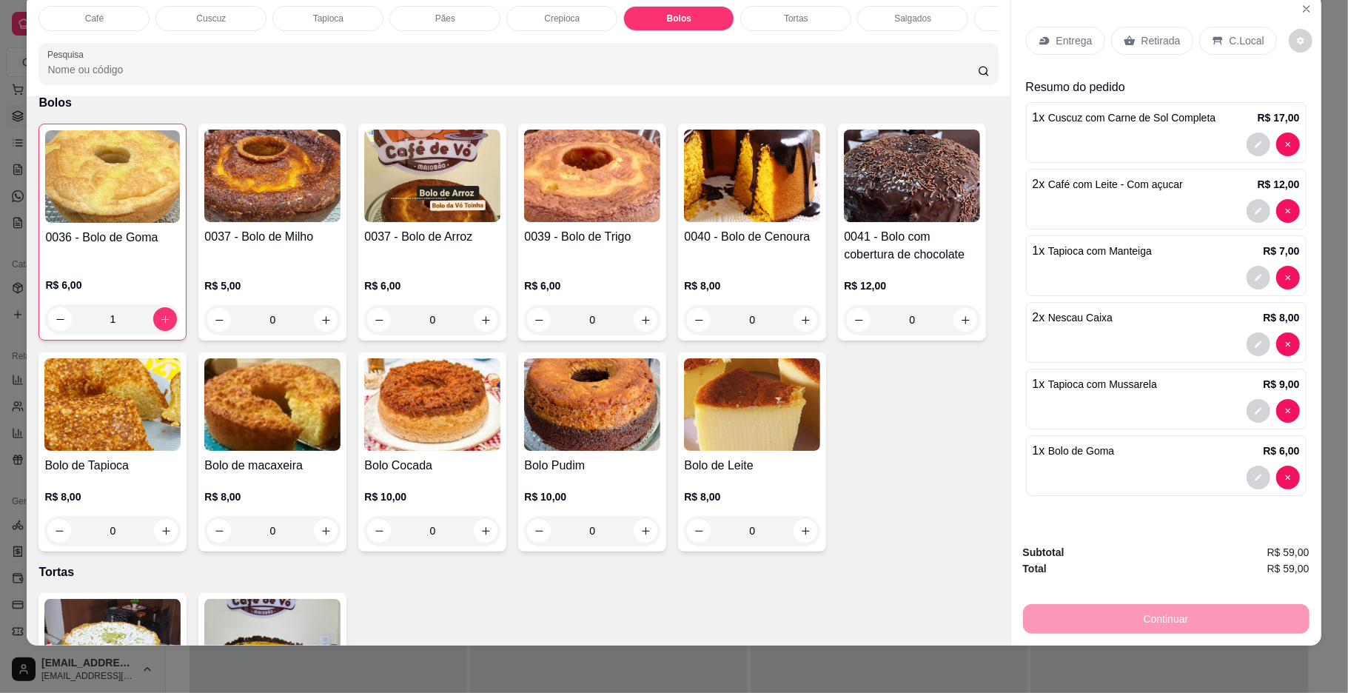
click at [1235, 37] on p "C.Local" at bounding box center [1246, 40] width 35 height 15
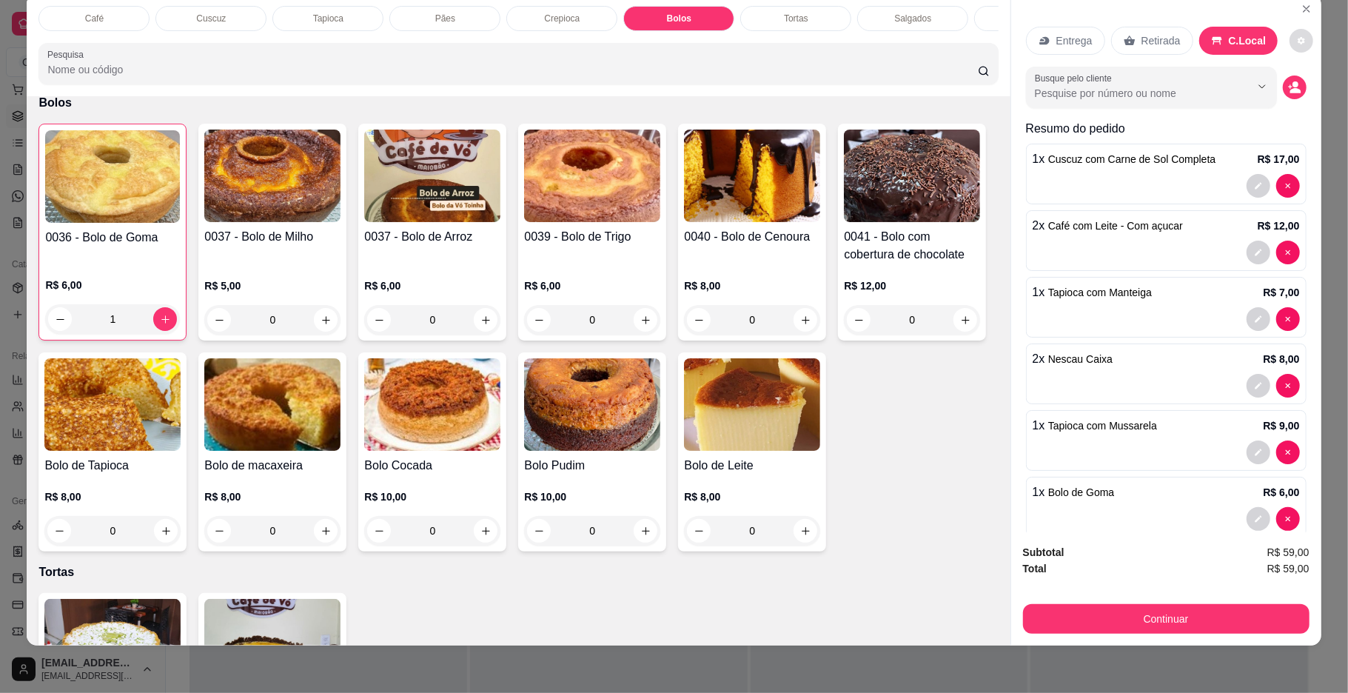
click at [1289, 46] on button "decrease-product-quantity" at bounding box center [1301, 41] width 24 height 24
click at [1197, 628] on button "Continuar" at bounding box center [1166, 619] width 286 height 30
click at [1197, 614] on button "Continuar" at bounding box center [1166, 619] width 286 height 30
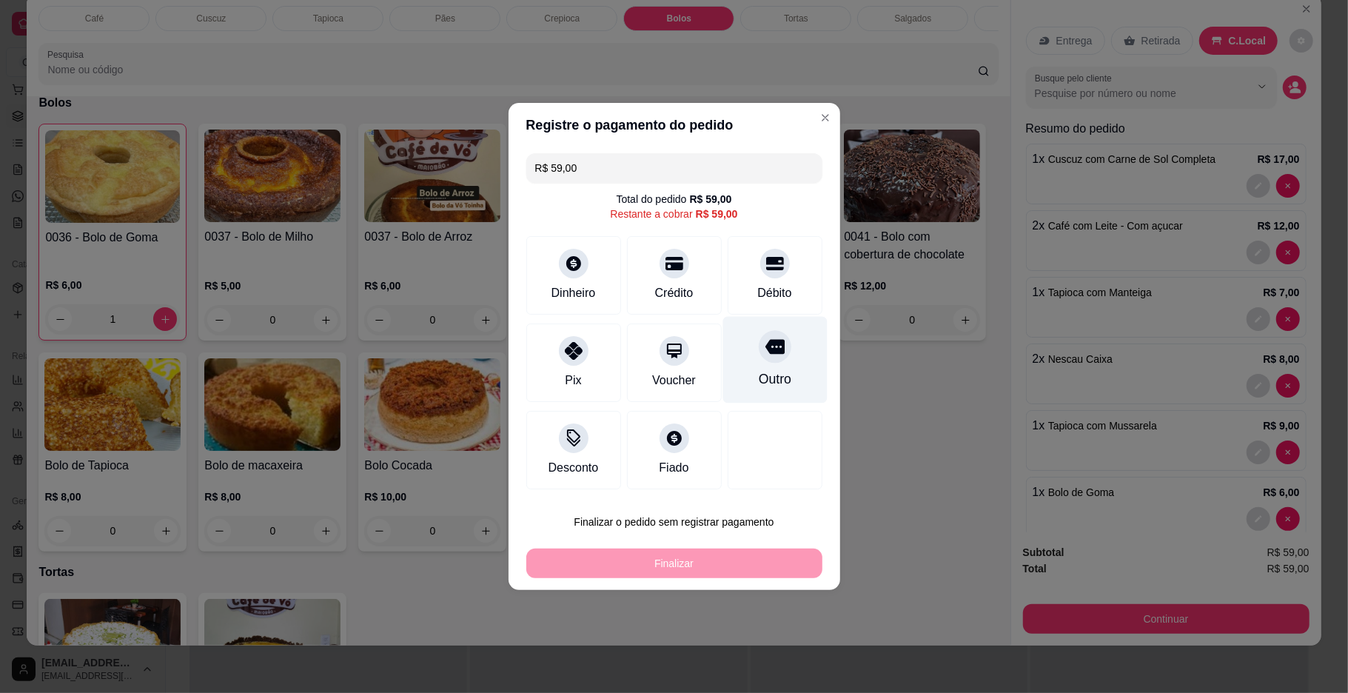
click at [762, 382] on div "Outro" at bounding box center [774, 378] width 33 height 19
type input "R$ 0,00"
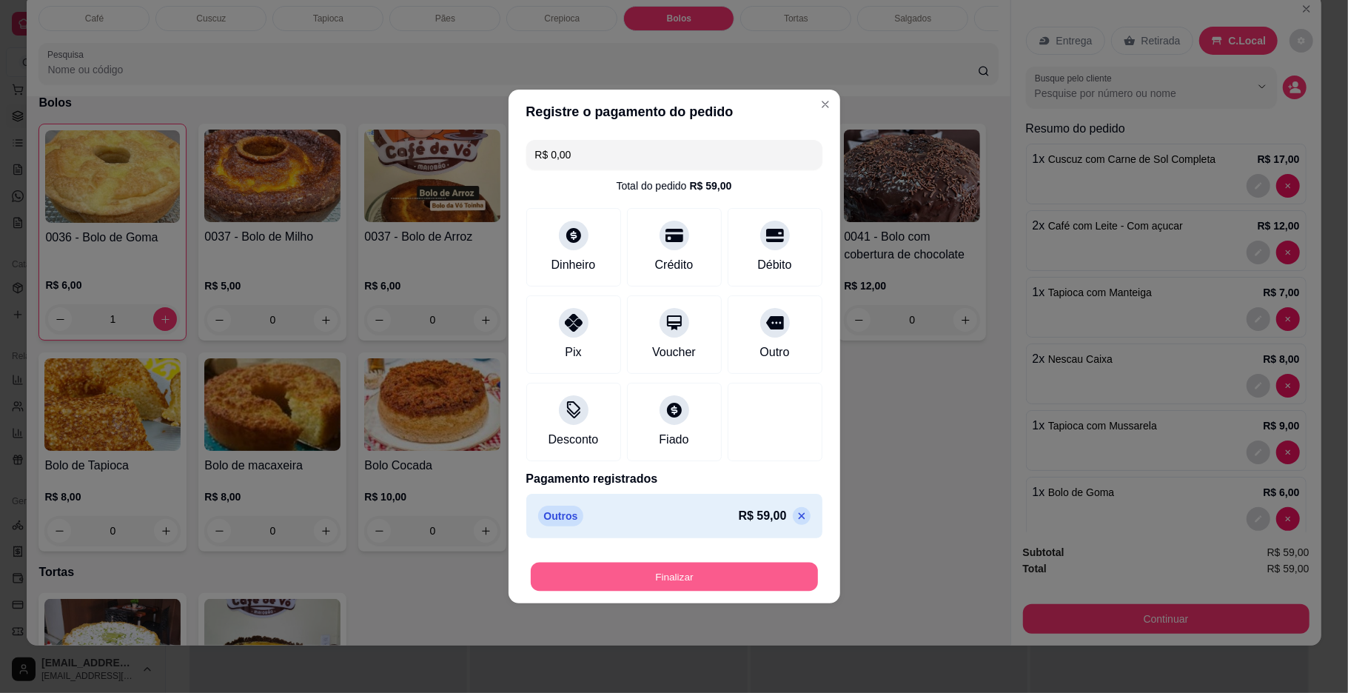
click at [702, 574] on button "Finalizar" at bounding box center [674, 576] width 287 height 29
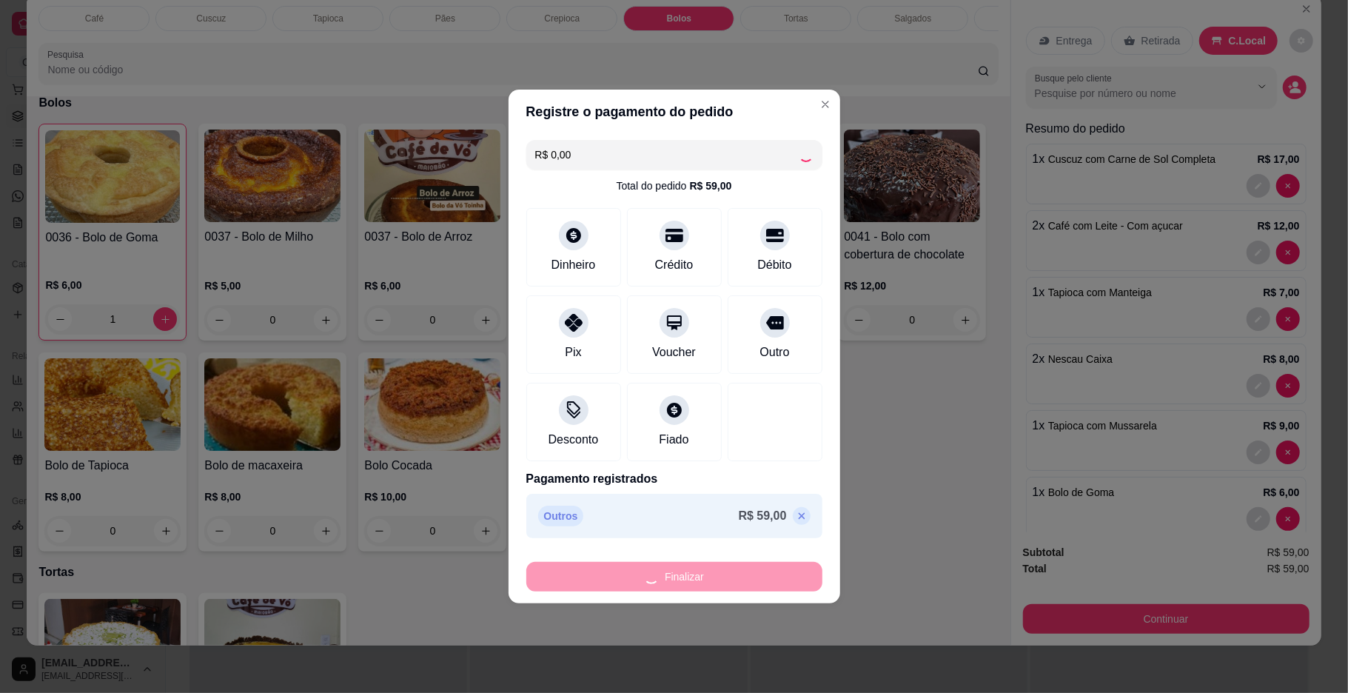
type input "0"
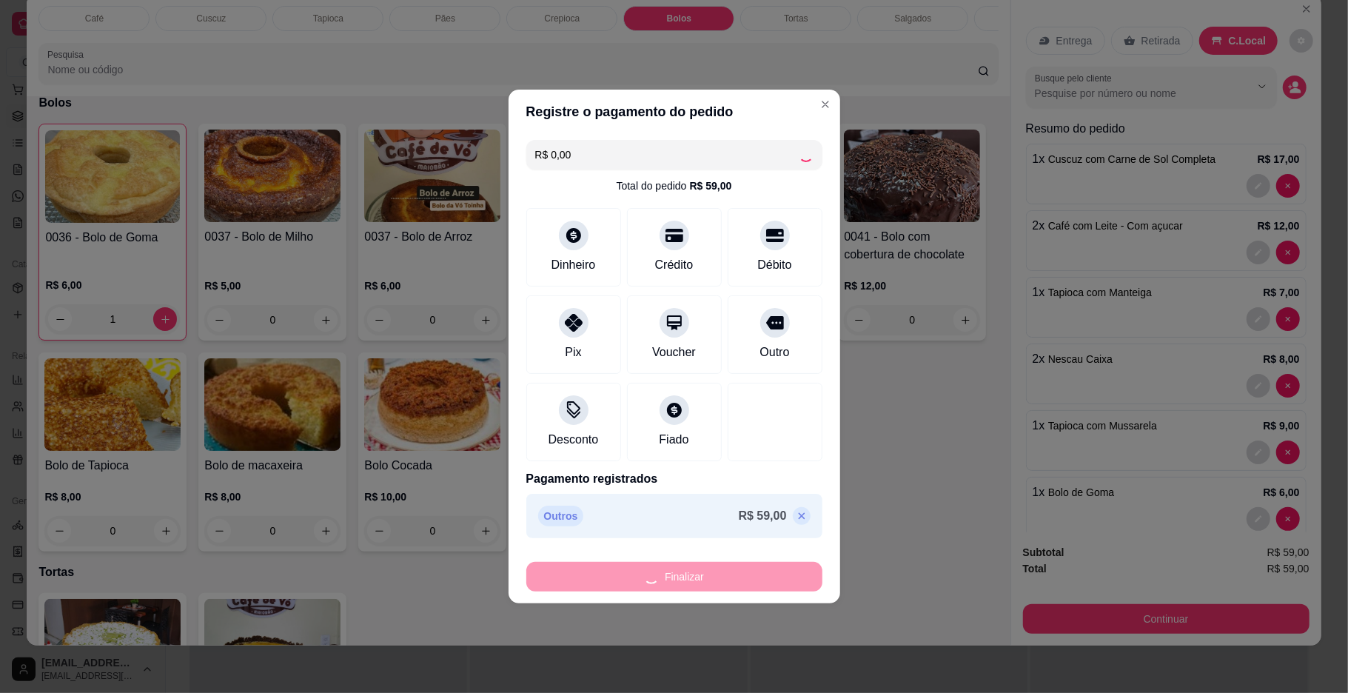
type input "0"
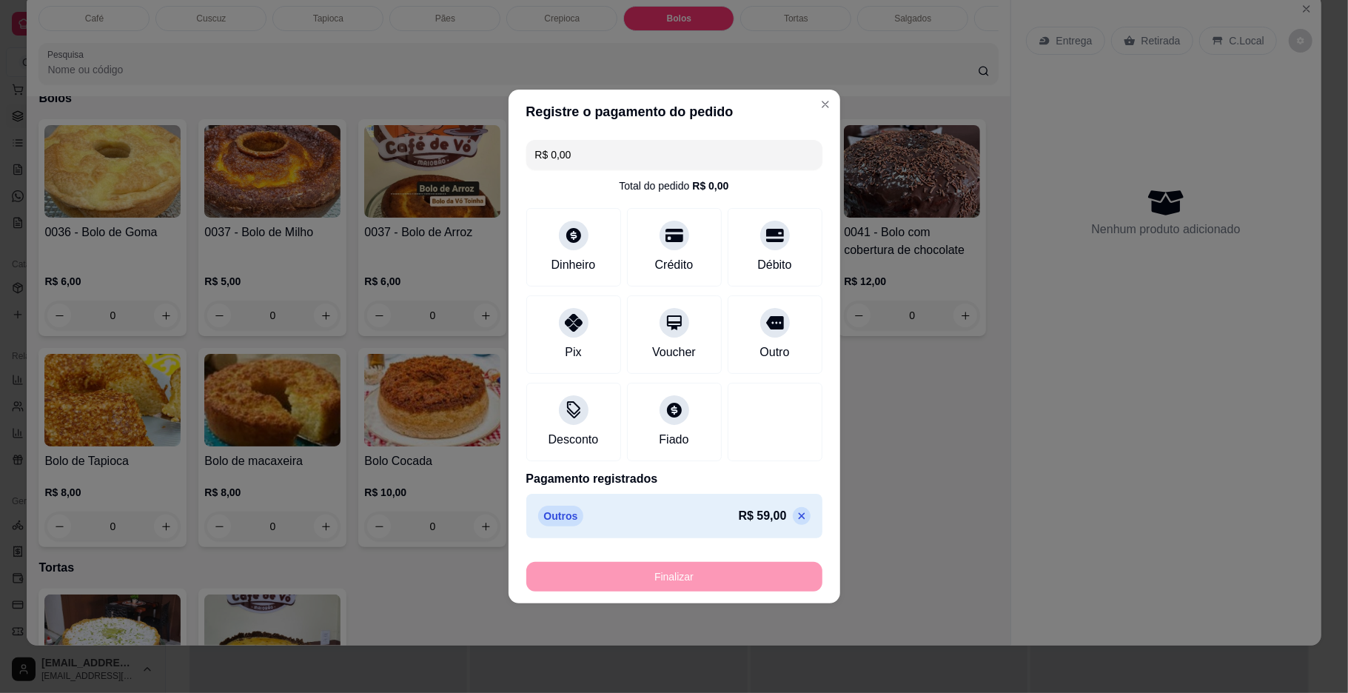
type input "-R$ 59,00"
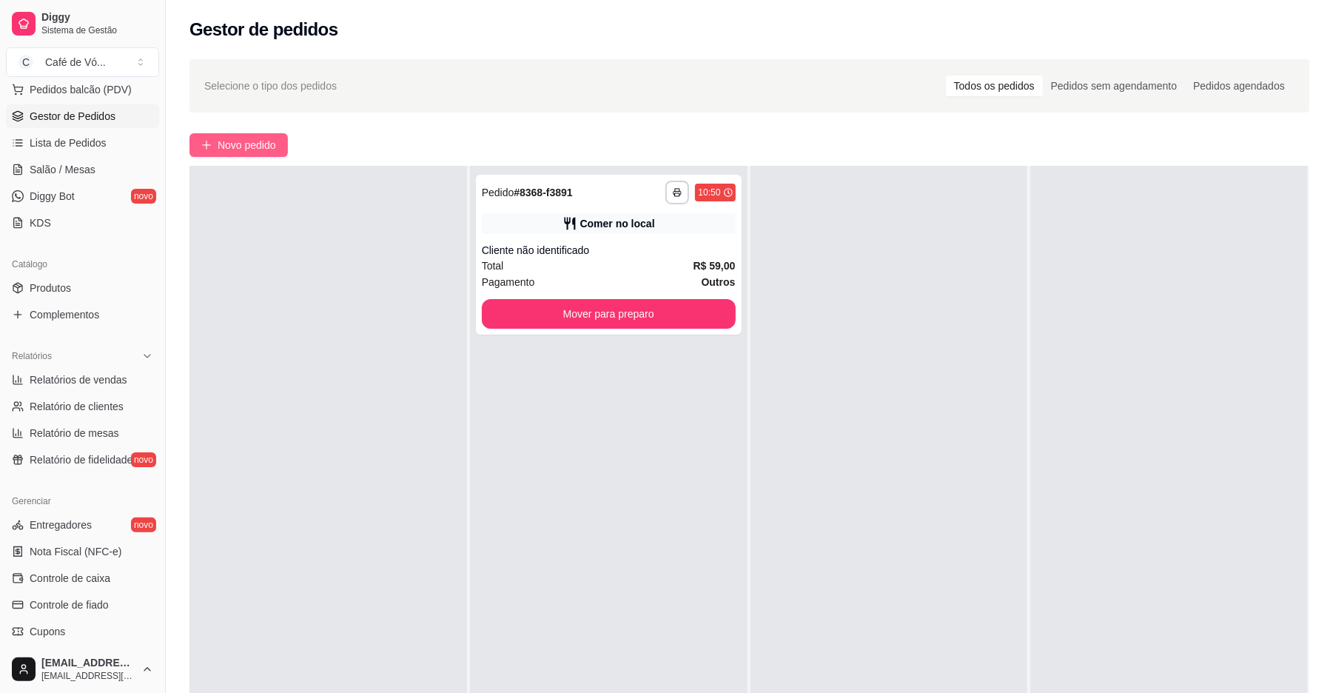
click at [255, 148] on span "Novo pedido" at bounding box center [247, 145] width 58 height 16
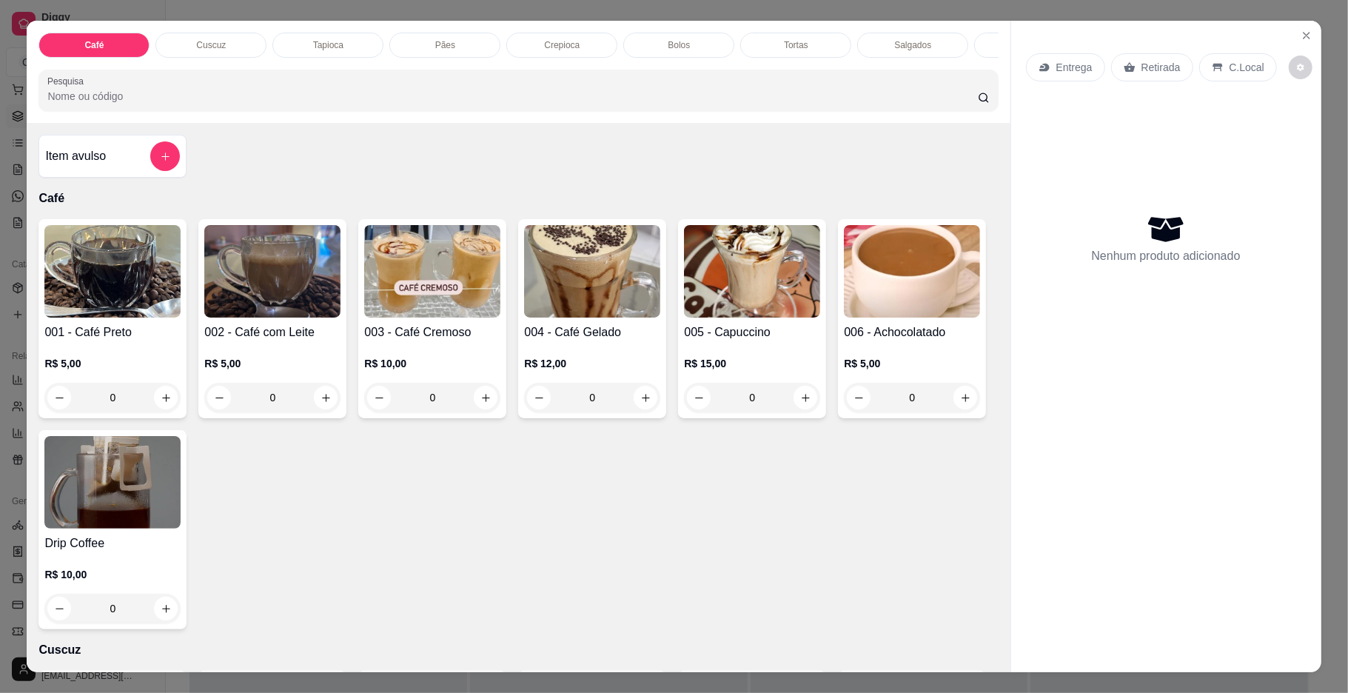
click at [447, 49] on div "Pães" at bounding box center [444, 45] width 111 height 25
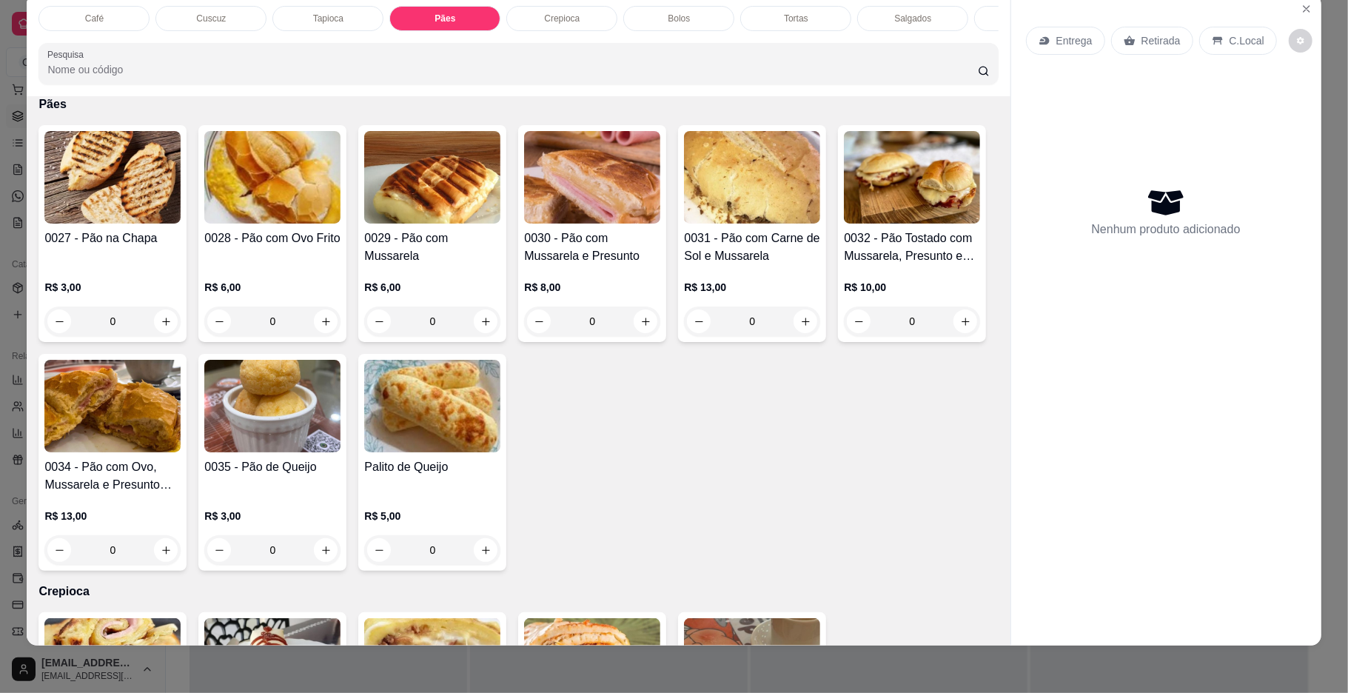
click at [247, 247] on h4 "0028 - Pão com Ovo Frito" at bounding box center [272, 238] width 136 height 18
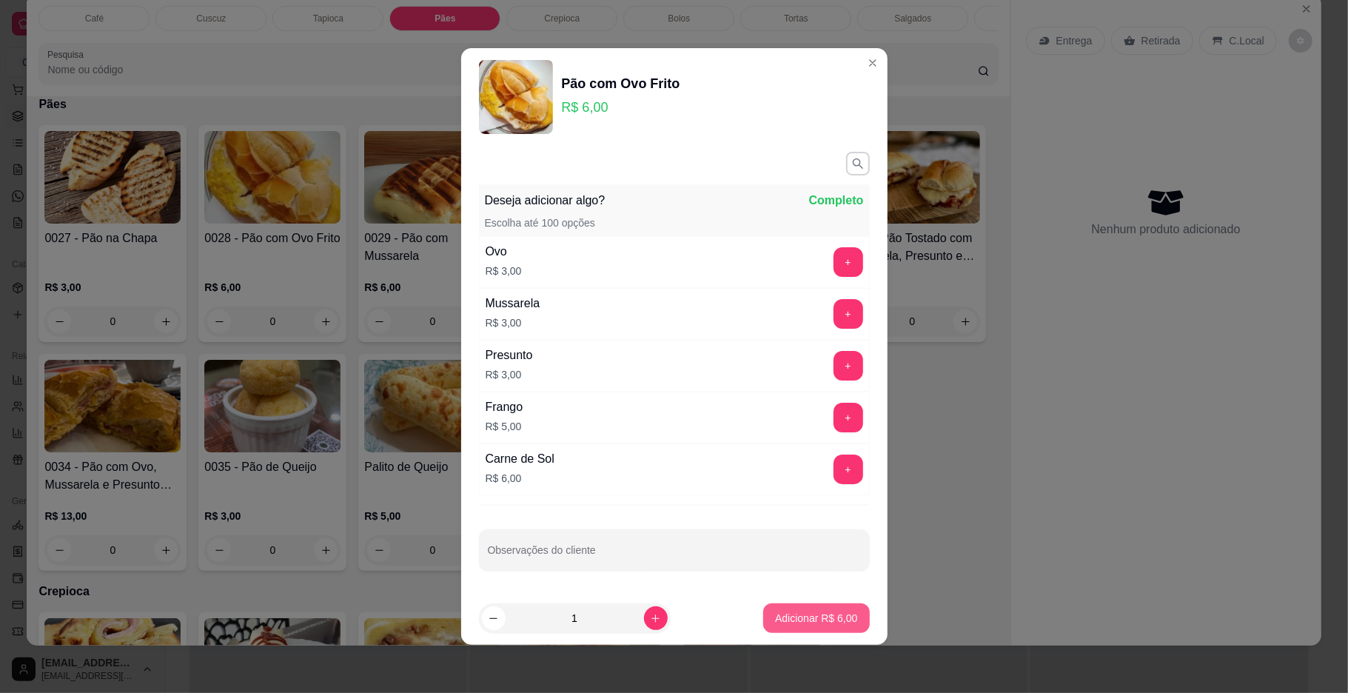
click at [835, 605] on button "Adicionar R$ 6,00" at bounding box center [816, 618] width 106 height 30
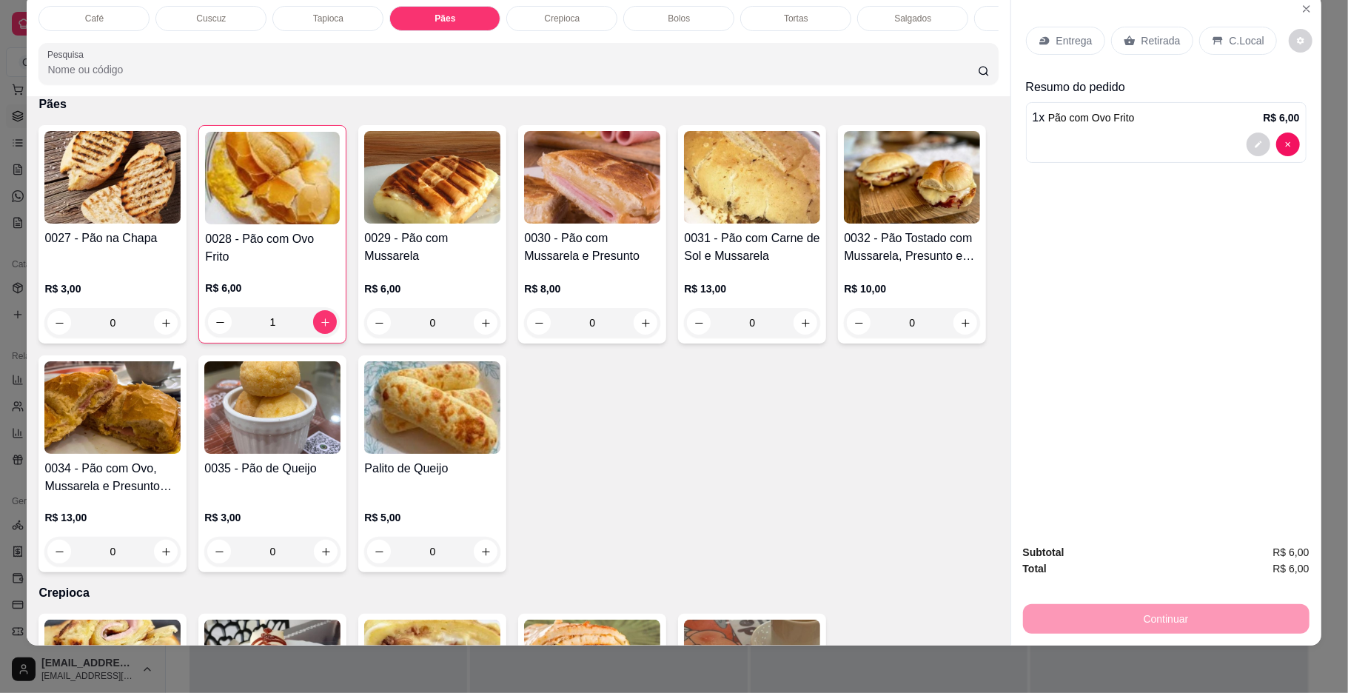
click at [327, 337] on div "1" at bounding box center [272, 322] width 135 height 30
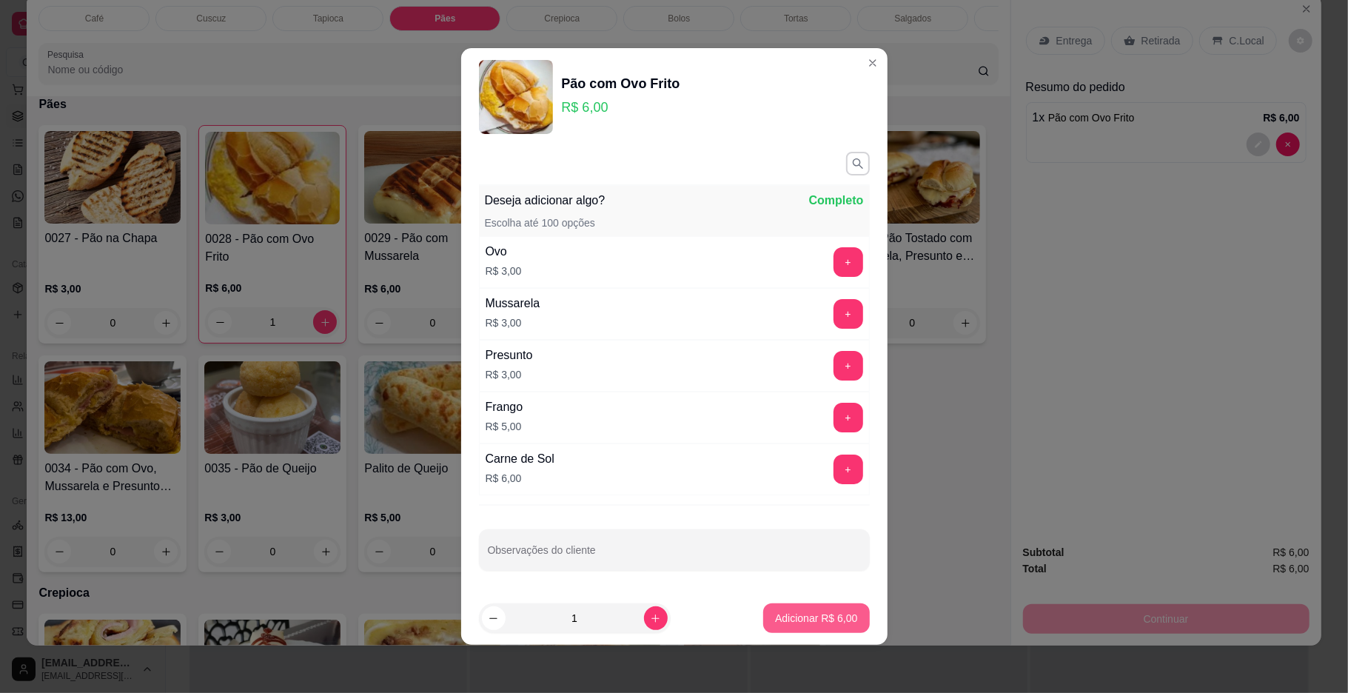
click at [795, 616] on p "Adicionar R$ 6,00" at bounding box center [816, 618] width 82 height 15
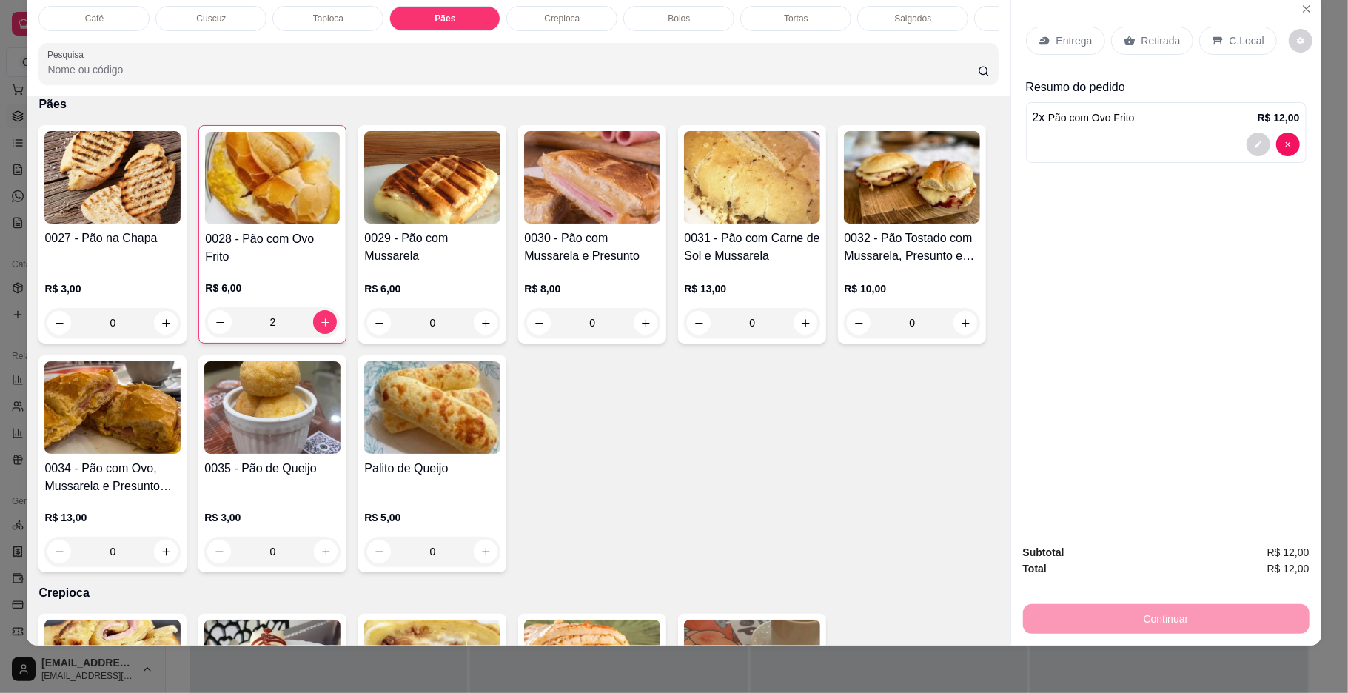
click at [318, 330] on div "2" at bounding box center [272, 322] width 135 height 30
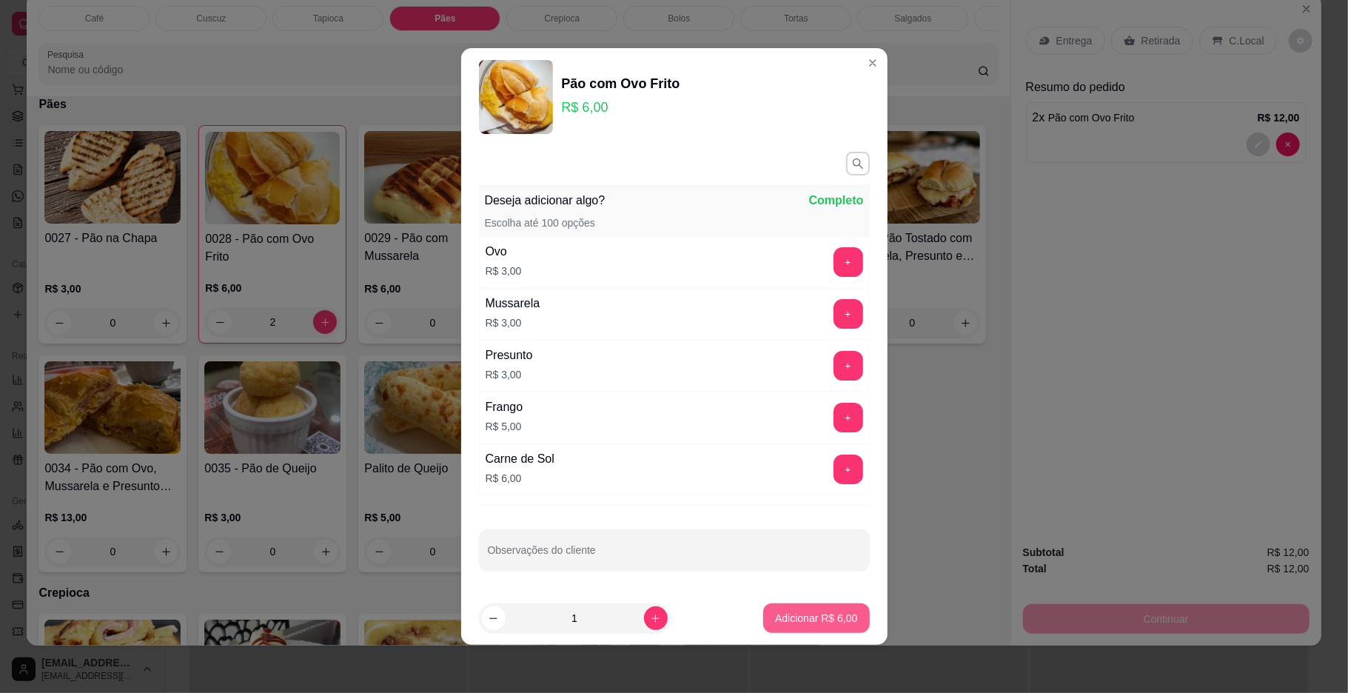
click at [819, 617] on p "Adicionar R$ 6,00" at bounding box center [816, 618] width 82 height 15
type input "3"
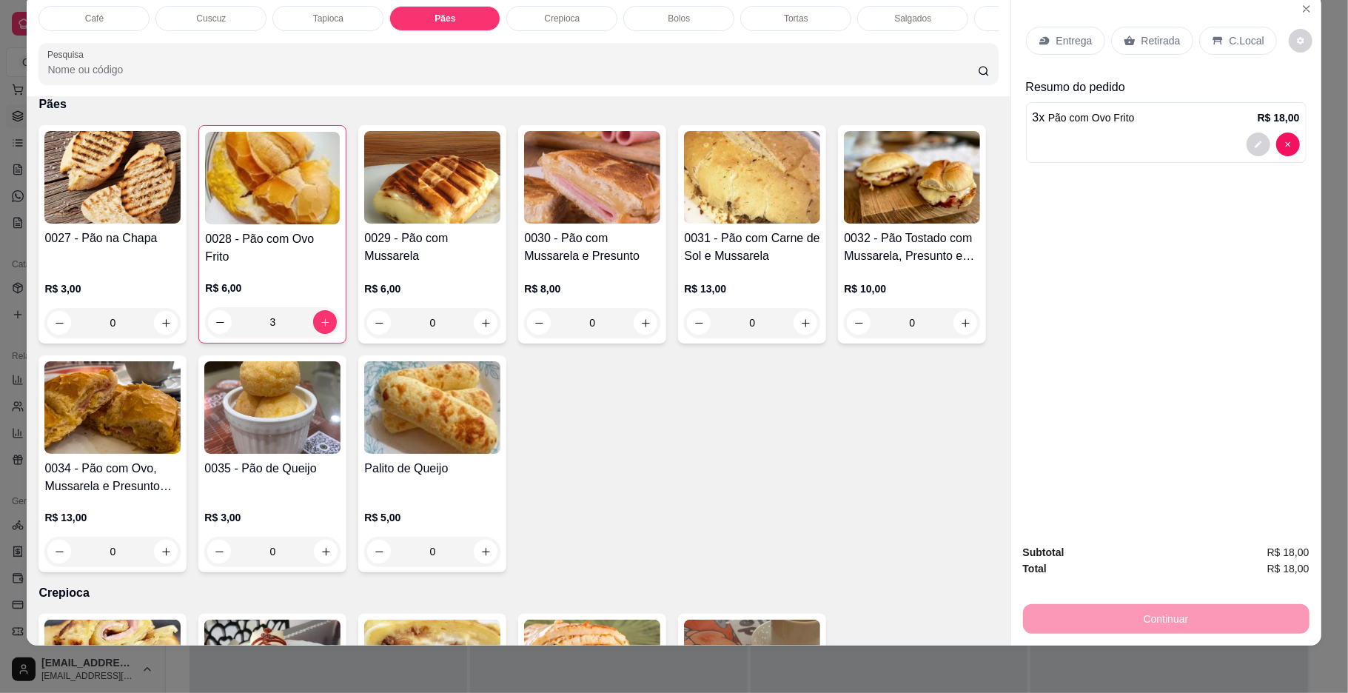
click at [1229, 39] on p "C.Local" at bounding box center [1246, 40] width 35 height 15
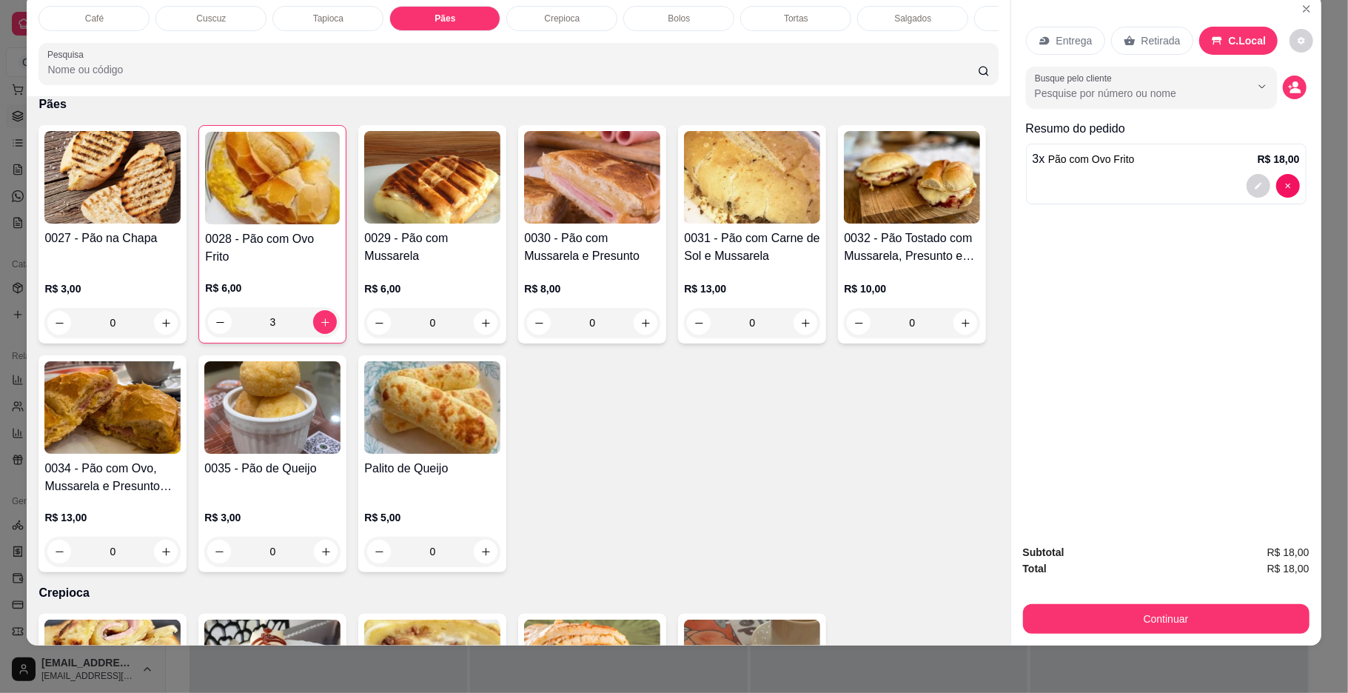
click at [1273, 41] on div "Entrega Retirada C.Local" at bounding box center [1166, 41] width 280 height 52
click at [1297, 41] on icon "decrease-product-quantity" at bounding box center [1301, 40] width 9 height 9
click at [1237, 617] on button "Continuar" at bounding box center [1166, 619] width 286 height 30
click at [1239, 617] on button "Continuar" at bounding box center [1166, 619] width 278 height 29
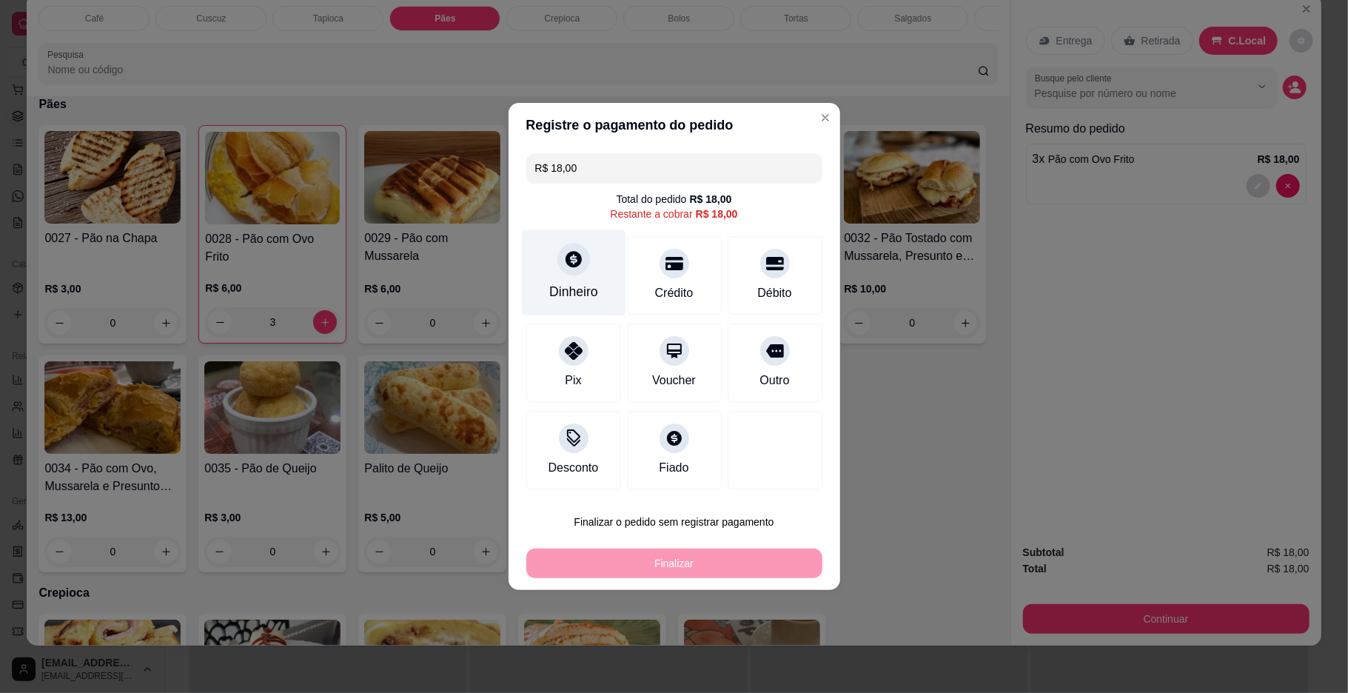
click at [563, 265] on icon at bounding box center [572, 258] width 19 height 19
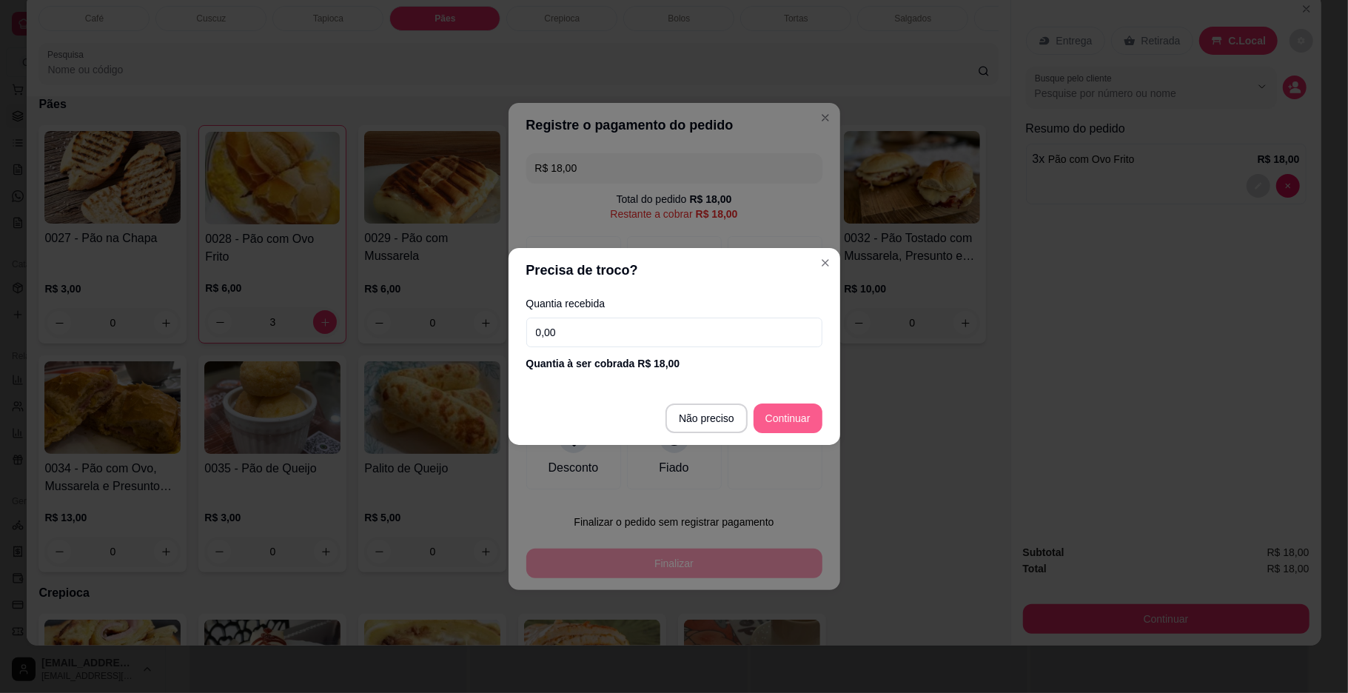
type input "R$ 0,00"
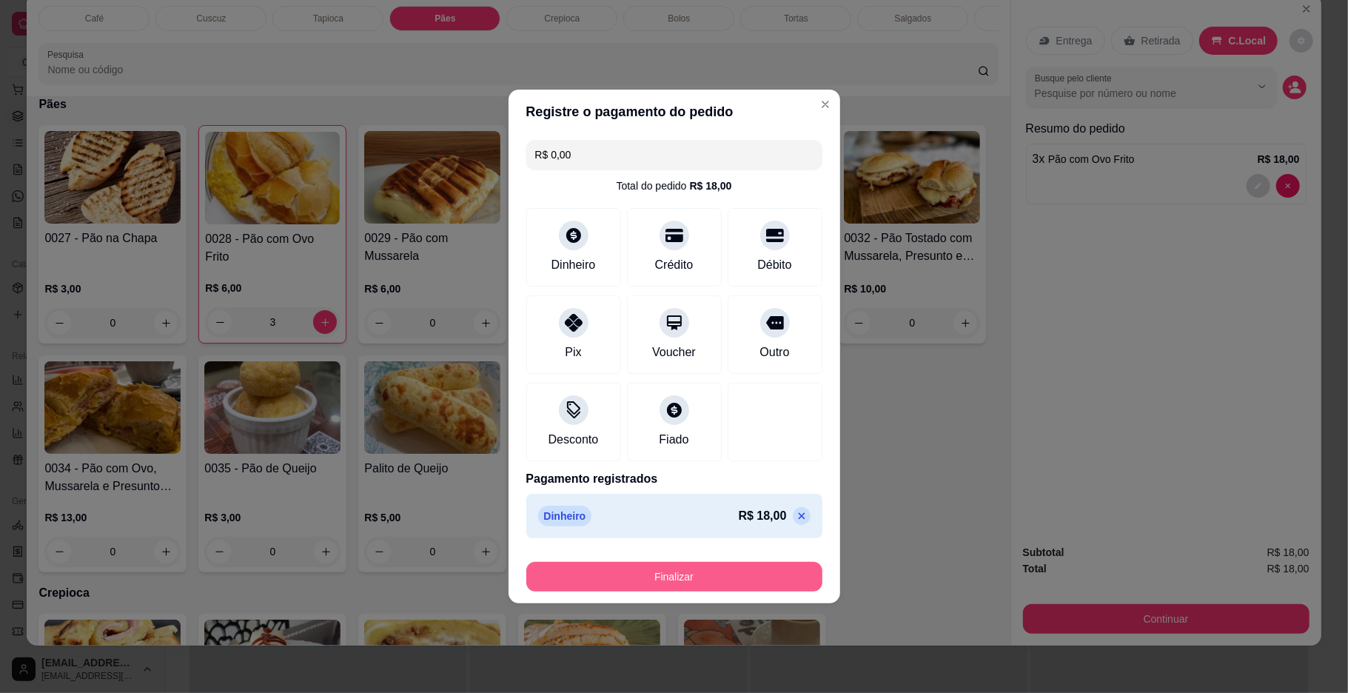
click at [749, 590] on button "Finalizar" at bounding box center [674, 577] width 296 height 30
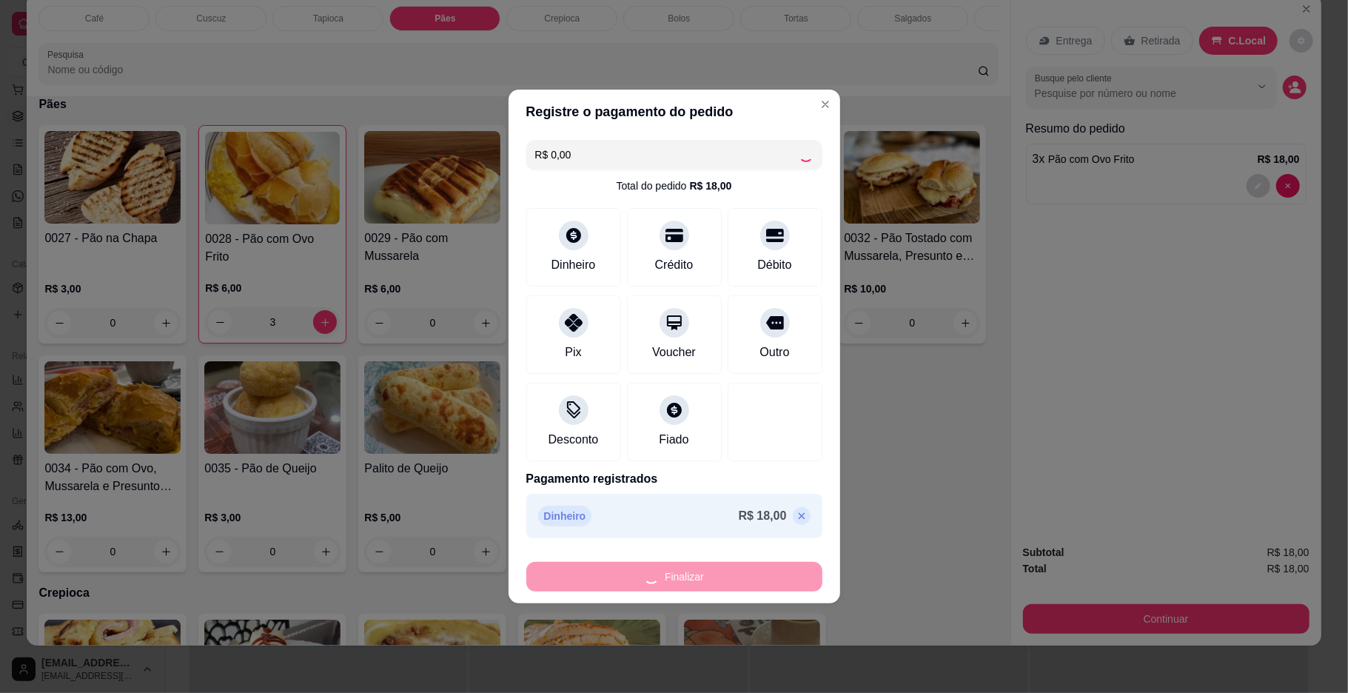
type input "0"
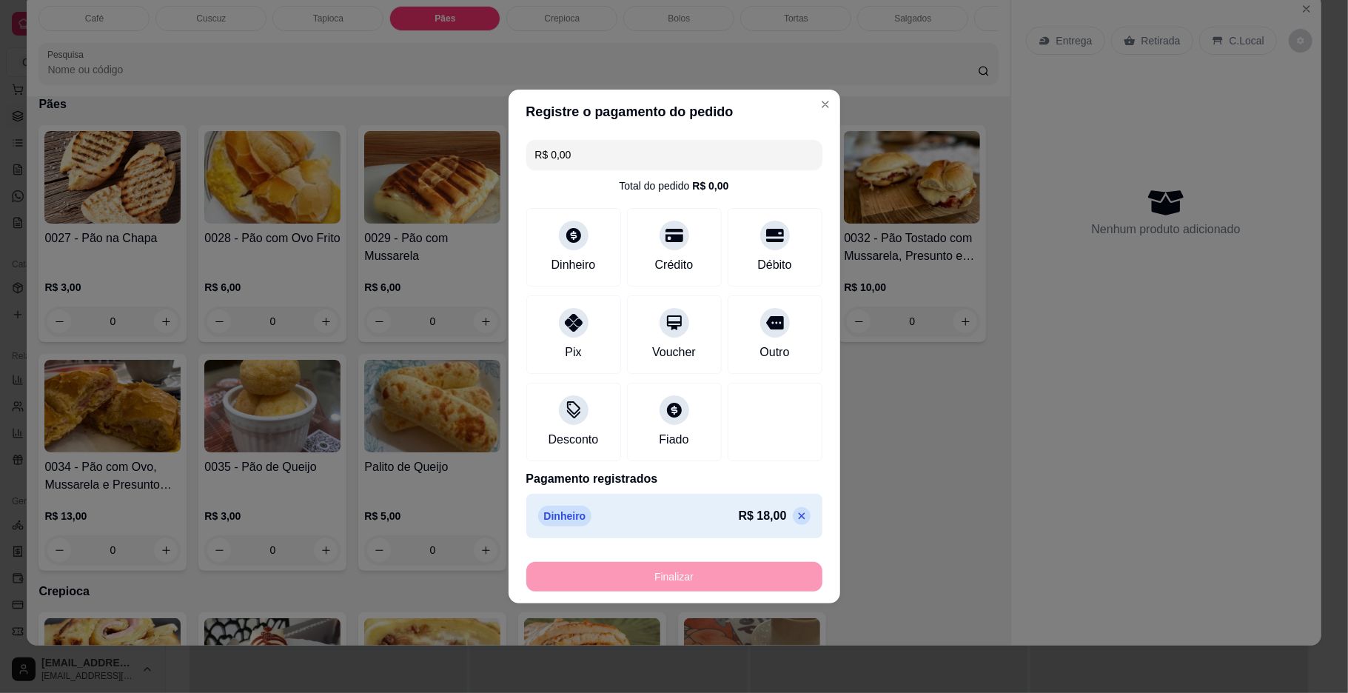
type input "-R$ 18,00"
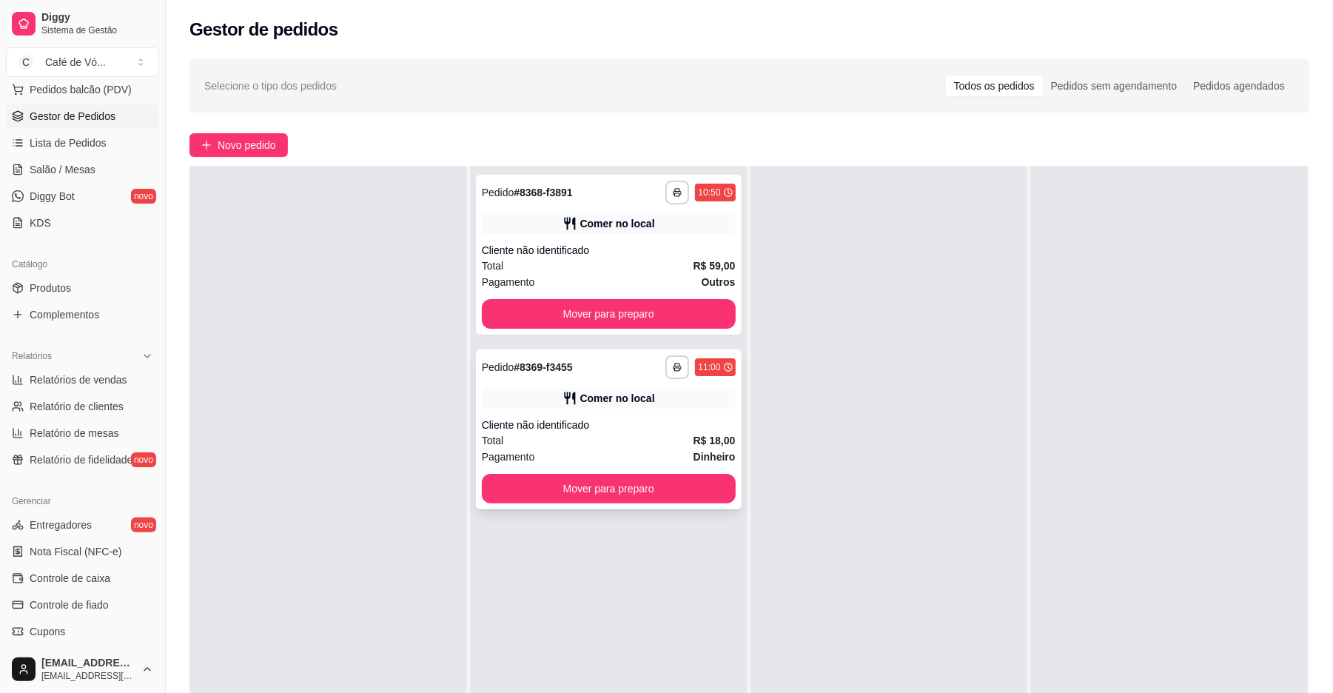
click at [643, 472] on div "**********" at bounding box center [609, 429] width 266 height 160
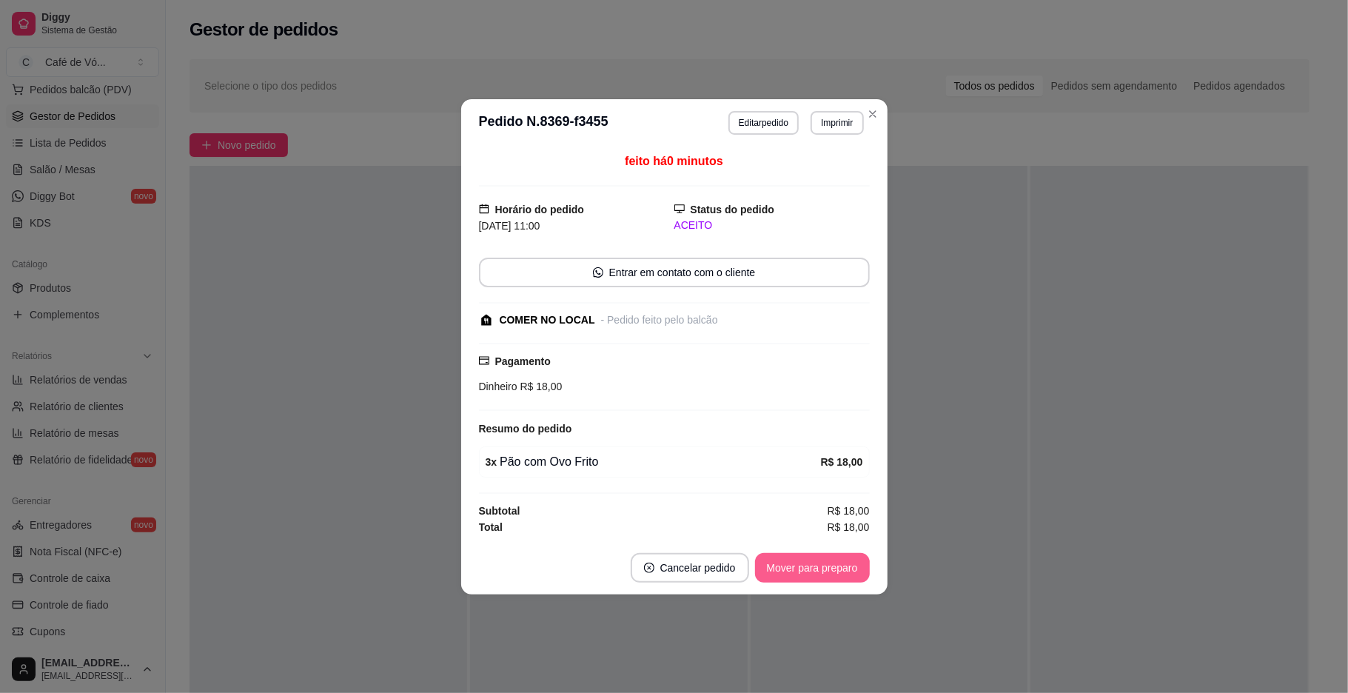
click at [818, 577] on button "Mover para preparo" at bounding box center [812, 568] width 115 height 30
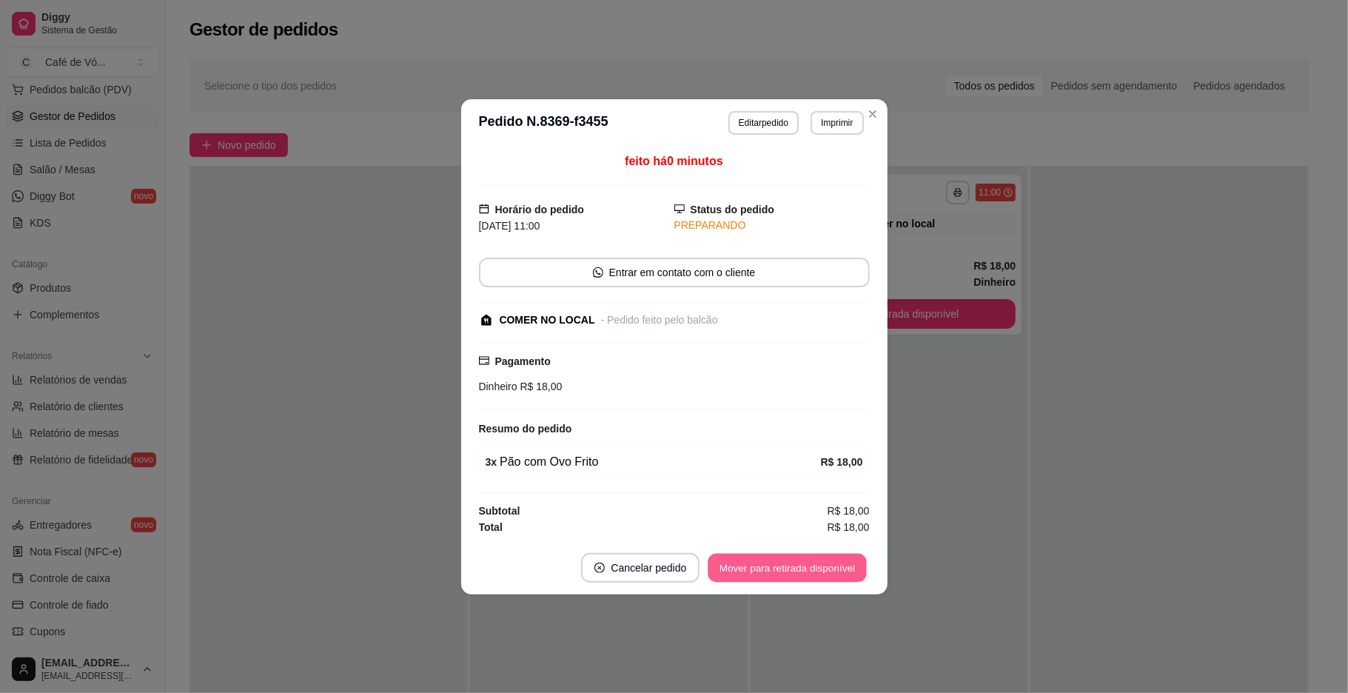
click at [820, 577] on button "Mover para retirada disponível" at bounding box center [787, 567] width 158 height 29
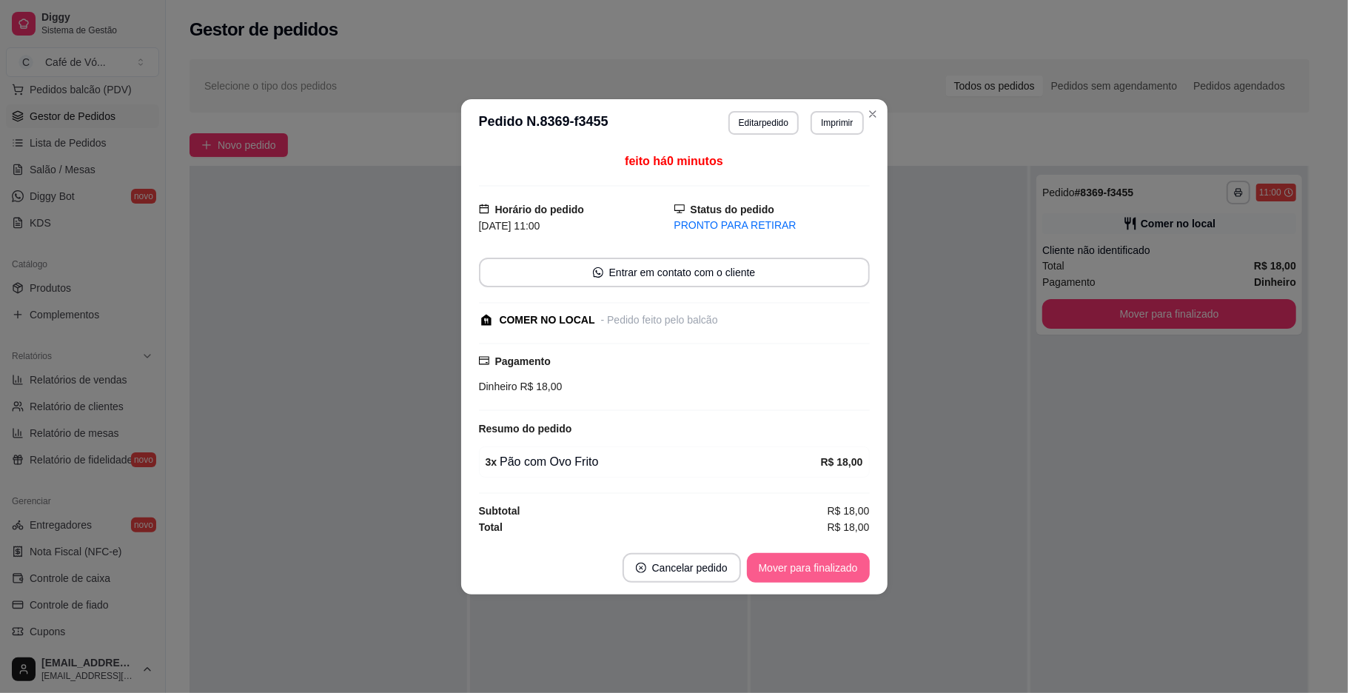
click at [820, 577] on button "Mover para finalizado" at bounding box center [808, 568] width 123 height 30
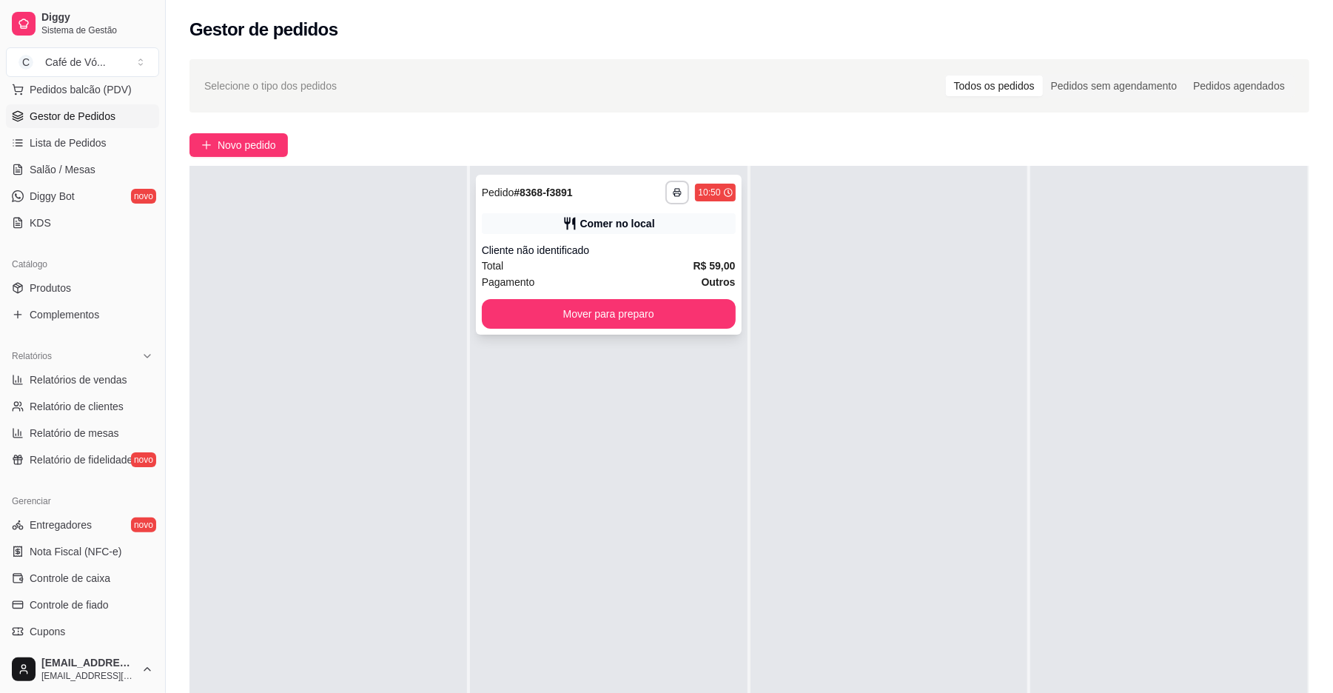
click at [637, 244] on div "Cliente não identificado" at bounding box center [609, 250] width 254 height 15
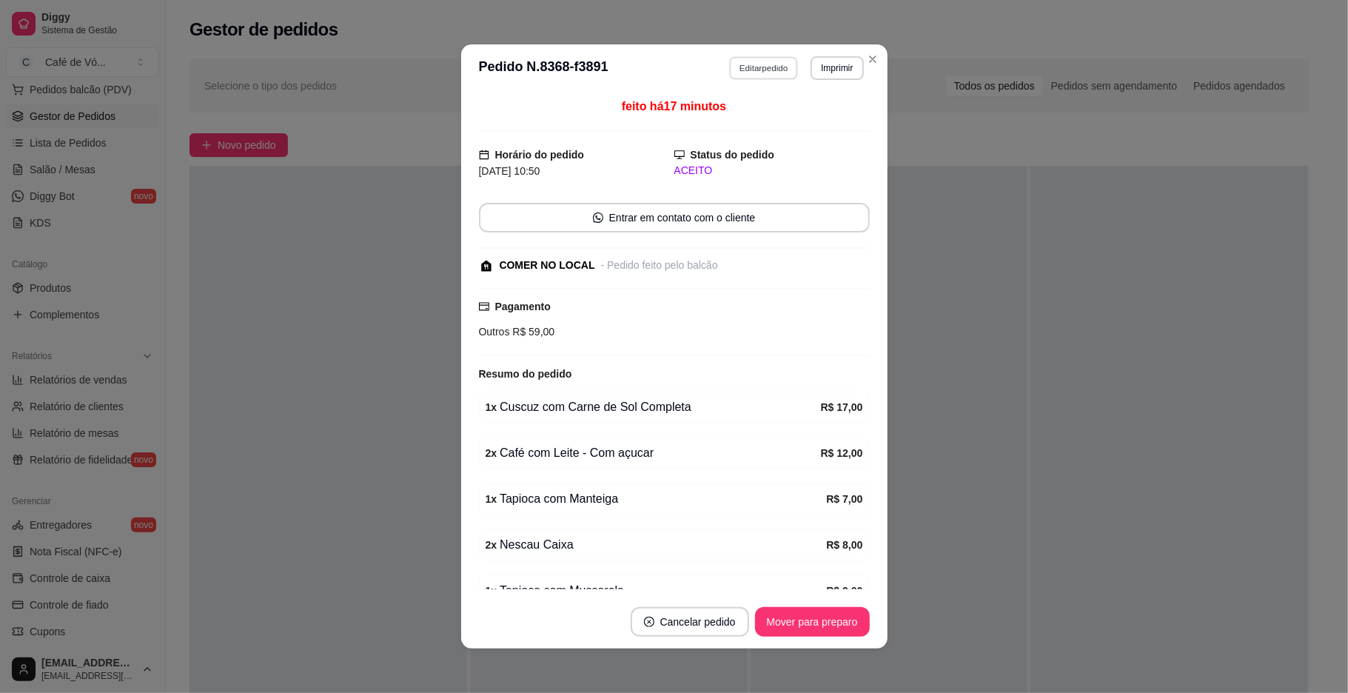
click at [759, 69] on button "Editar pedido" at bounding box center [763, 67] width 69 height 23
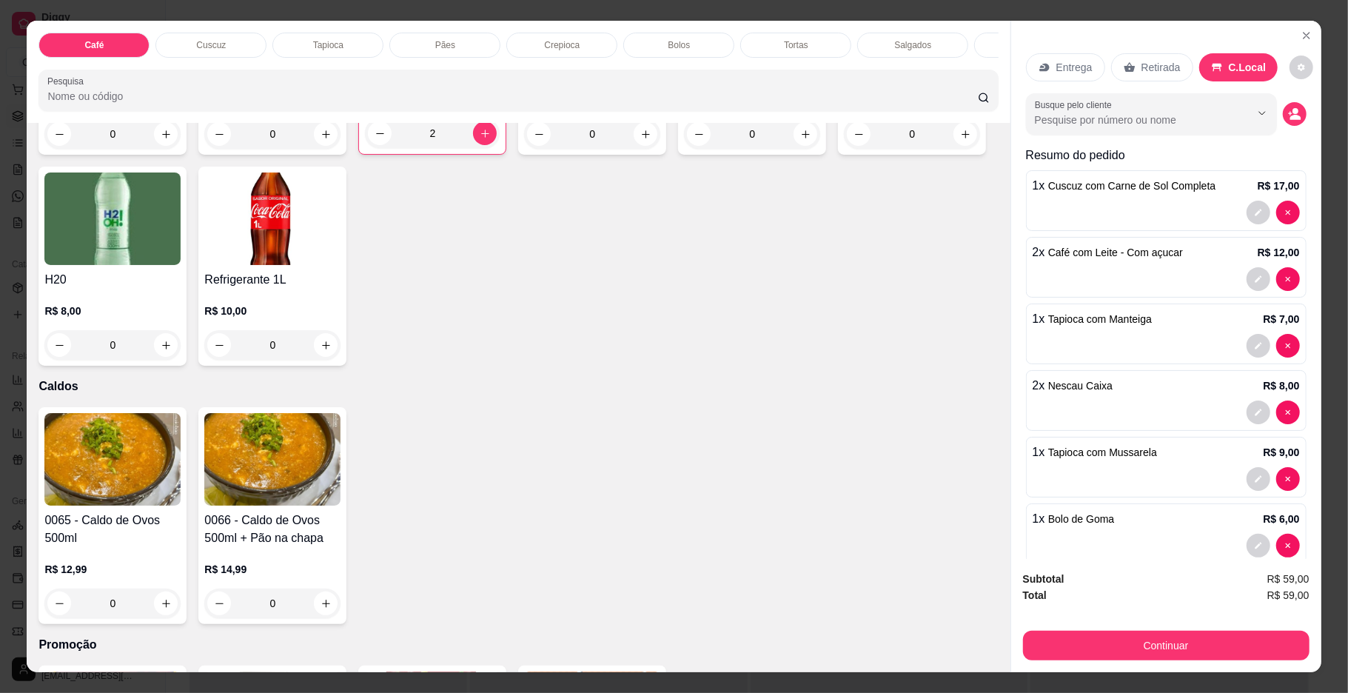
scroll to position [3795, 0]
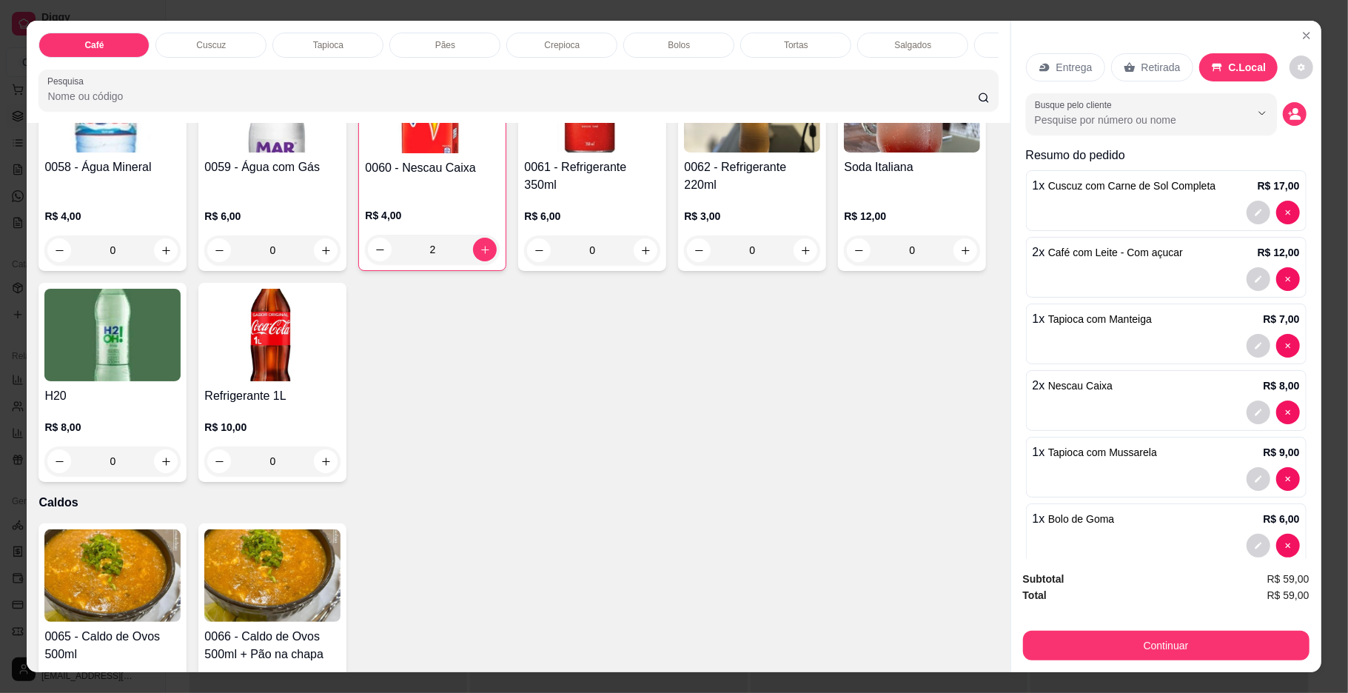
click at [167, 152] on img at bounding box center [112, 106] width 136 height 93
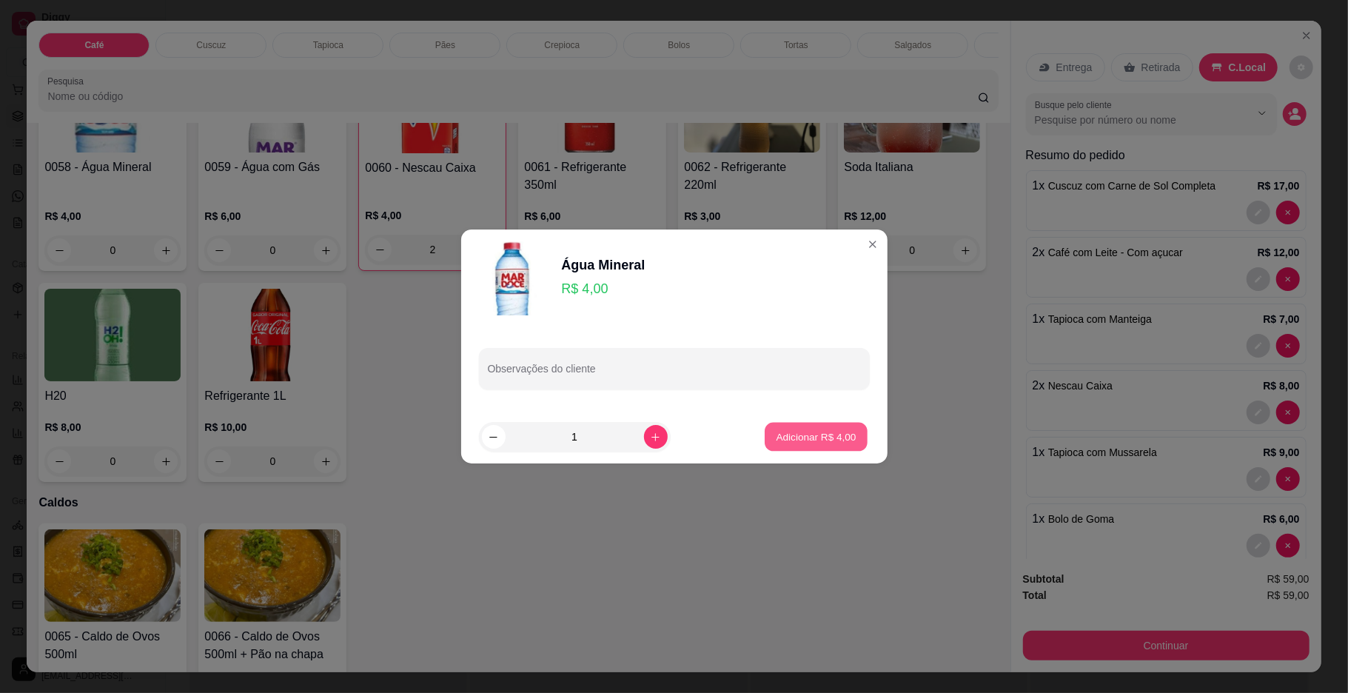
click at [815, 432] on p "Adicionar R$ 4,00" at bounding box center [816, 436] width 80 height 14
type input "1"
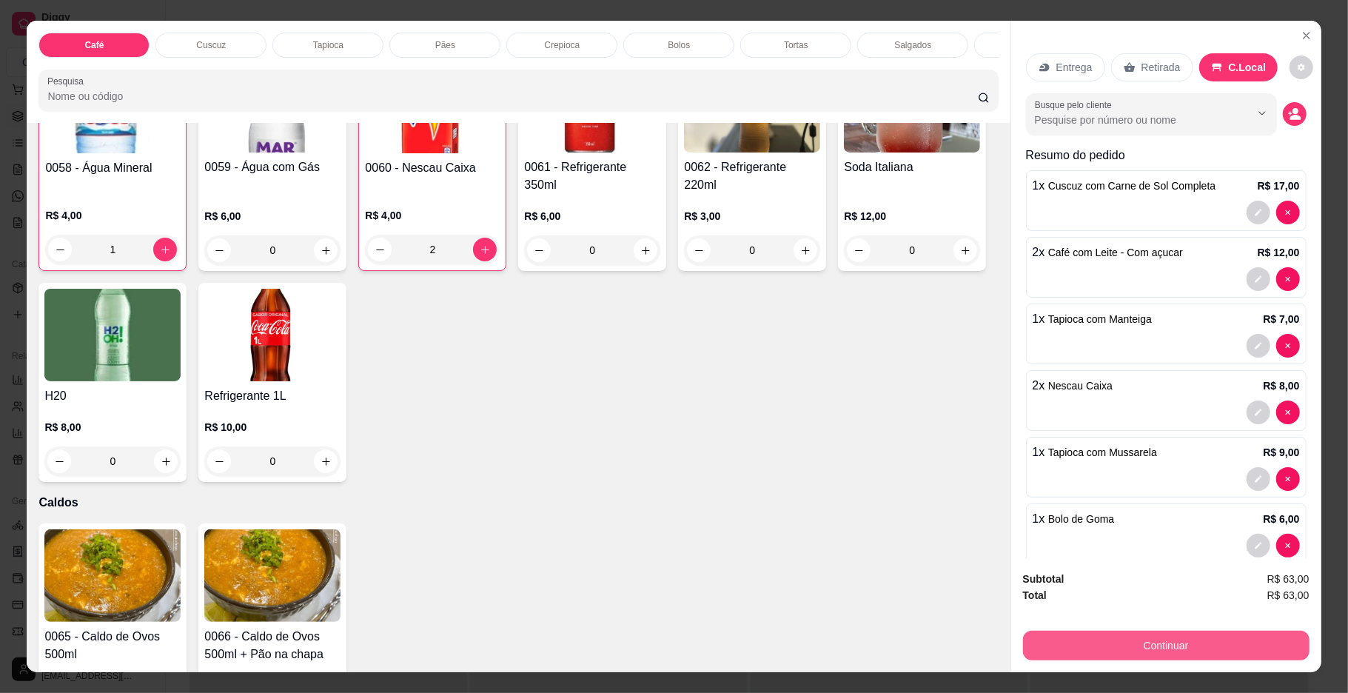
click at [1237, 637] on button "Continuar" at bounding box center [1166, 646] width 286 height 30
click at [1297, 68] on icon "decrease-product-quantity" at bounding box center [1300, 67] width 7 height 7
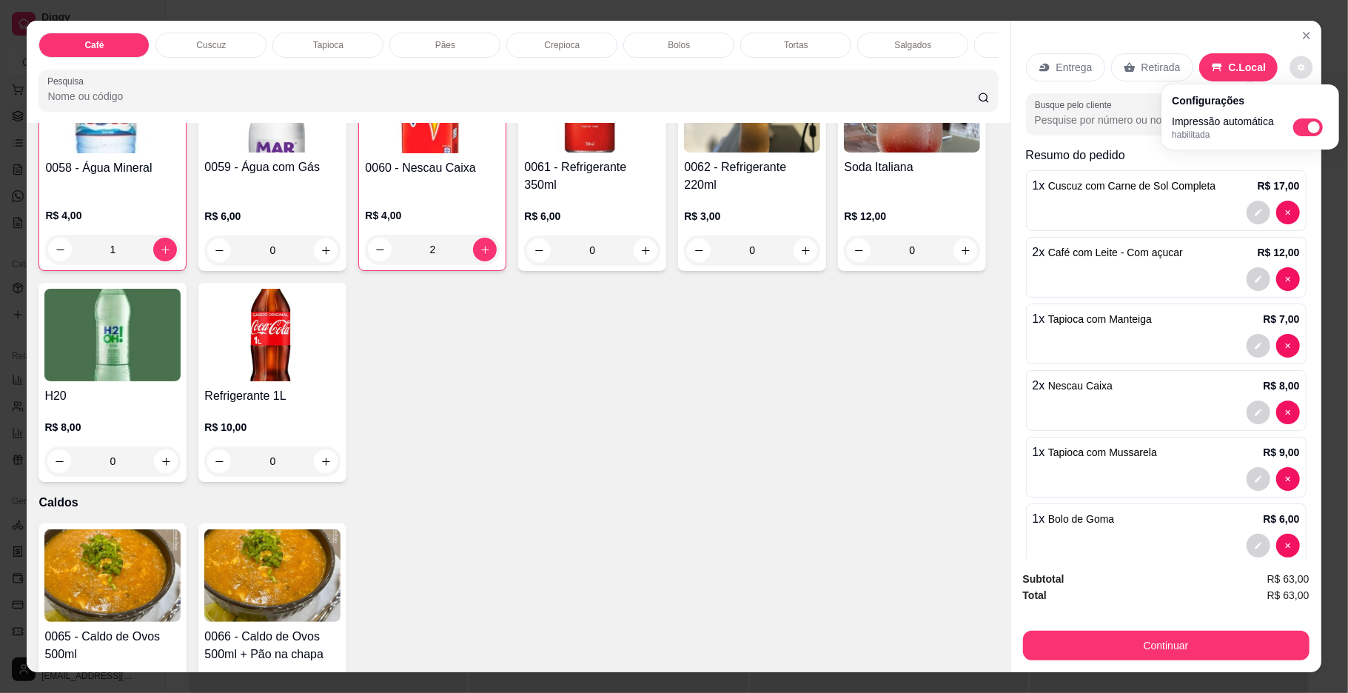
click at [1304, 125] on span "Automatic updates" at bounding box center [1308, 127] width 30 height 18
click at [1302, 127] on input "Automatic updates" at bounding box center [1297, 132] width 10 height 10
checkbox input "false"
click at [1160, 644] on button "Continuar" at bounding box center [1166, 646] width 286 height 30
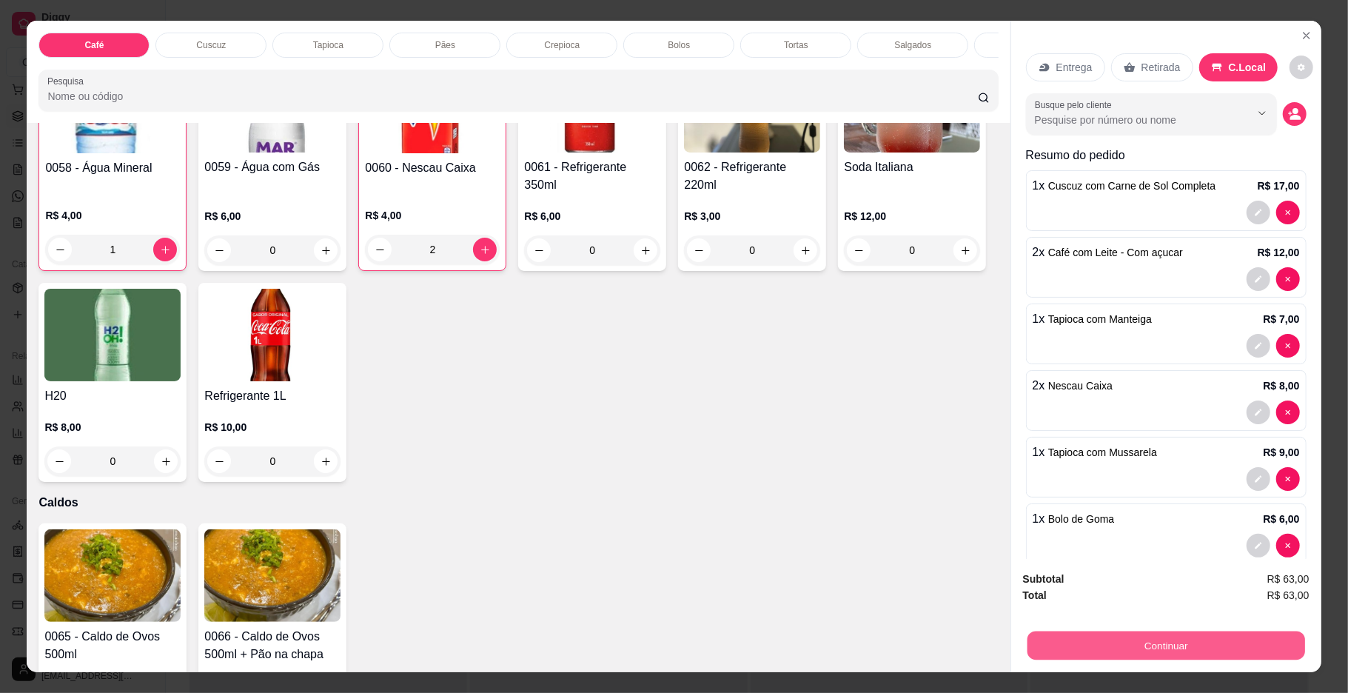
click at [1160, 644] on button "Continuar" at bounding box center [1166, 645] width 278 height 29
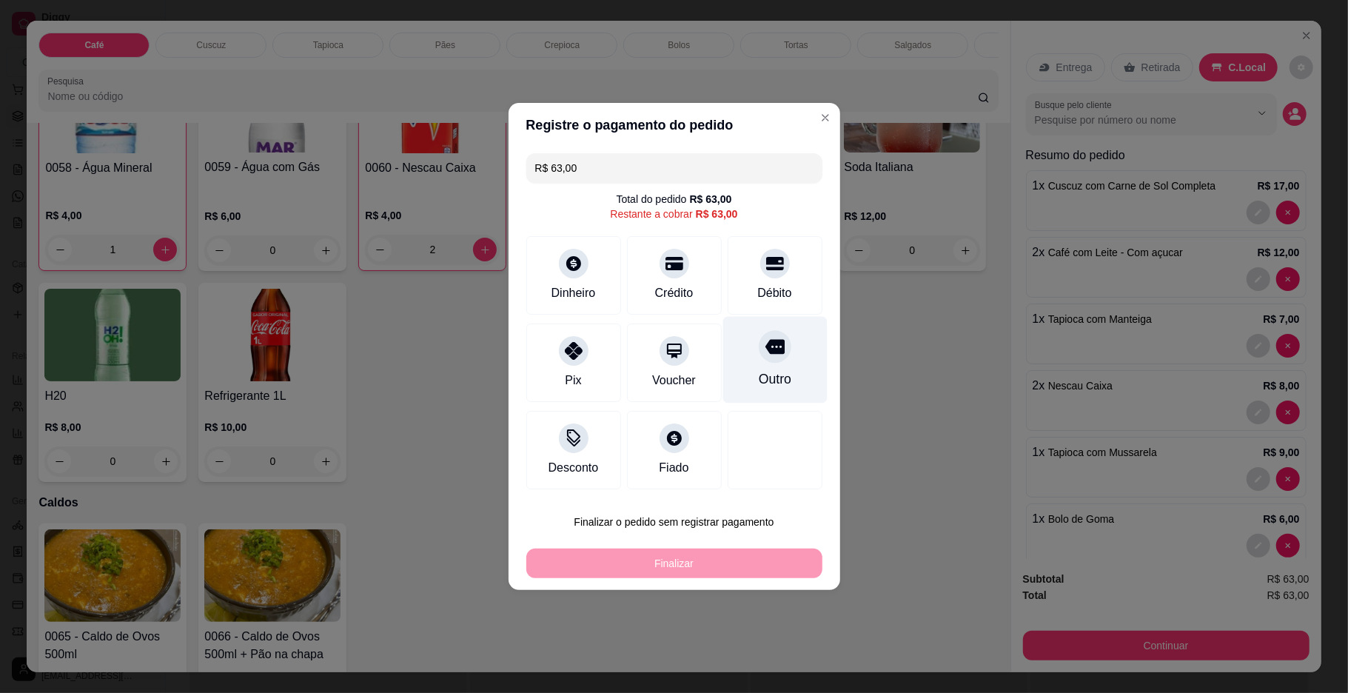
click at [776, 338] on div at bounding box center [775, 346] width 33 height 33
type input "R$ 0,00"
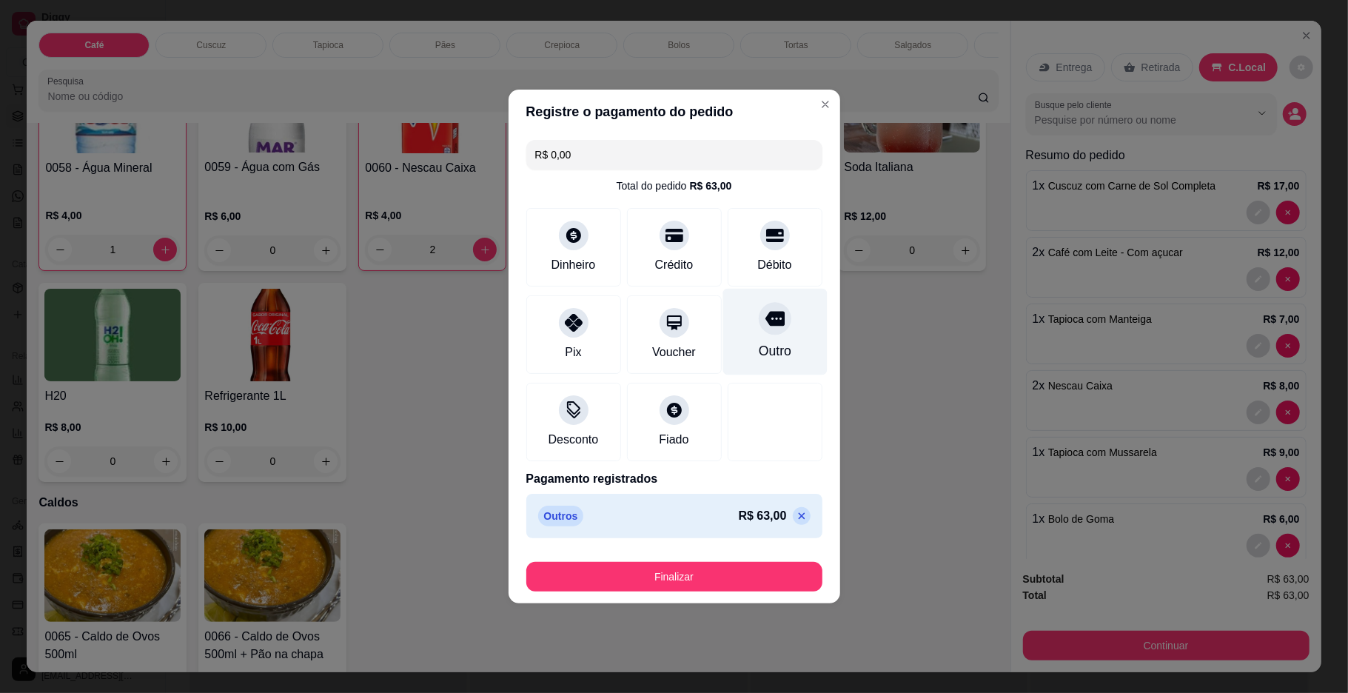
click at [776, 341] on div "Outro" at bounding box center [774, 350] width 33 height 19
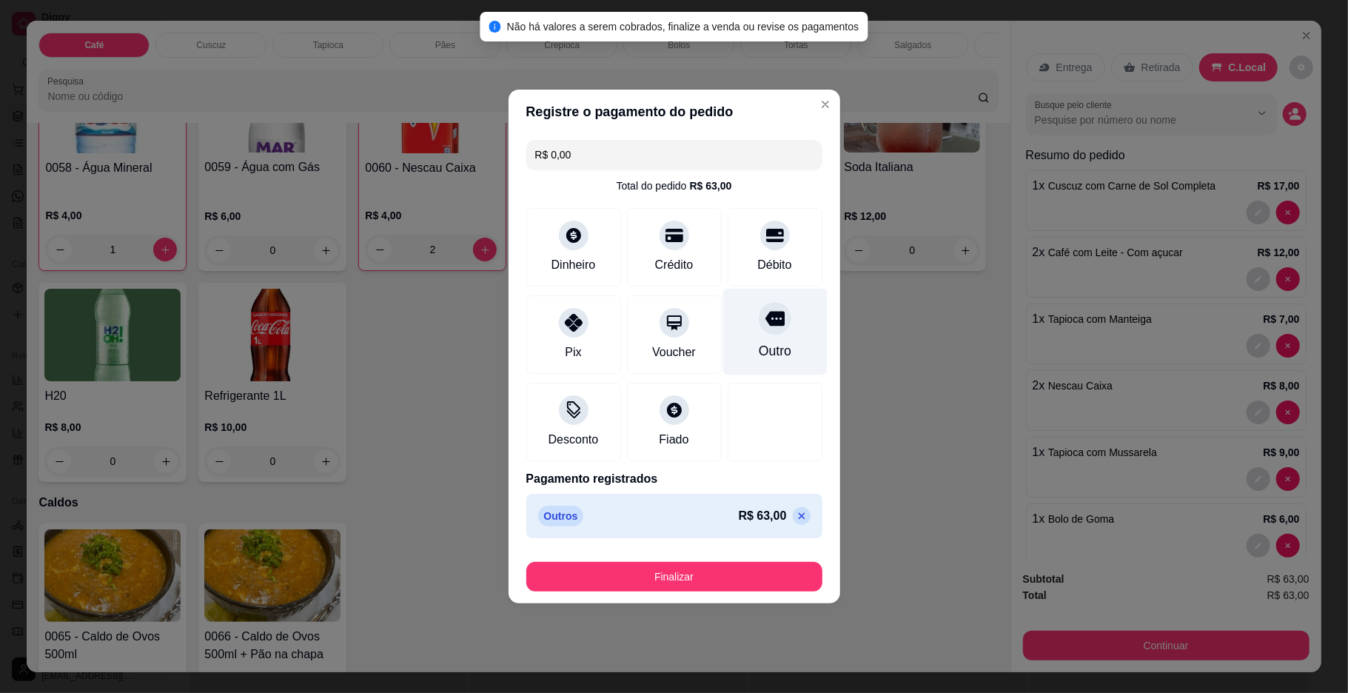
click at [776, 341] on div "Outro" at bounding box center [774, 350] width 33 height 19
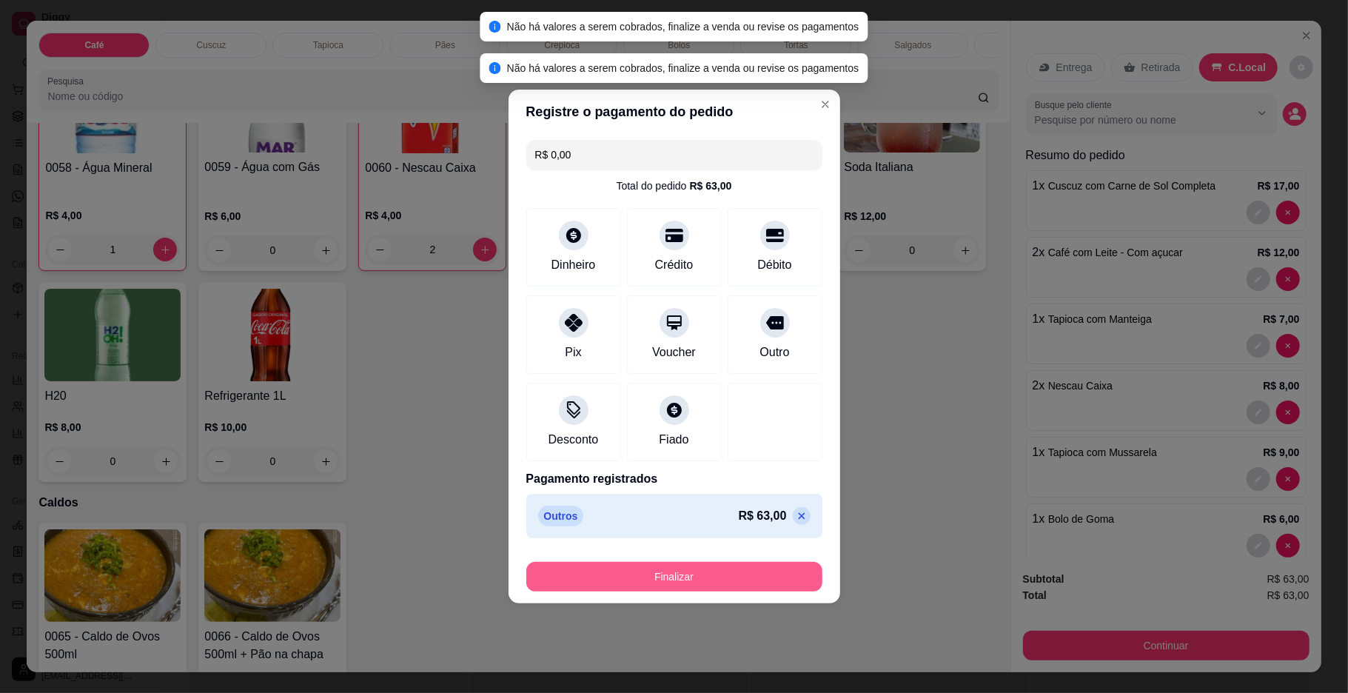
click at [741, 586] on button "Finalizar" at bounding box center [674, 577] width 296 height 30
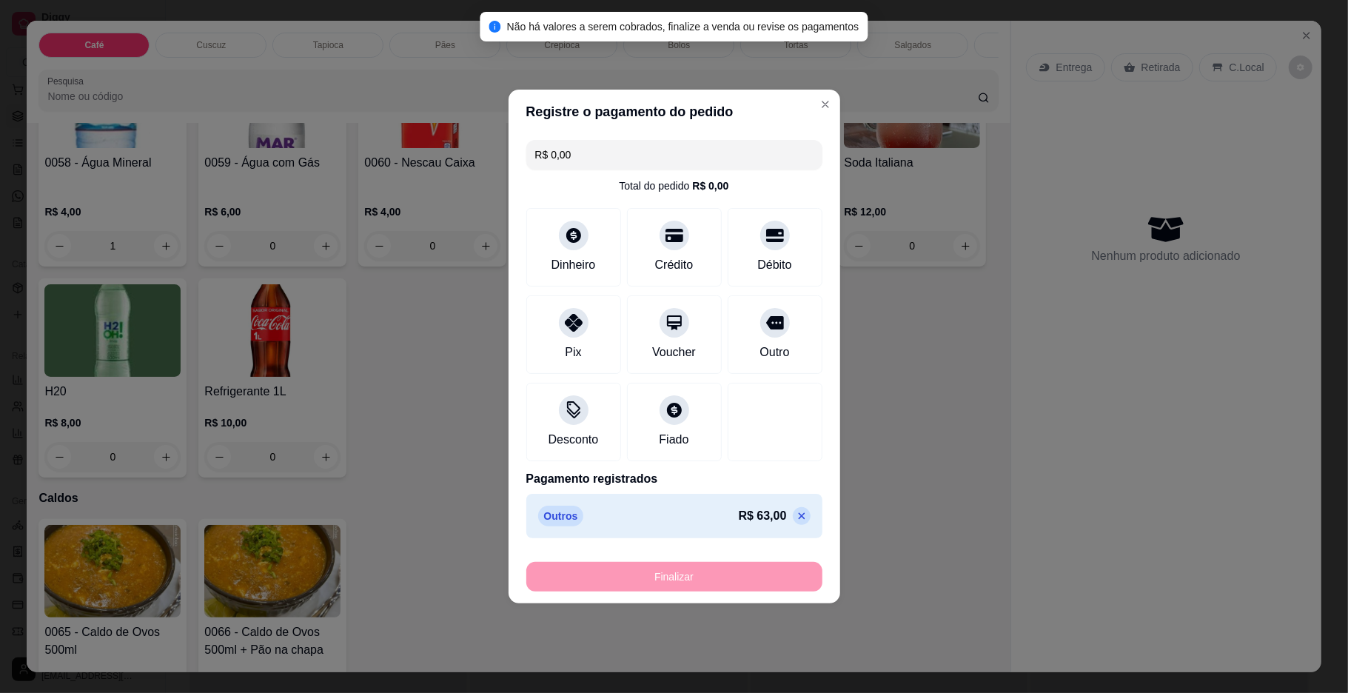
type input "0"
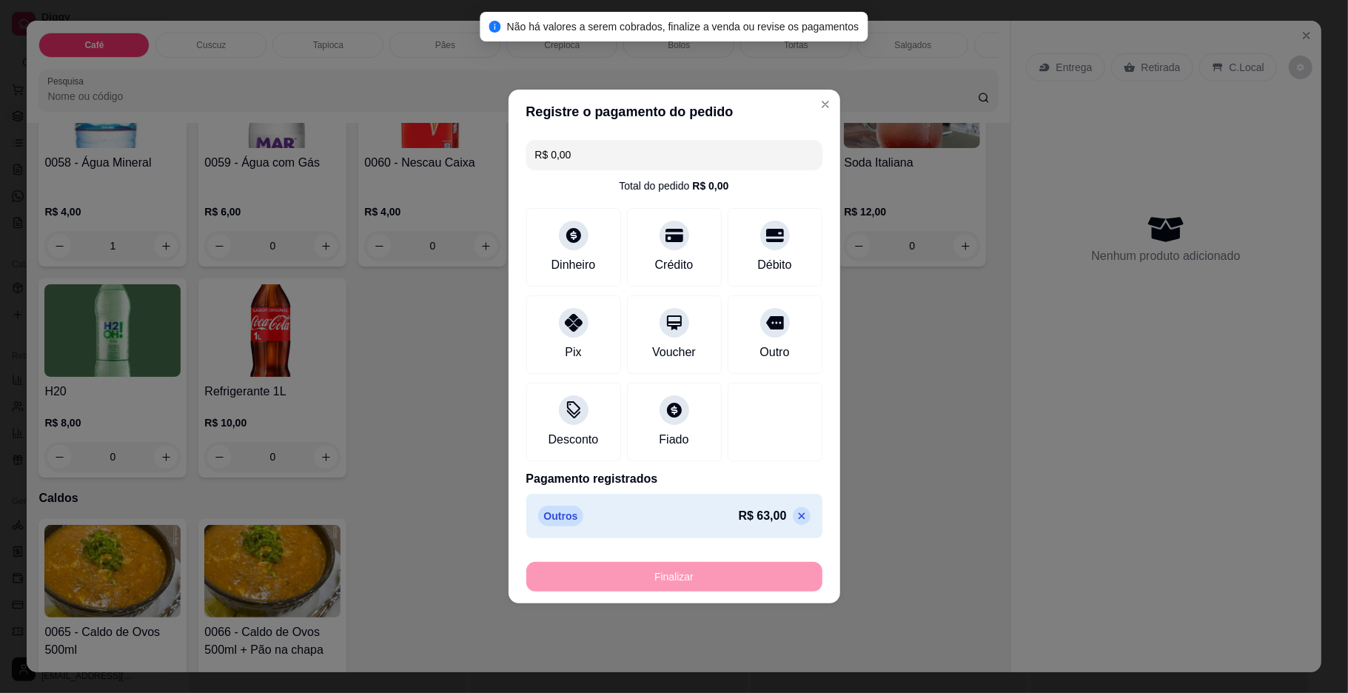
type input "0"
type input "-R$ 63,00"
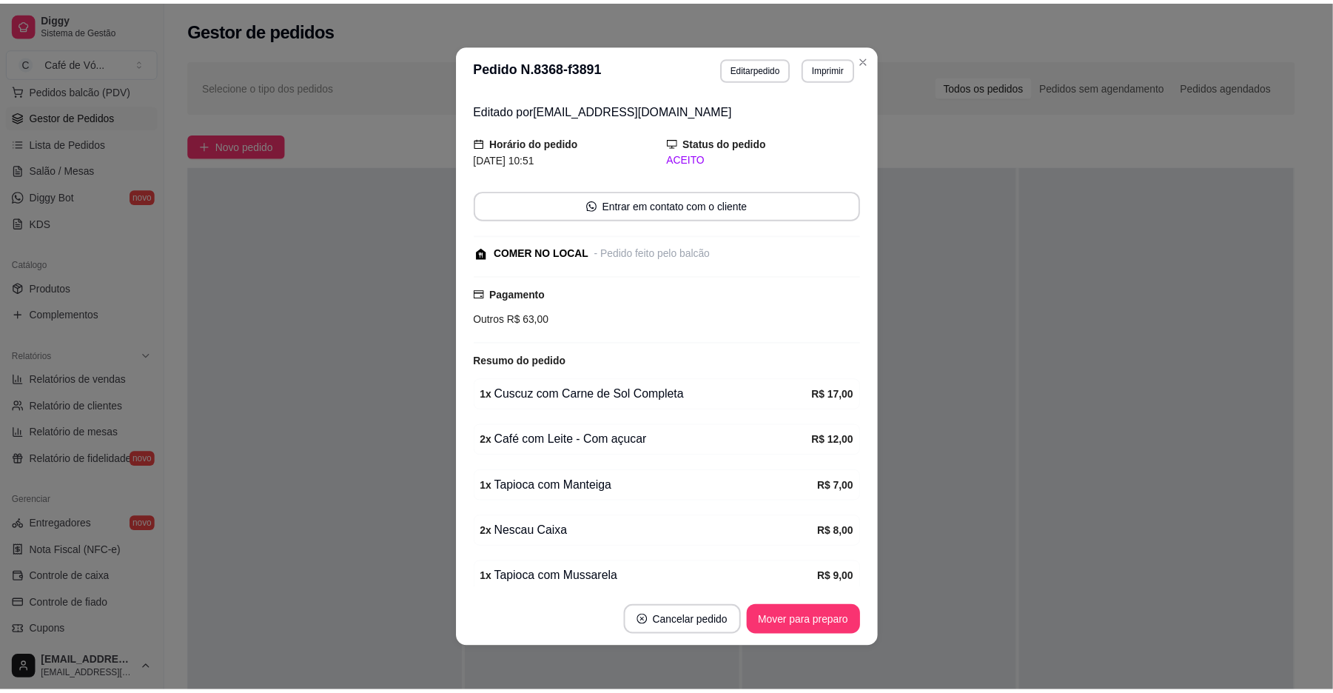
scroll to position [210, 0]
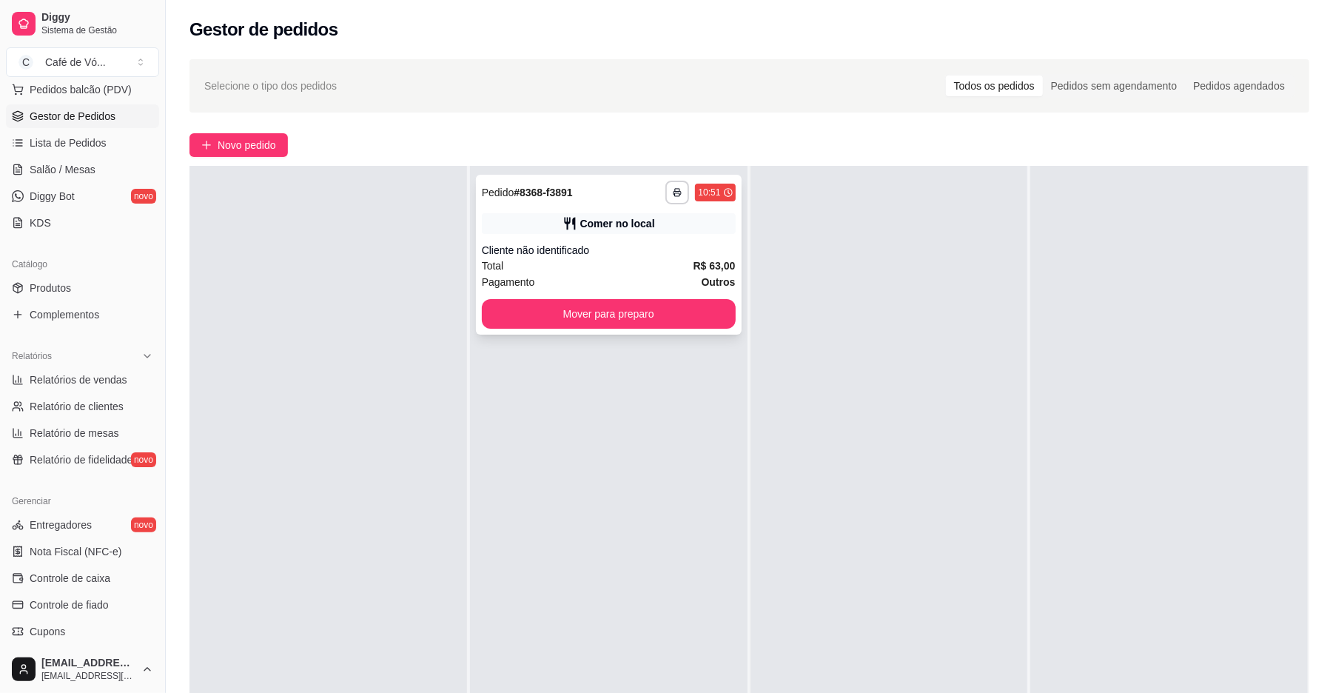
click at [625, 276] on div "Pagamento Outros" at bounding box center [609, 282] width 254 height 16
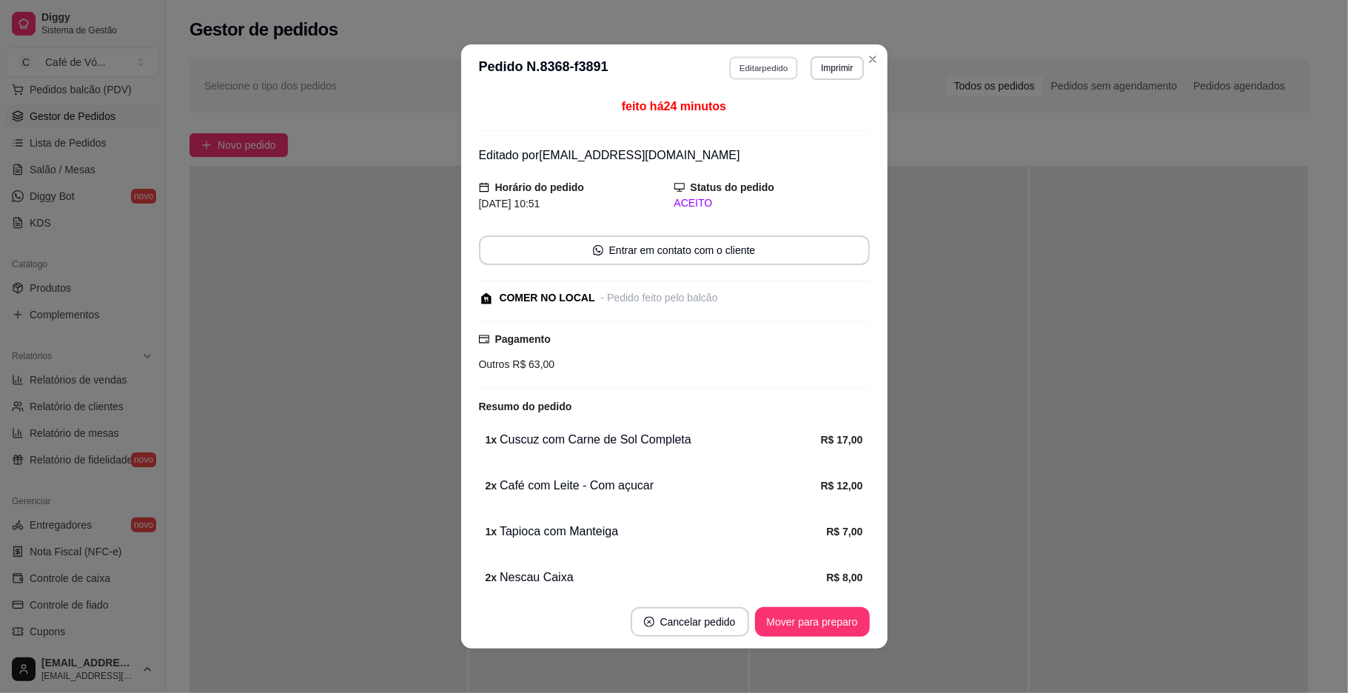
click at [761, 58] on button "Editar pedido" at bounding box center [763, 67] width 69 height 23
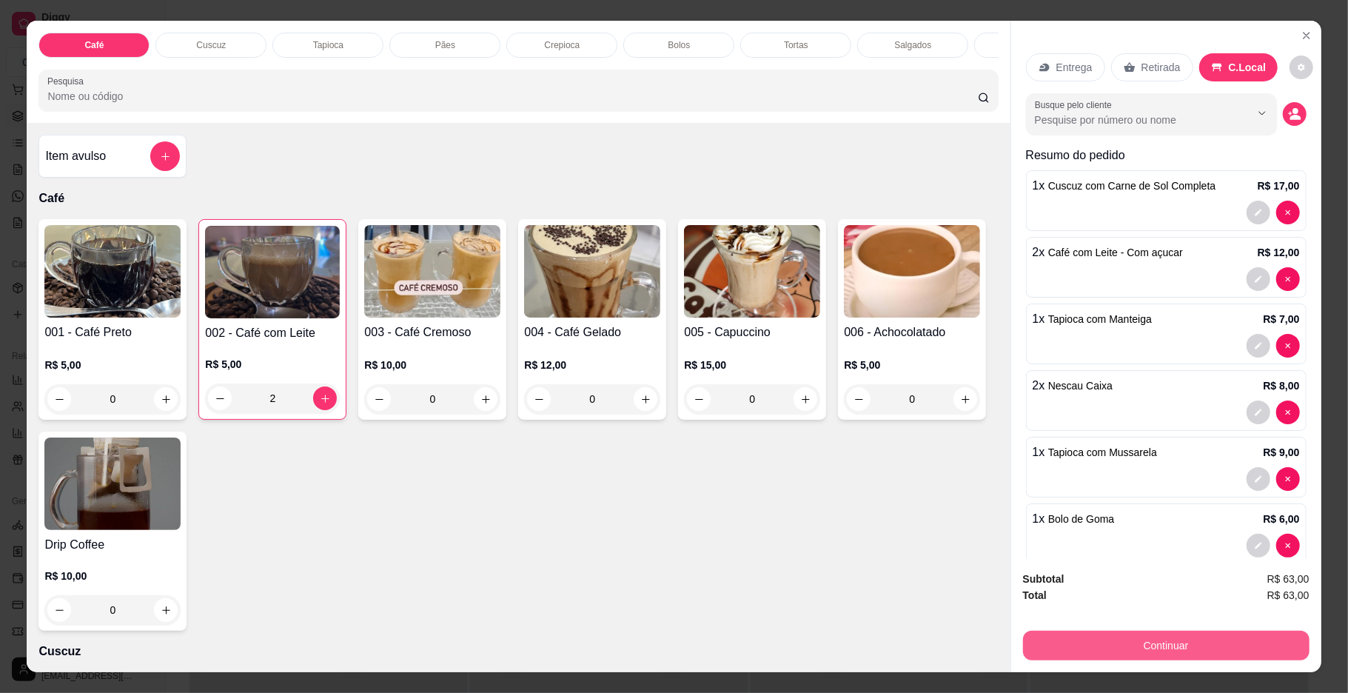
click at [1266, 650] on button "Continuar" at bounding box center [1166, 646] width 286 height 30
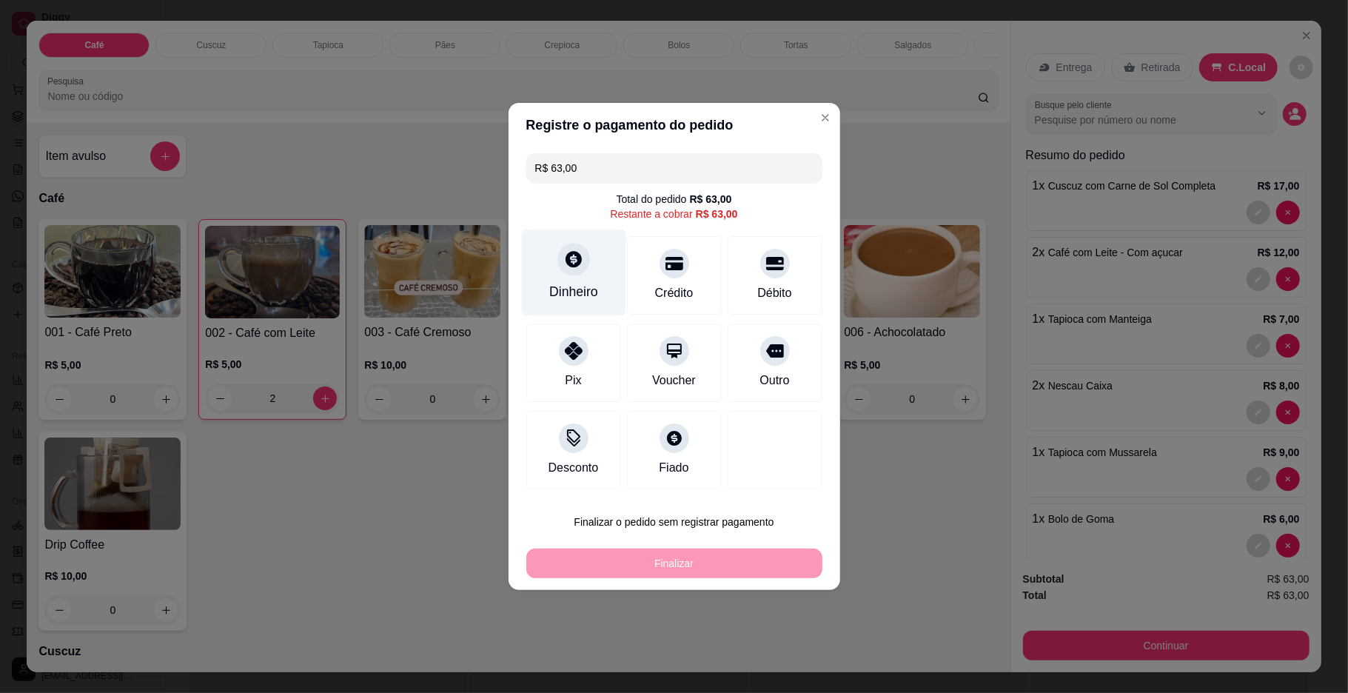
click at [542, 258] on div "Dinheiro" at bounding box center [573, 272] width 104 height 87
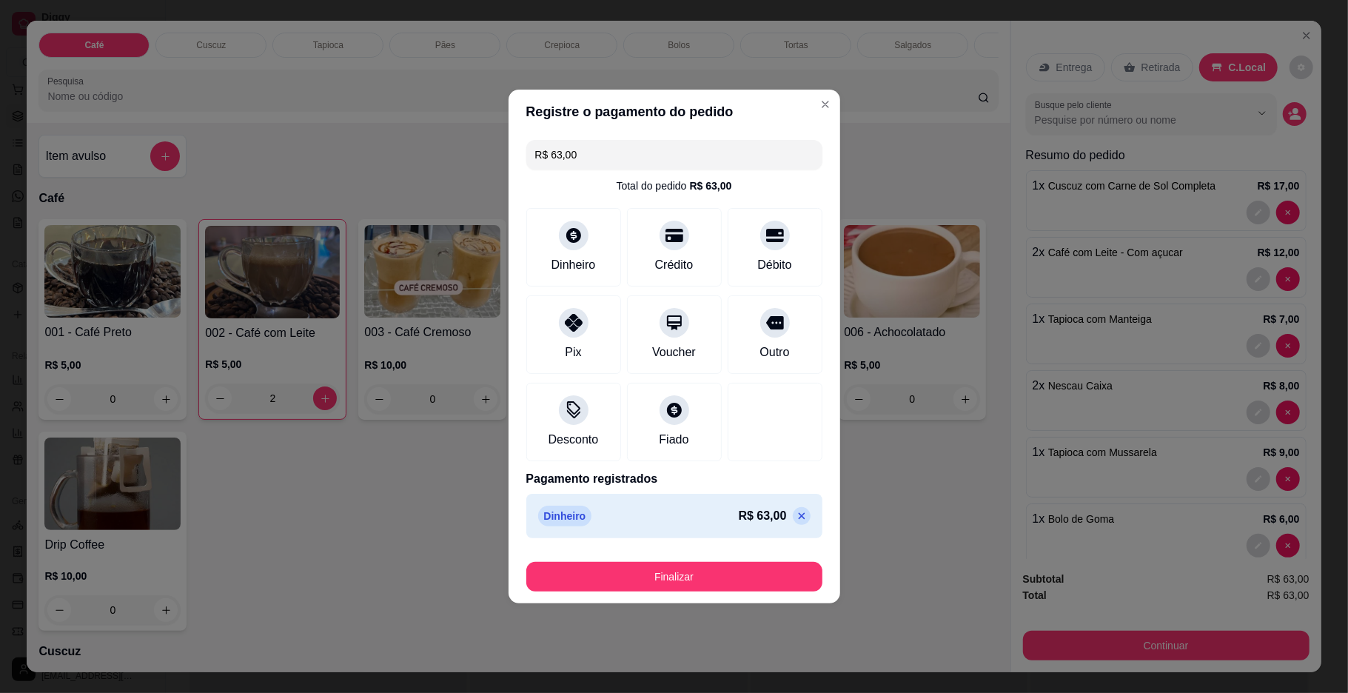
type input "R$ 0,00"
click at [682, 569] on button "Finalizar" at bounding box center [674, 576] width 287 height 29
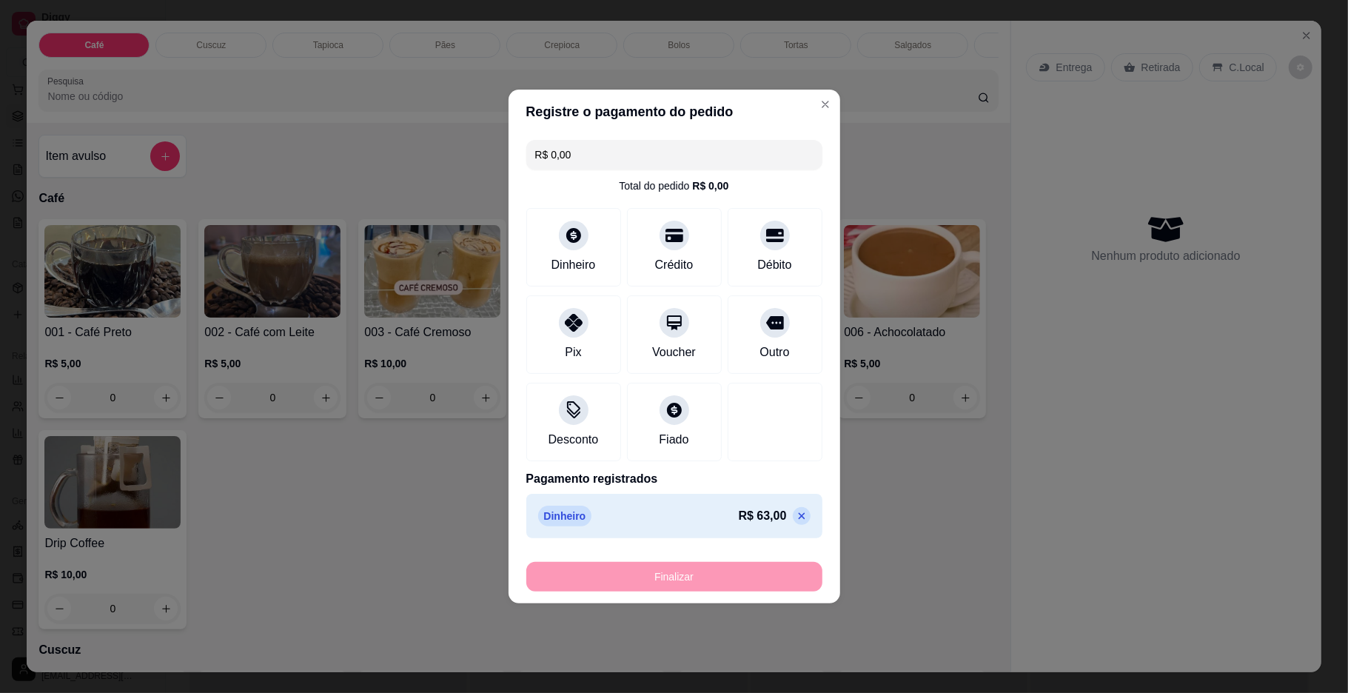
type input "0"
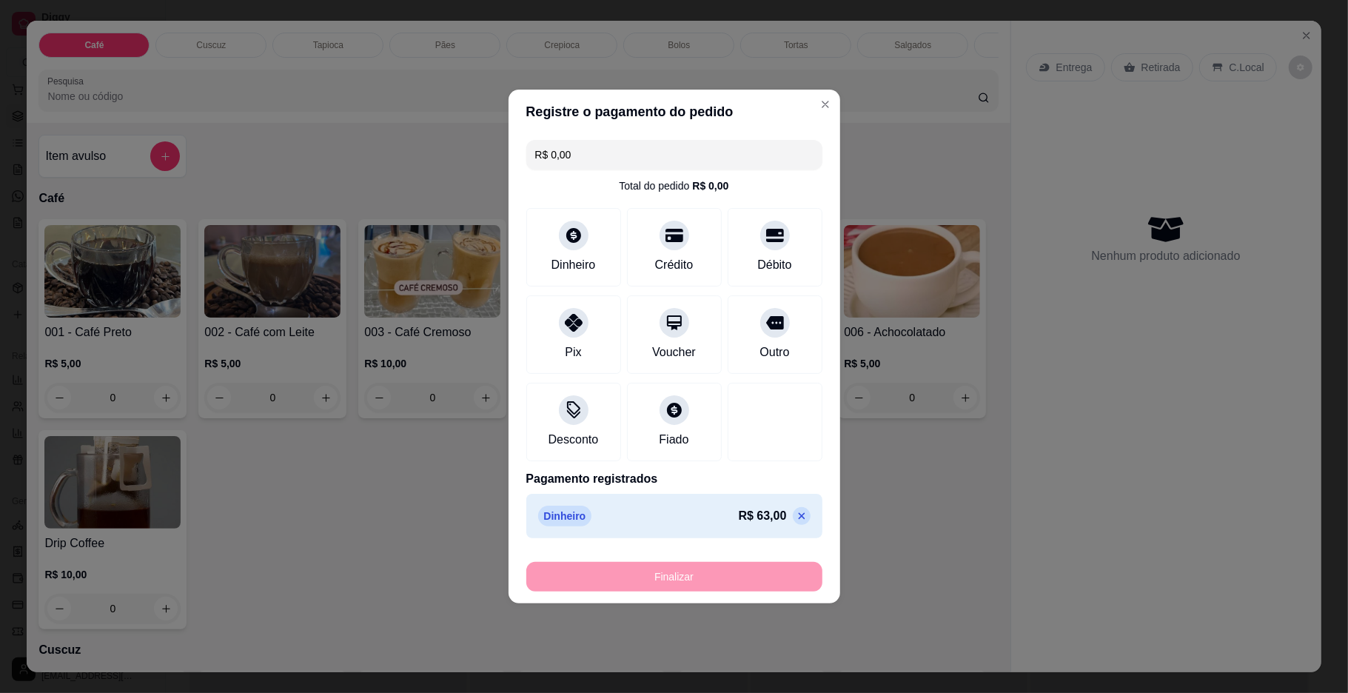
type input "0"
type input "-R$ 63,00"
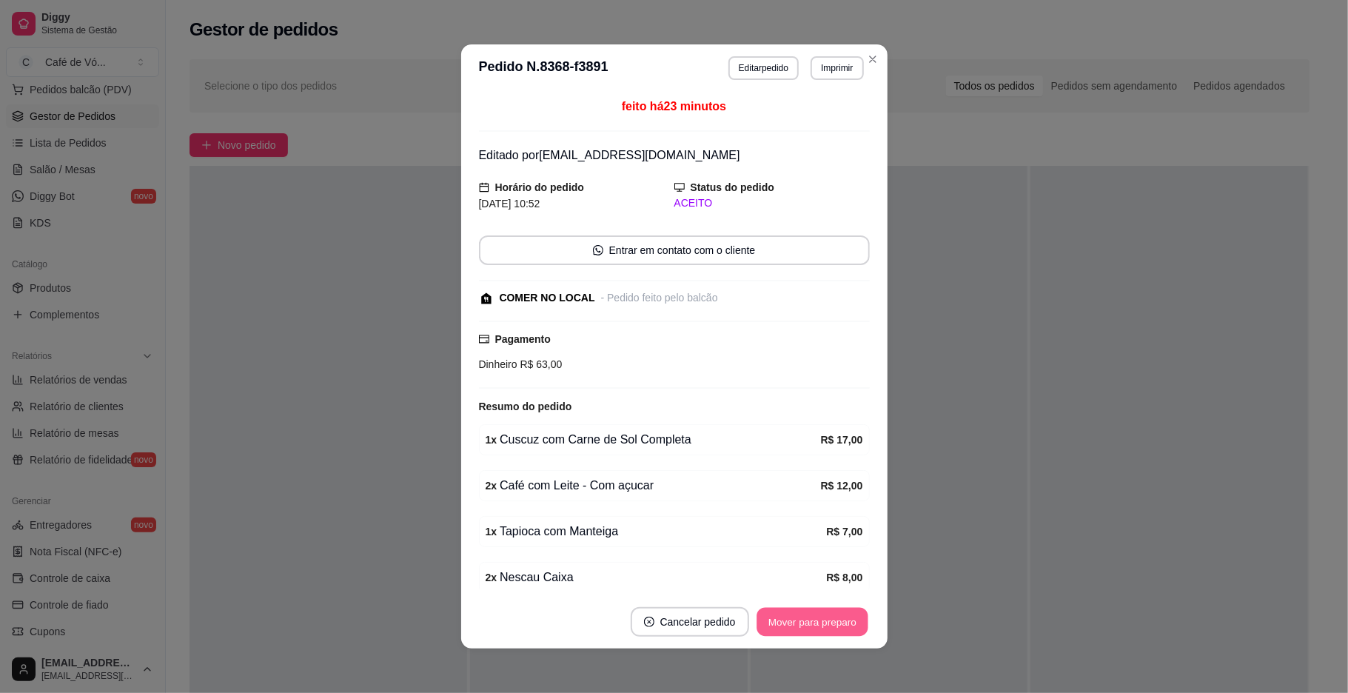
click at [774, 611] on button "Mover para preparo" at bounding box center [811, 622] width 111 height 29
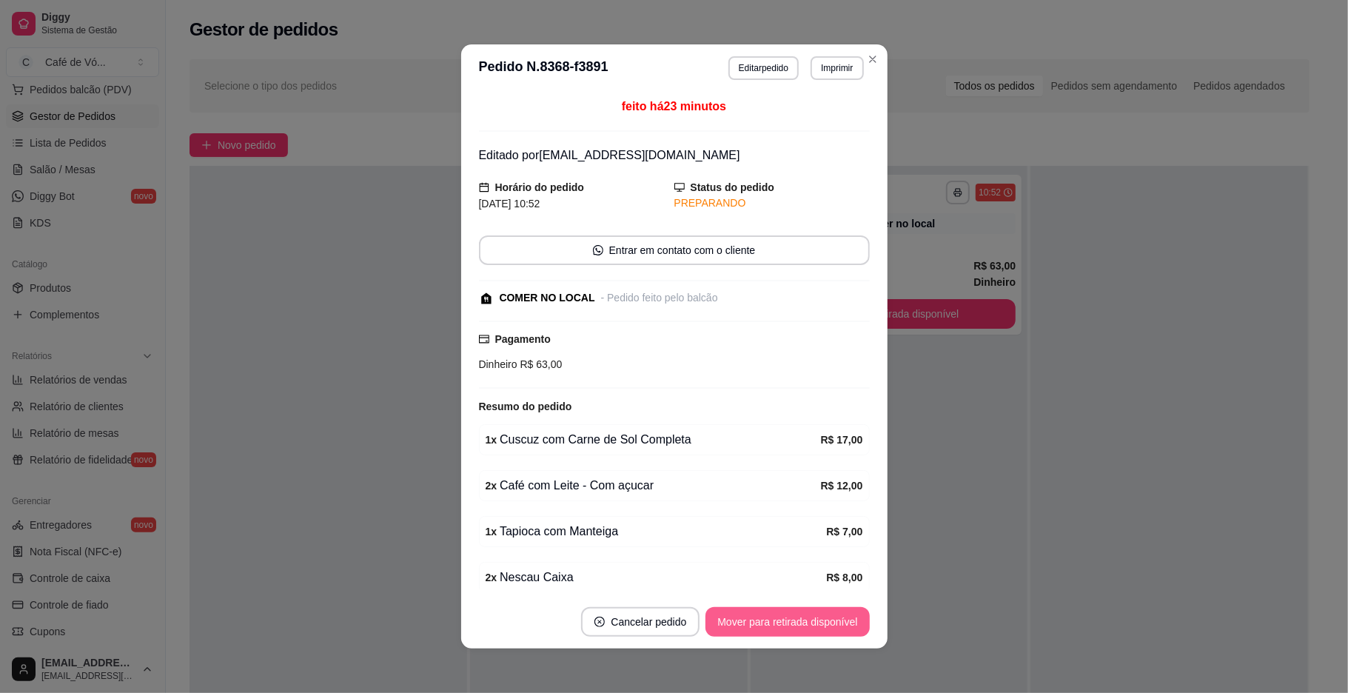
click at [774, 611] on button "Mover para retirada disponível" at bounding box center [787, 622] width 164 height 30
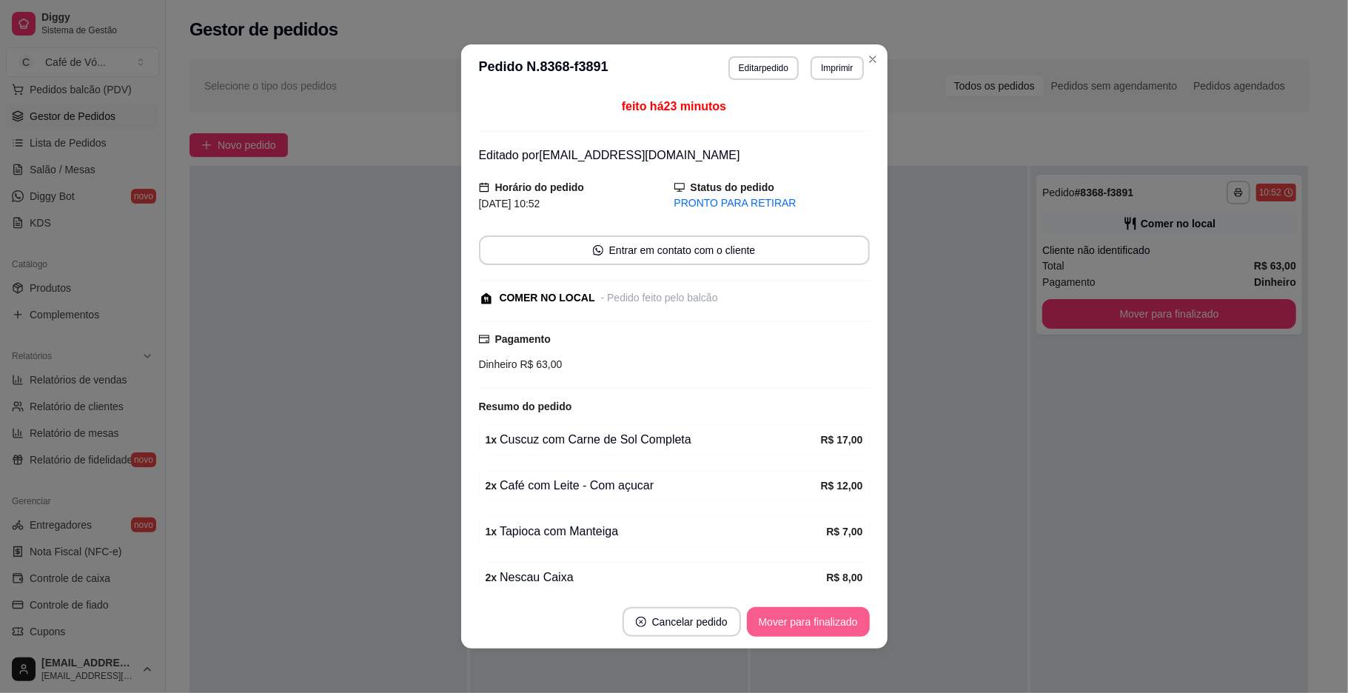
click at [774, 611] on button "Mover para finalizado" at bounding box center [808, 622] width 123 height 30
